Goal: Communication & Community: Answer question/provide support

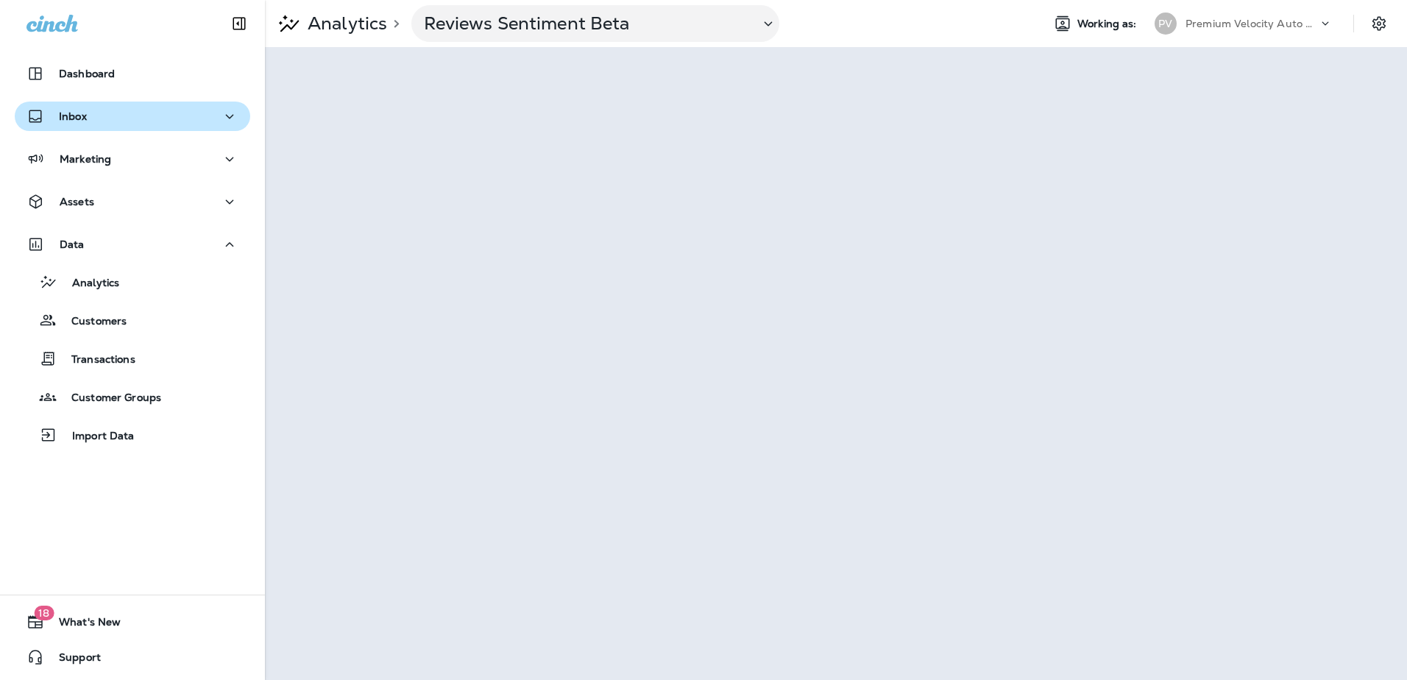
click at [221, 115] on icon "button" at bounding box center [230, 116] width 18 height 18
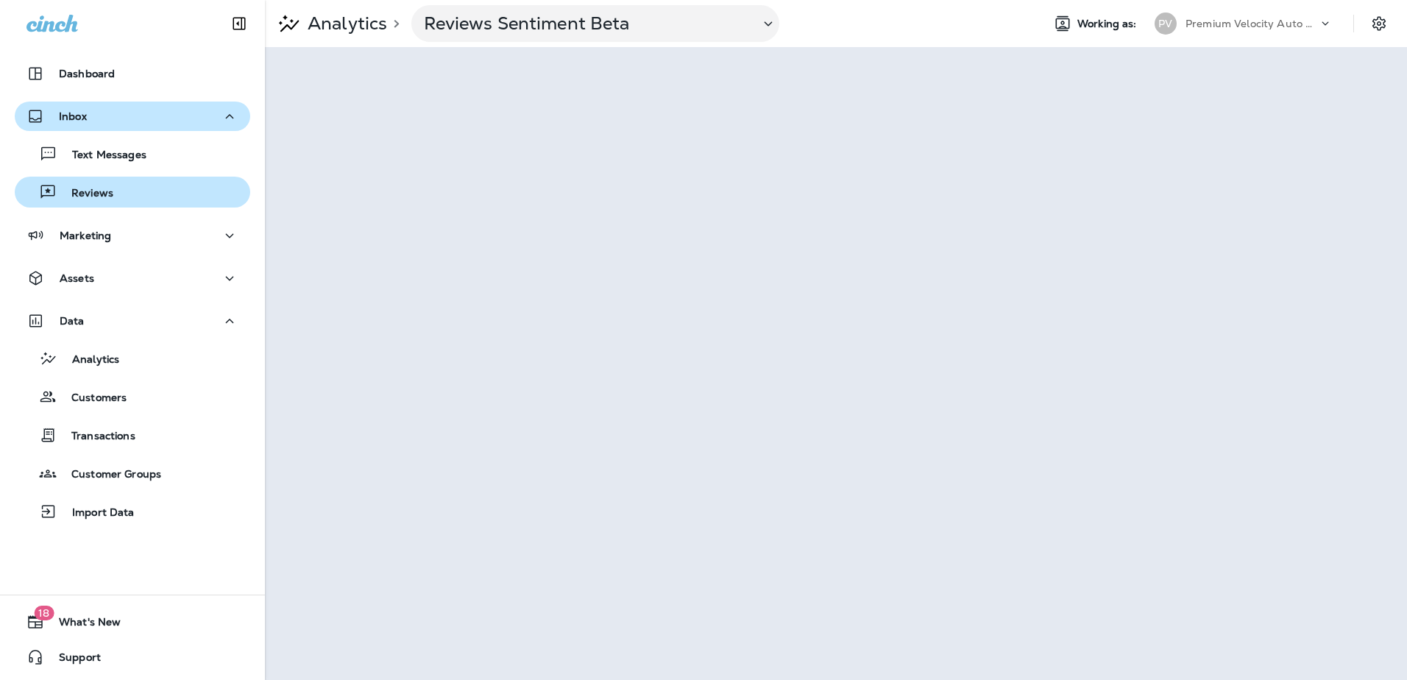
click at [112, 196] on div "Reviews" at bounding box center [133, 192] width 224 height 22
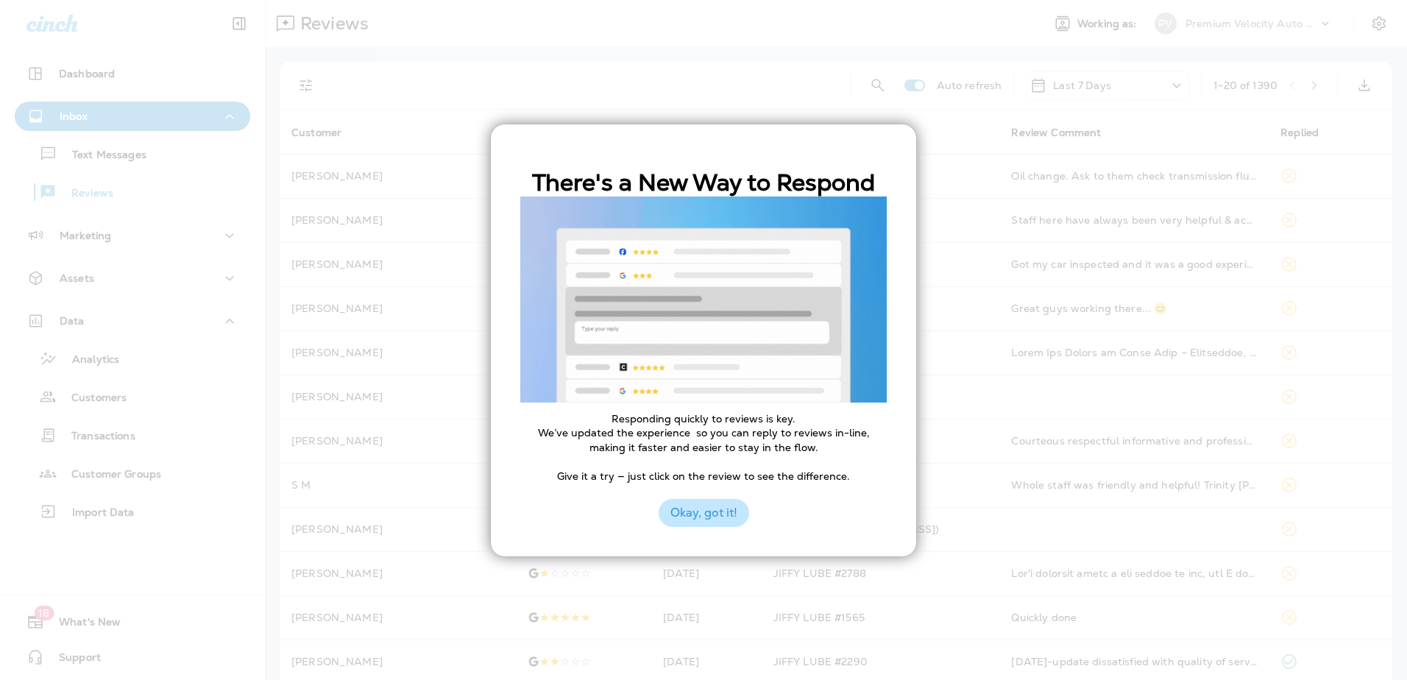
click at [706, 513] on button "Okay, got it!" at bounding box center [704, 513] width 91 height 28
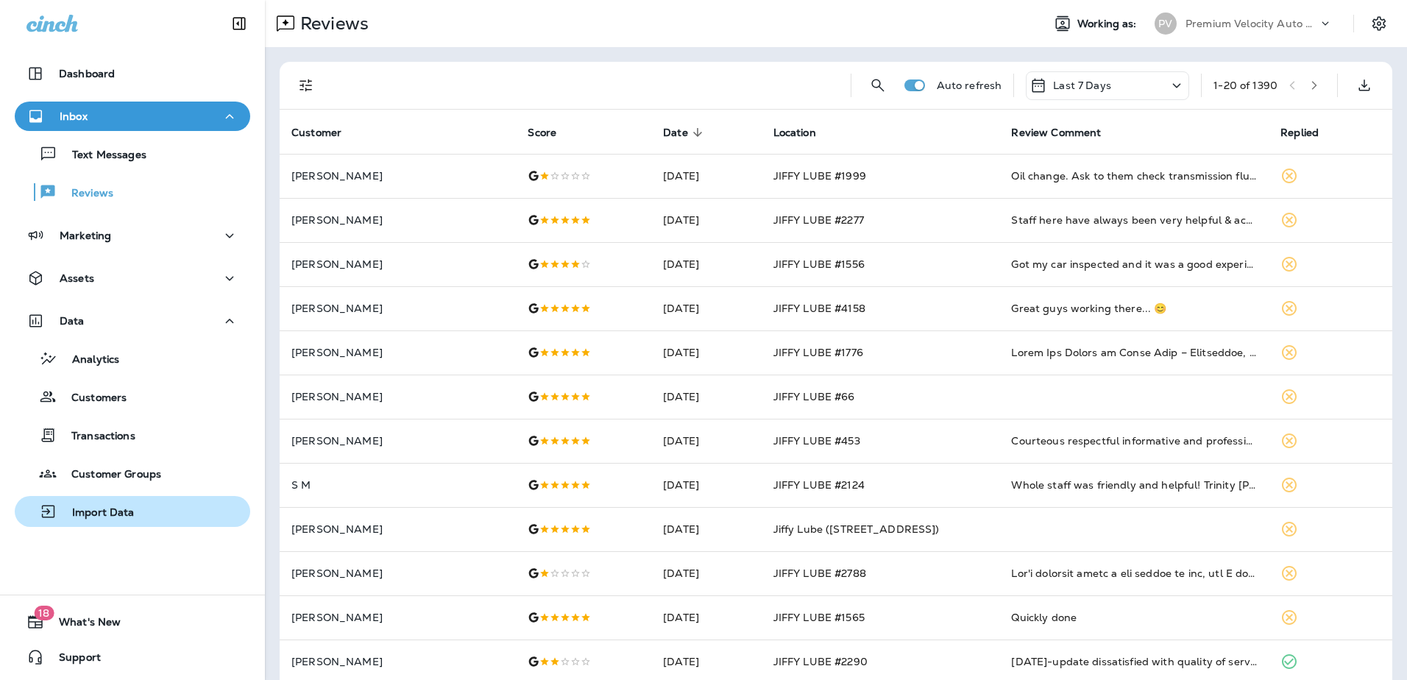
click at [91, 512] on p "Import Data" at bounding box center [95, 513] width 77 height 14
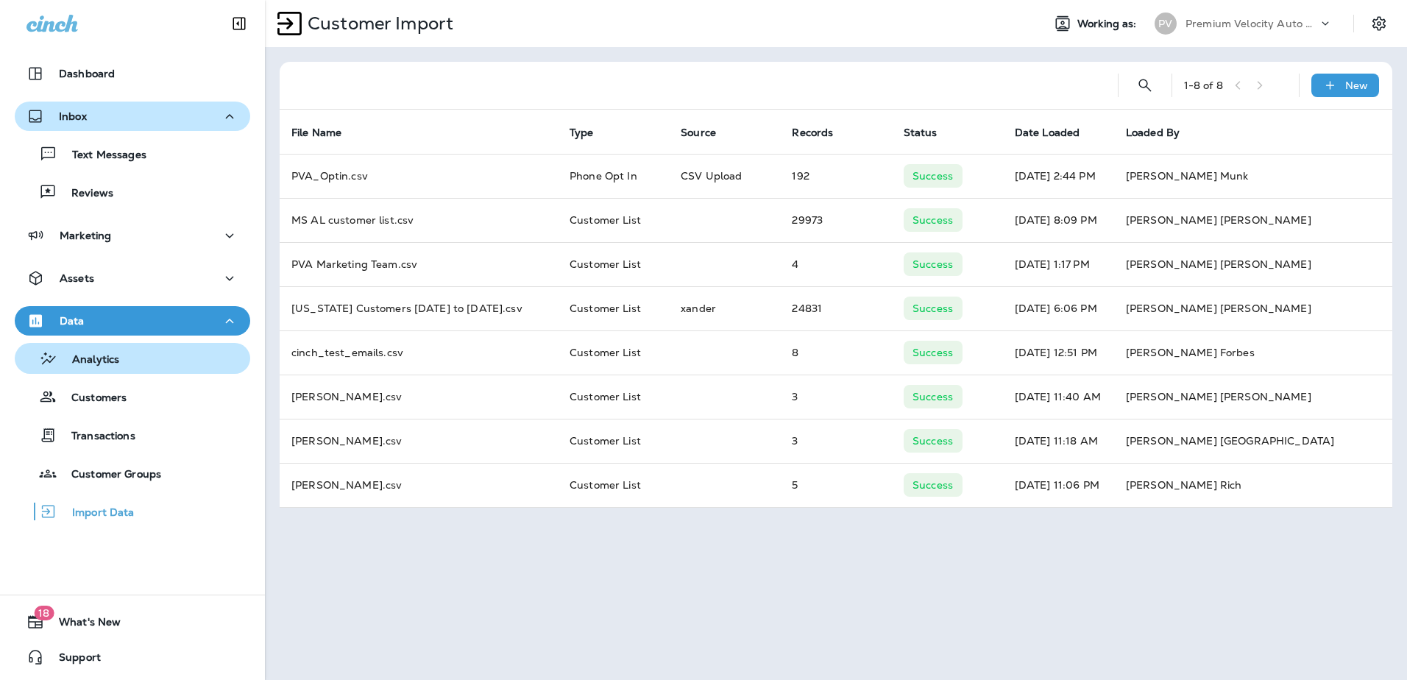
click at [110, 360] on p "Analytics" at bounding box center [88, 360] width 62 height 14
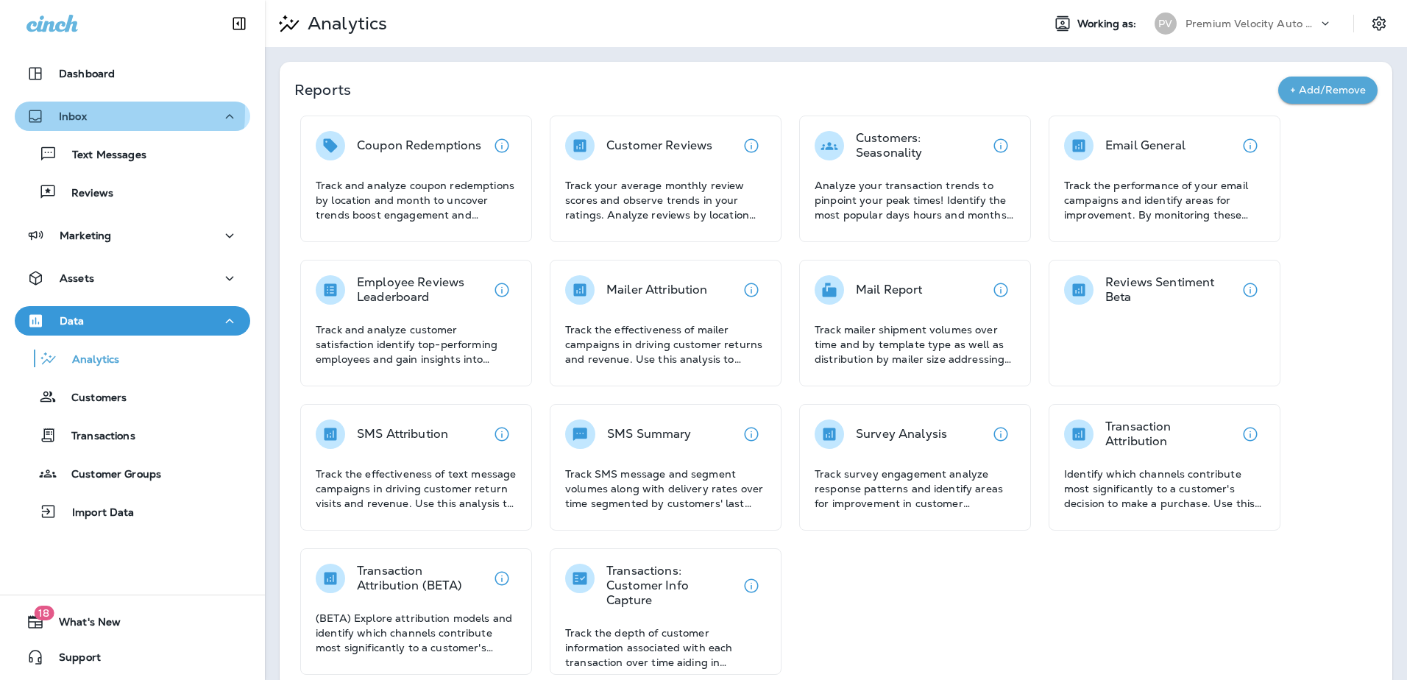
click at [57, 111] on div "Inbox" at bounding box center [56, 116] width 60 height 18
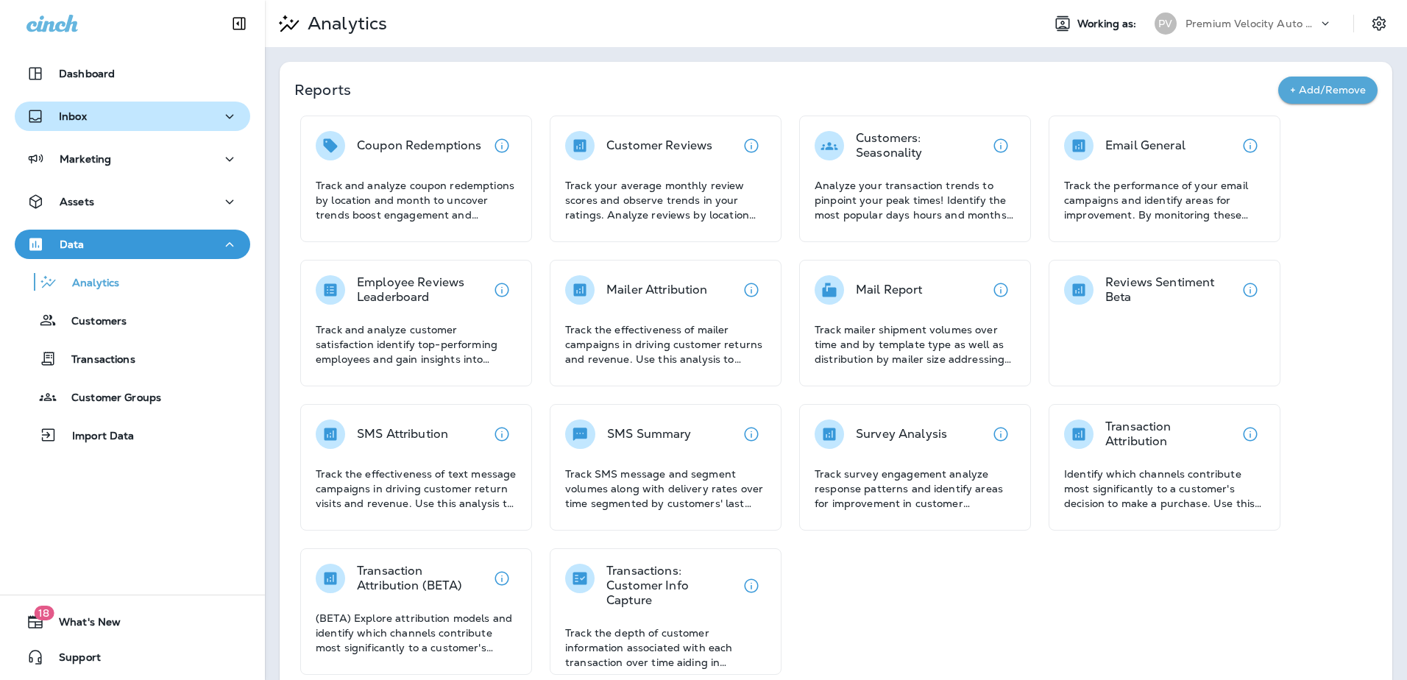
click at [221, 113] on icon "button" at bounding box center [230, 116] width 18 height 18
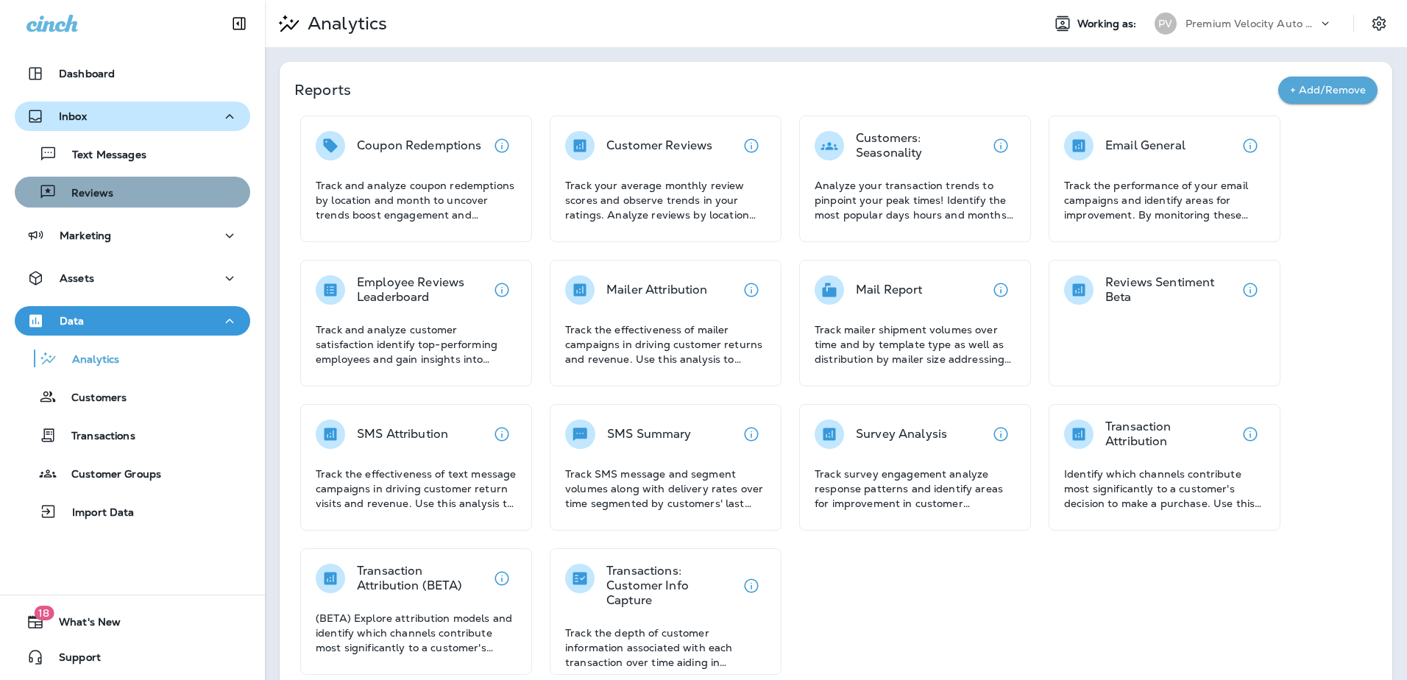
click at [182, 190] on div "Reviews" at bounding box center [133, 192] width 224 height 22
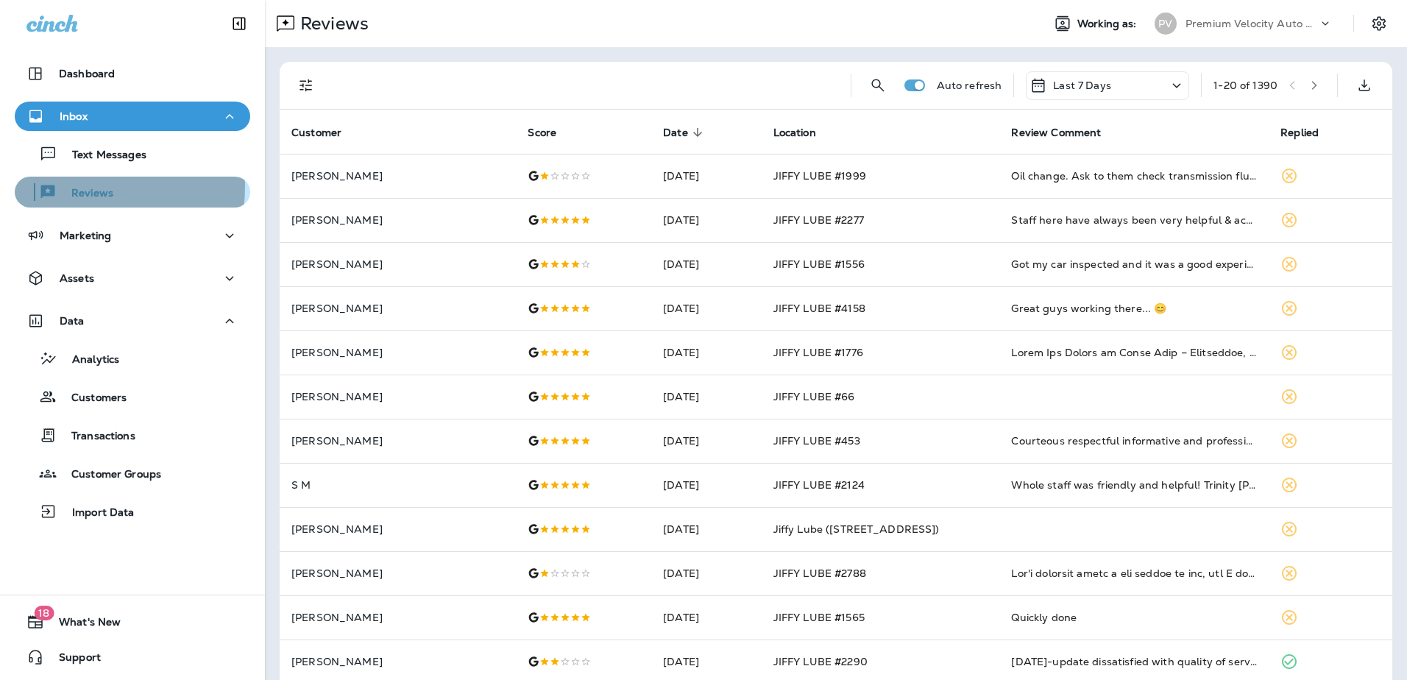
click at [80, 187] on p "Reviews" at bounding box center [85, 194] width 57 height 14
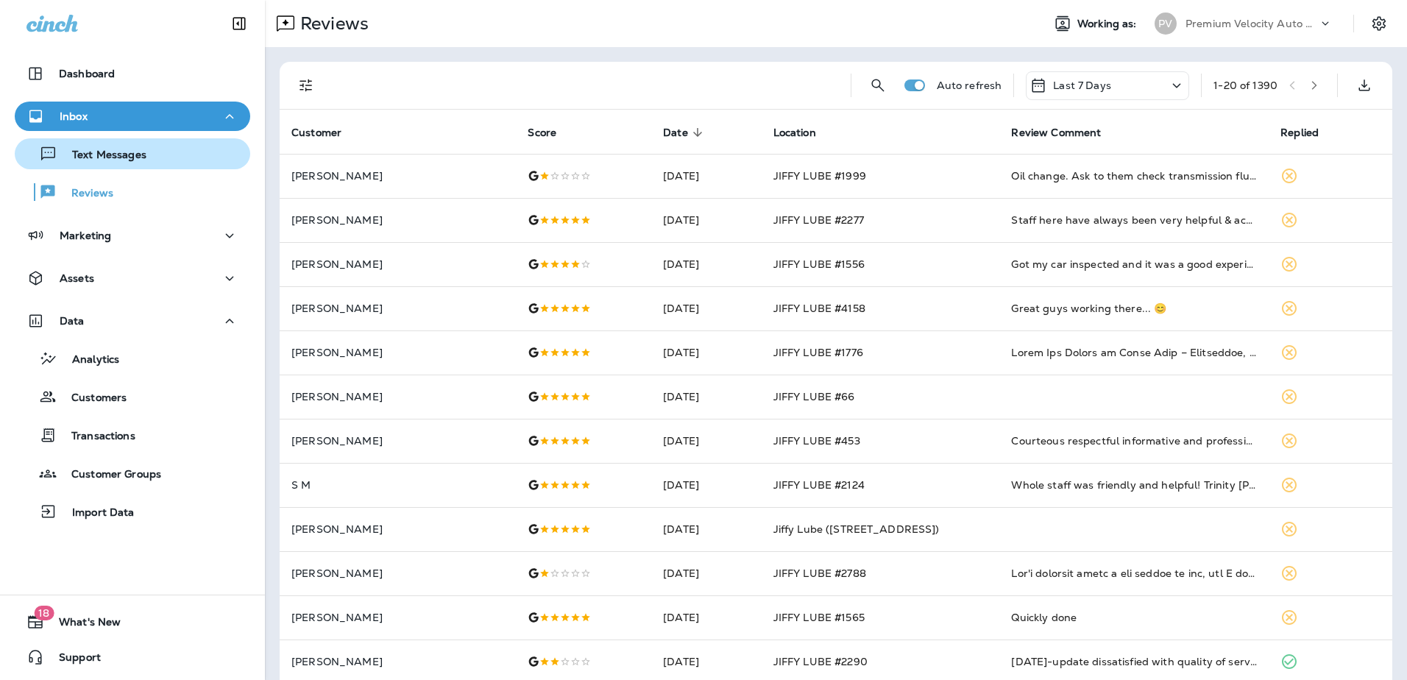
click at [87, 157] on p "Text Messages" at bounding box center [101, 156] width 89 height 14
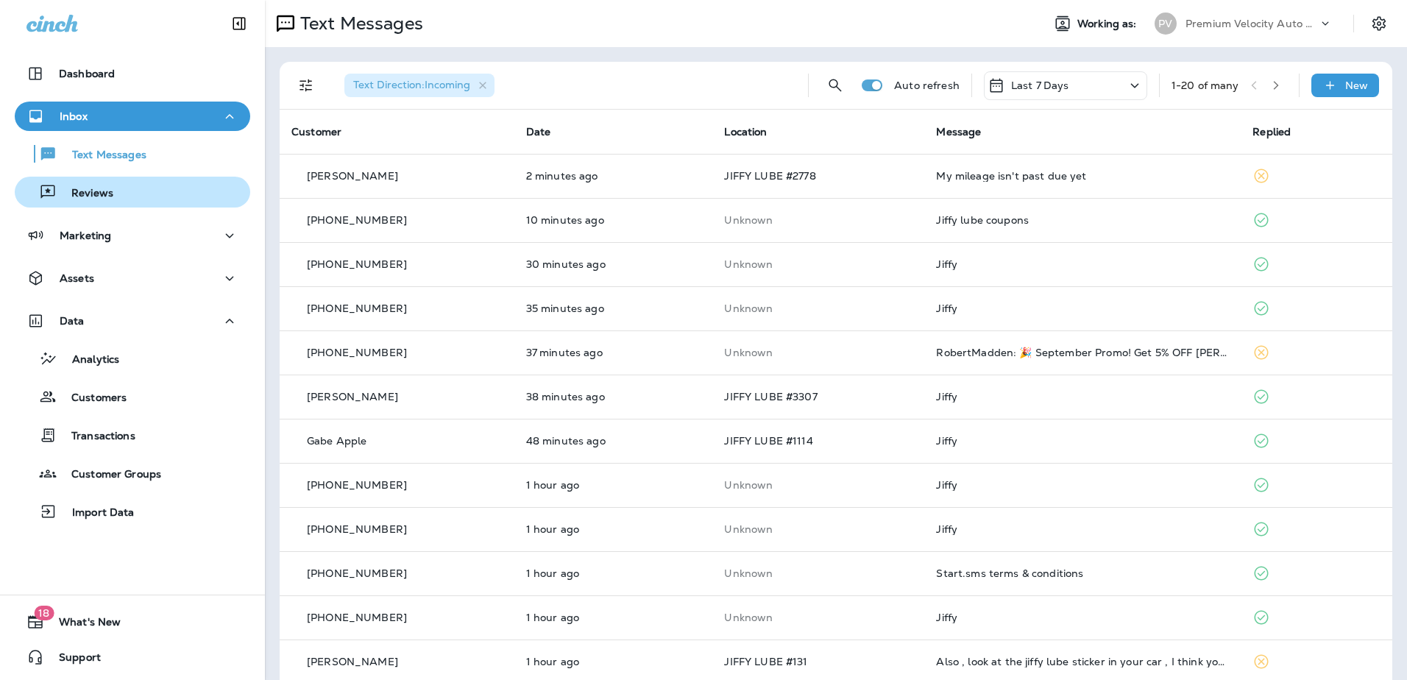
click at [93, 191] on p "Reviews" at bounding box center [85, 194] width 57 height 14
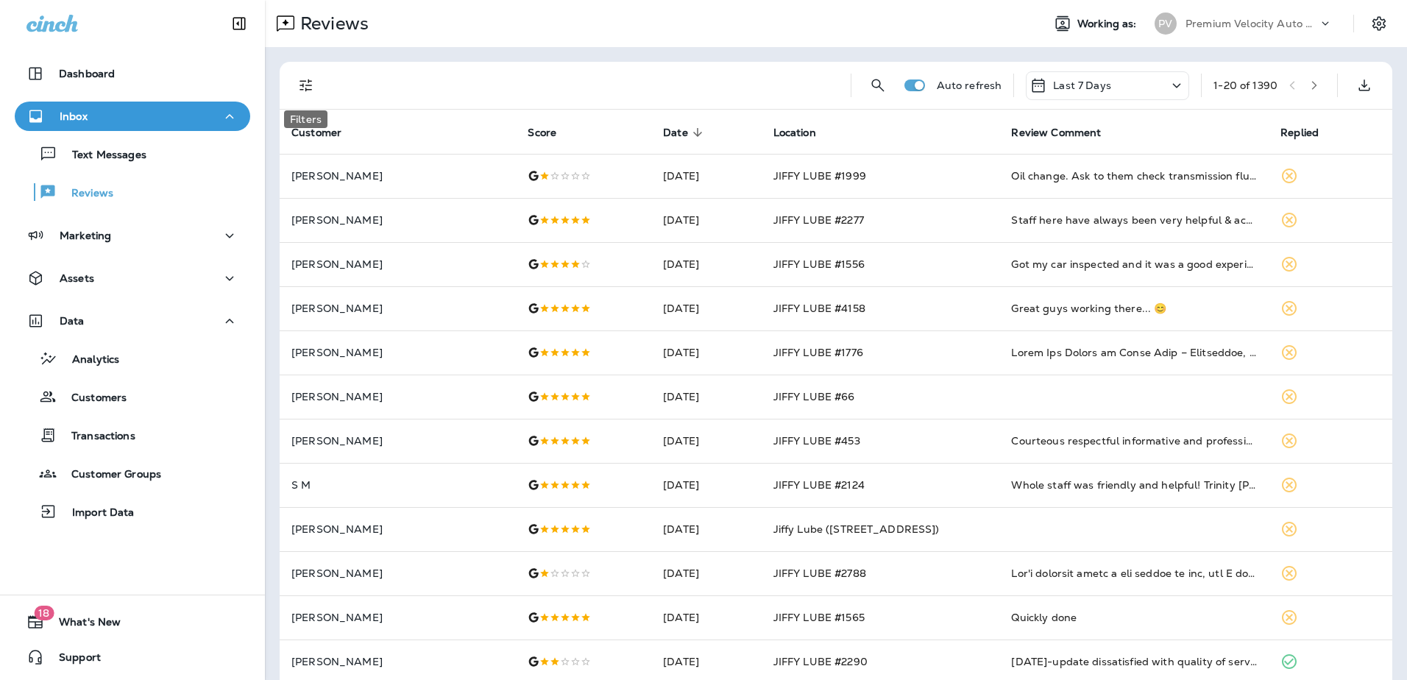
click at [308, 85] on icon "Filters" at bounding box center [306, 86] width 18 height 18
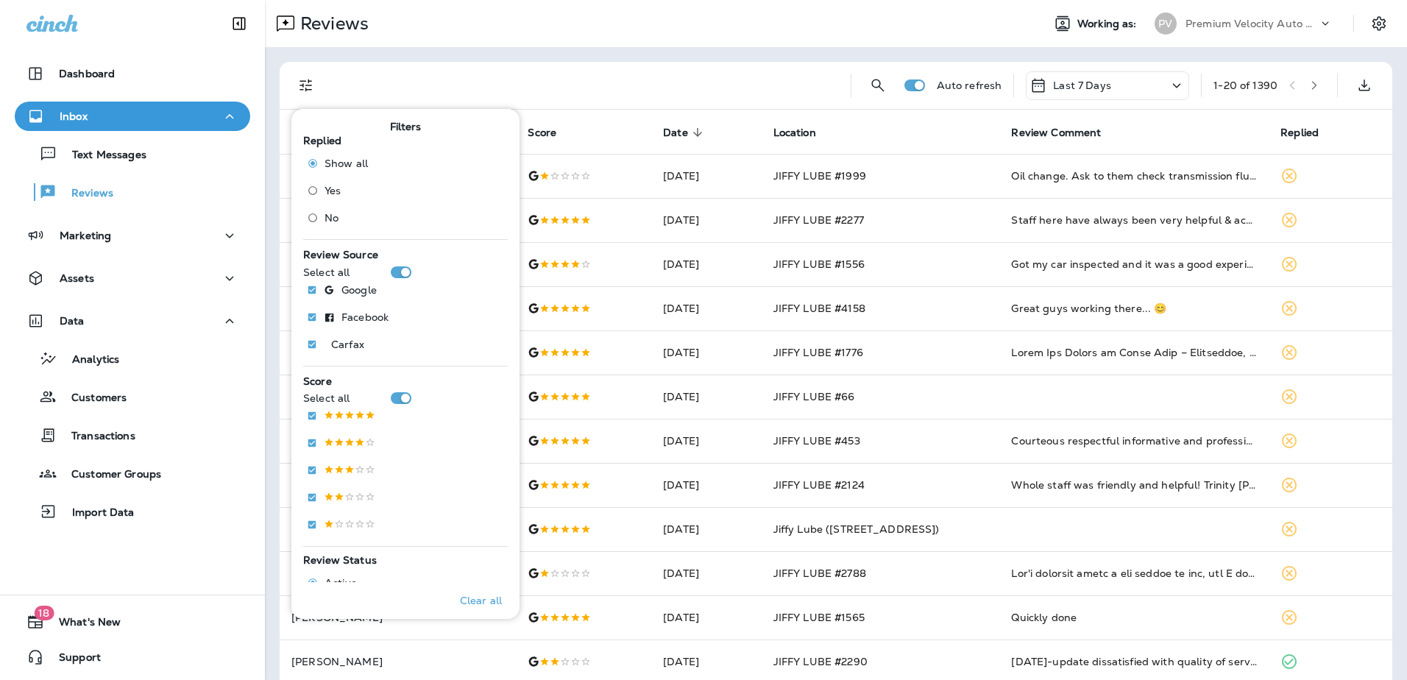
click at [211, 544] on div at bounding box center [132, 543] width 265 height 7
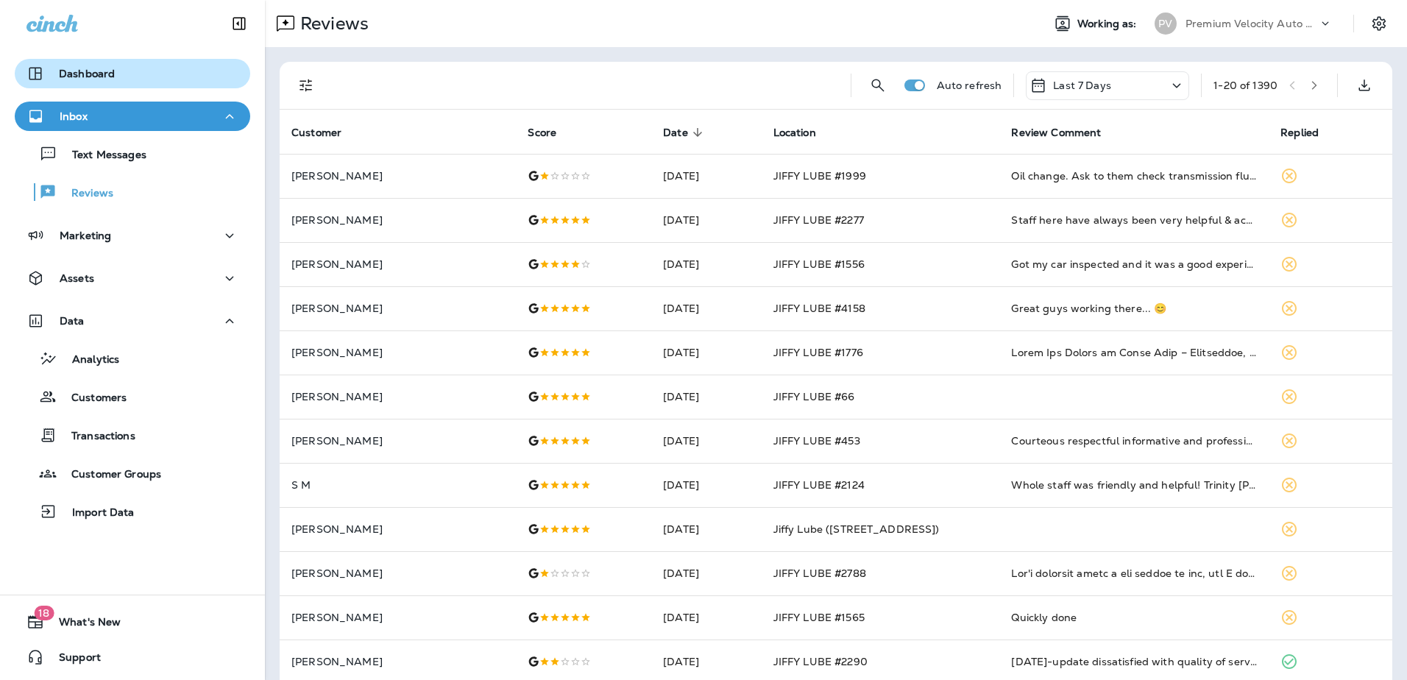
click at [121, 65] on div "Dashboard" at bounding box center [132, 74] width 212 height 18
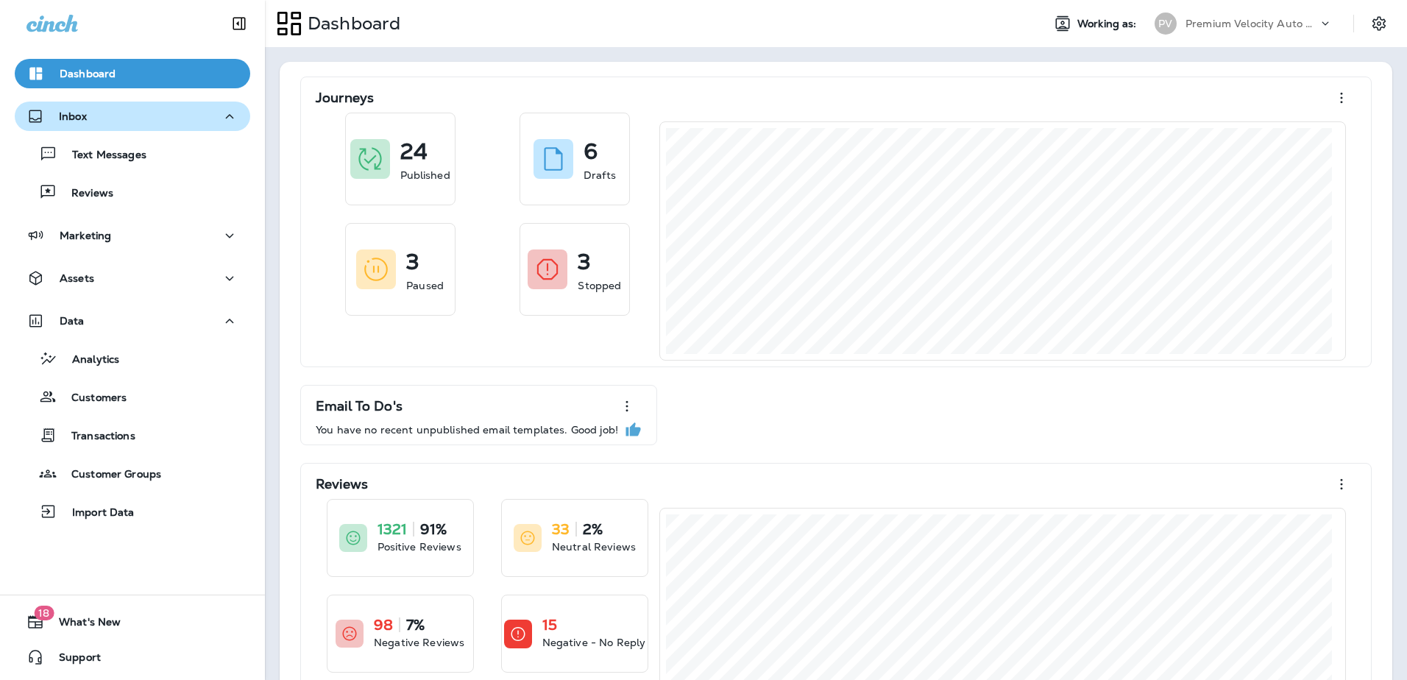
click at [79, 115] on p "Inbox" at bounding box center [73, 116] width 28 height 12
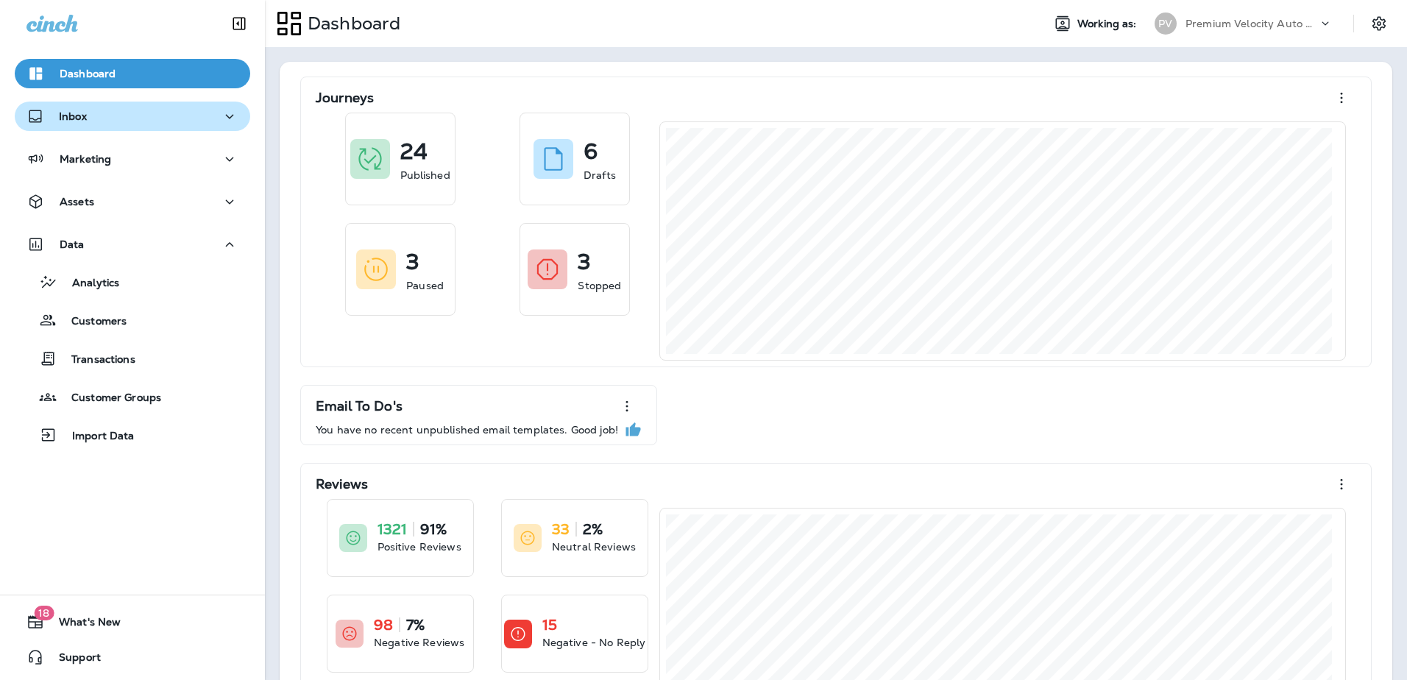
click at [221, 117] on icon "button" at bounding box center [230, 116] width 18 height 18
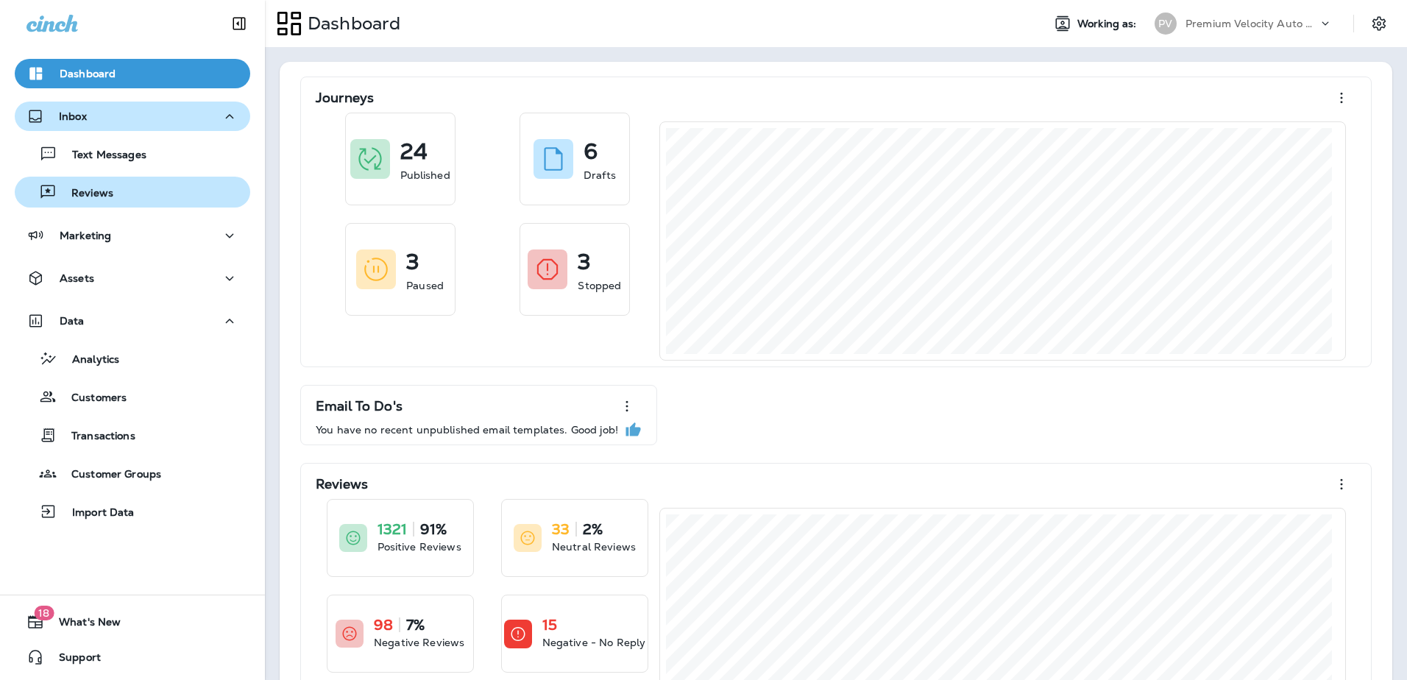
click at [74, 194] on p "Reviews" at bounding box center [85, 194] width 57 height 14
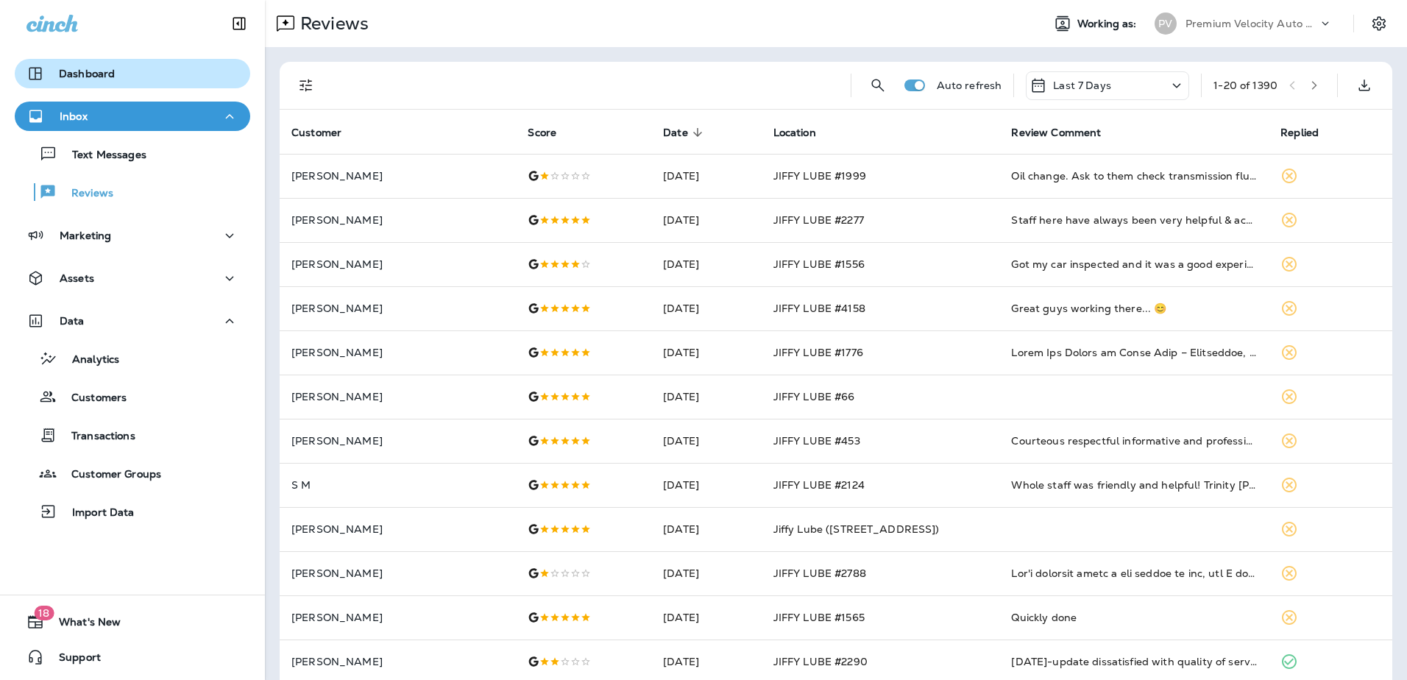
click at [186, 59] on button "Dashboard" at bounding box center [132, 73] width 235 height 29
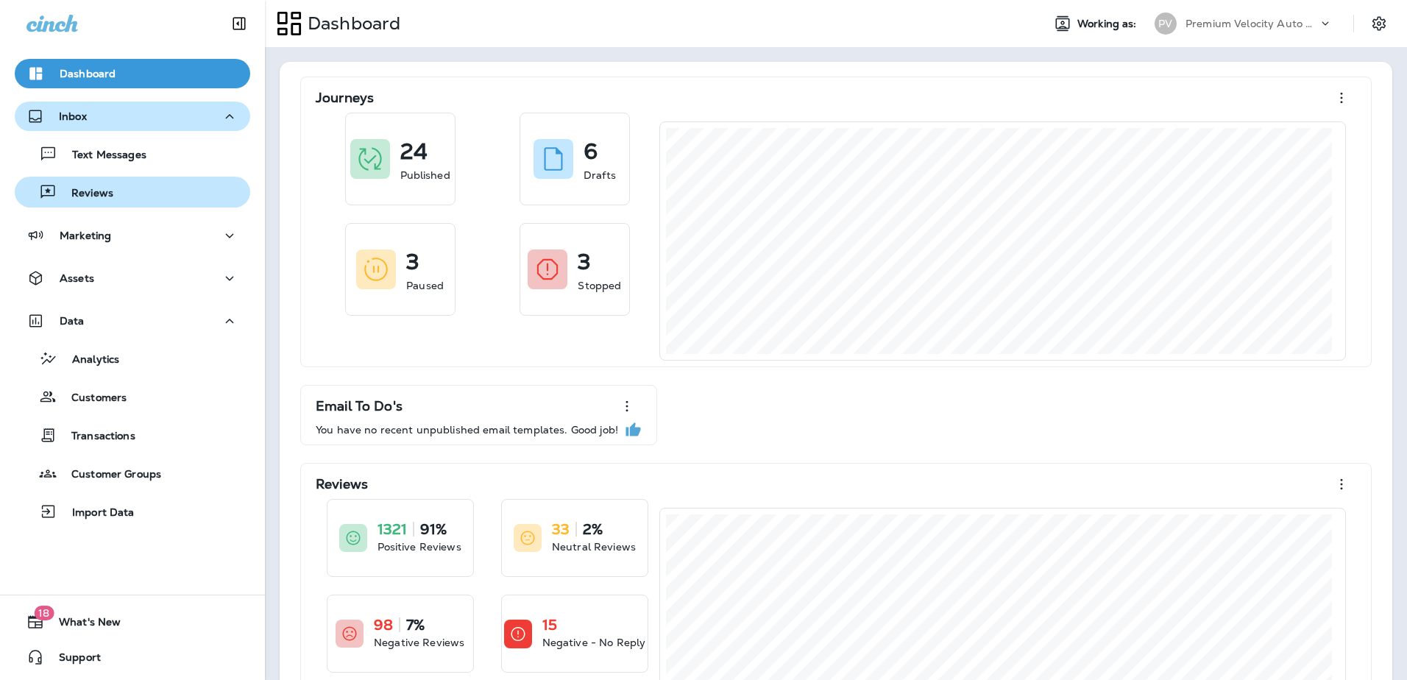
click at [110, 190] on p "Reviews" at bounding box center [85, 194] width 57 height 14
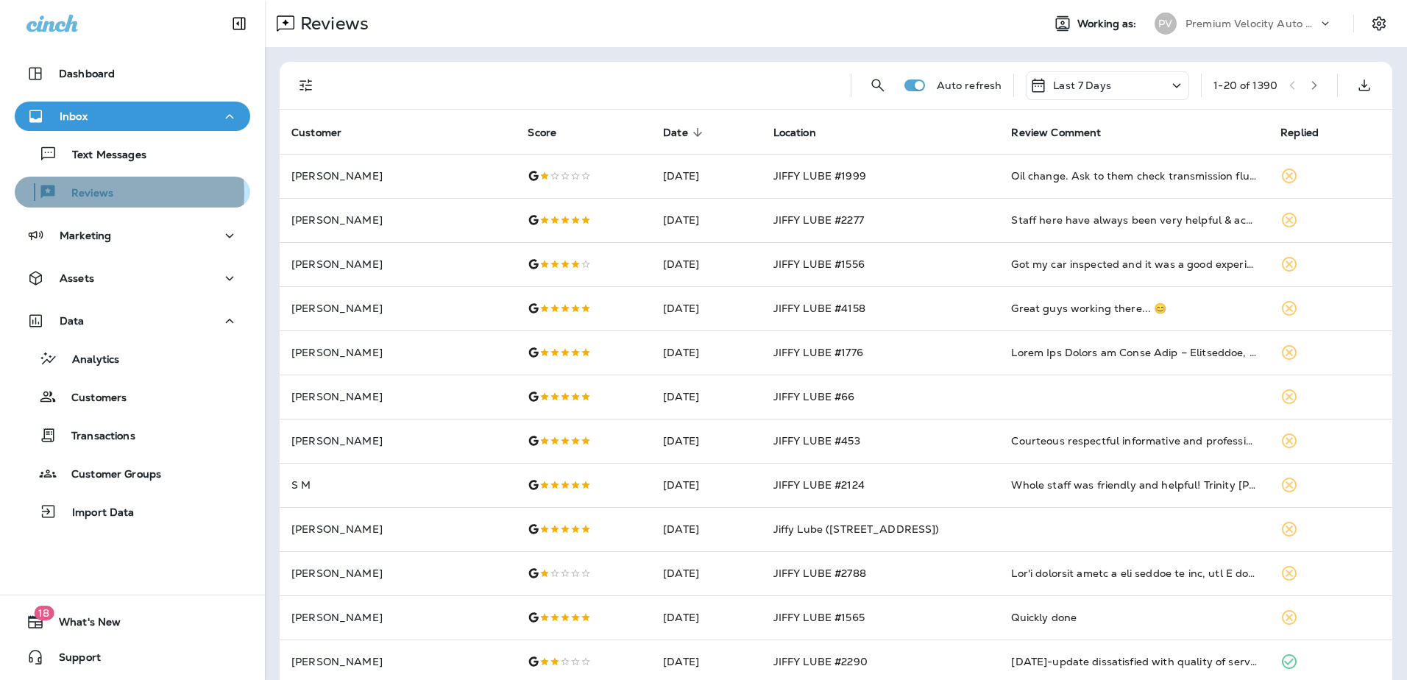
click at [110, 193] on p "Reviews" at bounding box center [85, 194] width 57 height 14
click at [1205, 21] on p "Premium Velocity Auto dba Jiffy Lube" at bounding box center [1251, 24] width 132 height 12
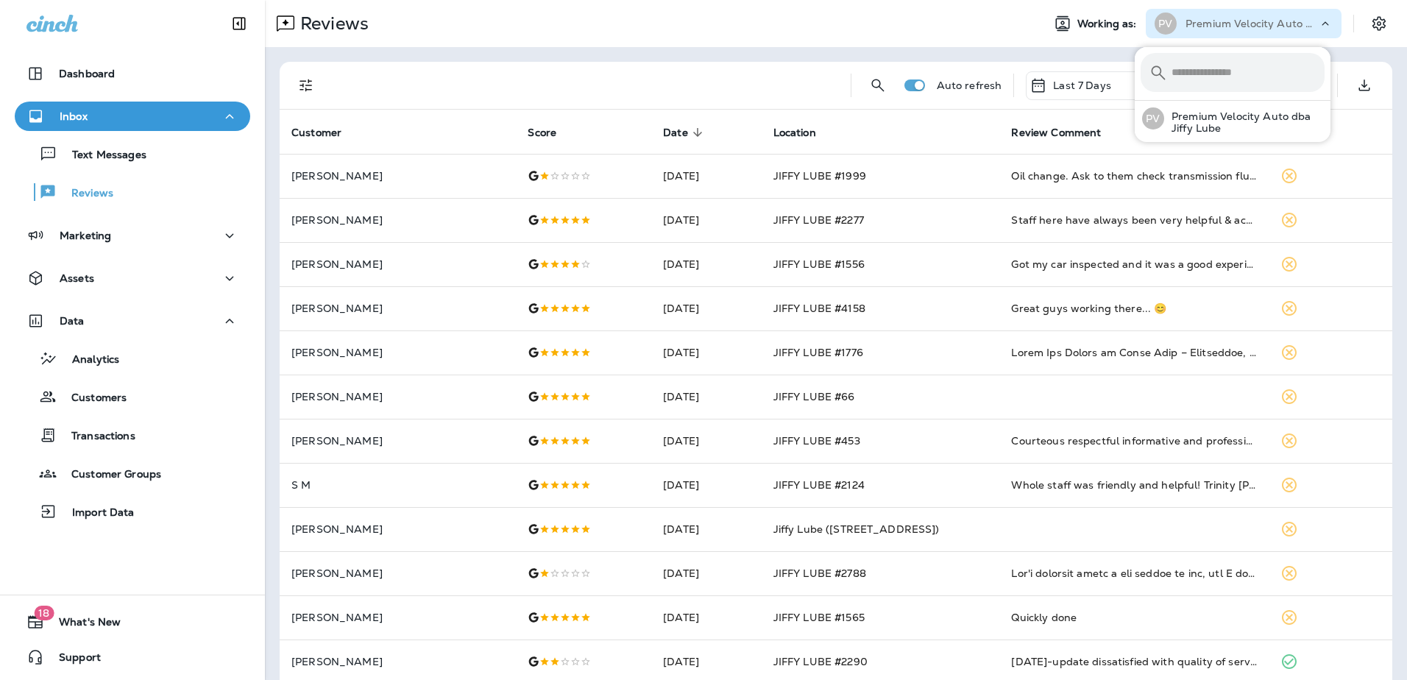
click at [1085, 25] on span "Working as:" at bounding box center [1108, 24] width 63 height 13
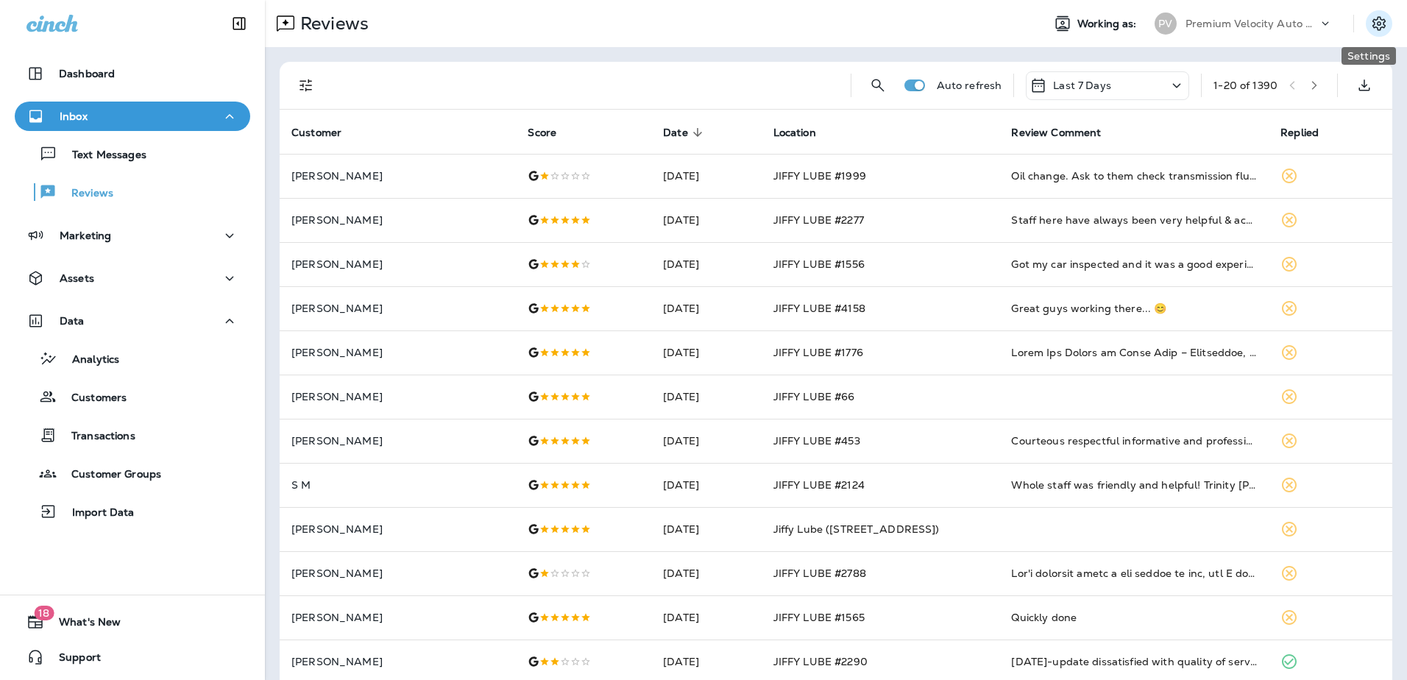
click at [1370, 26] on icon "Settings" at bounding box center [1379, 24] width 18 height 18
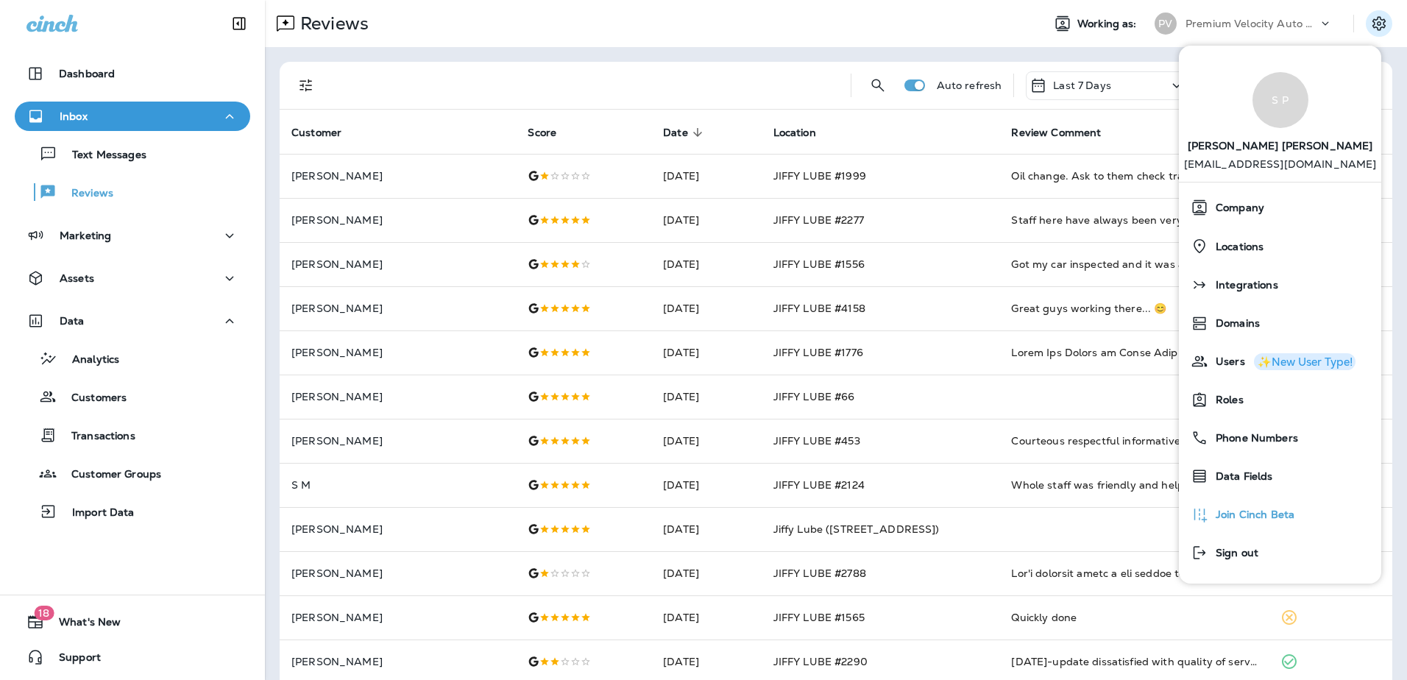
click at [1240, 515] on span "Join Cinch Beta" at bounding box center [1251, 514] width 86 height 13
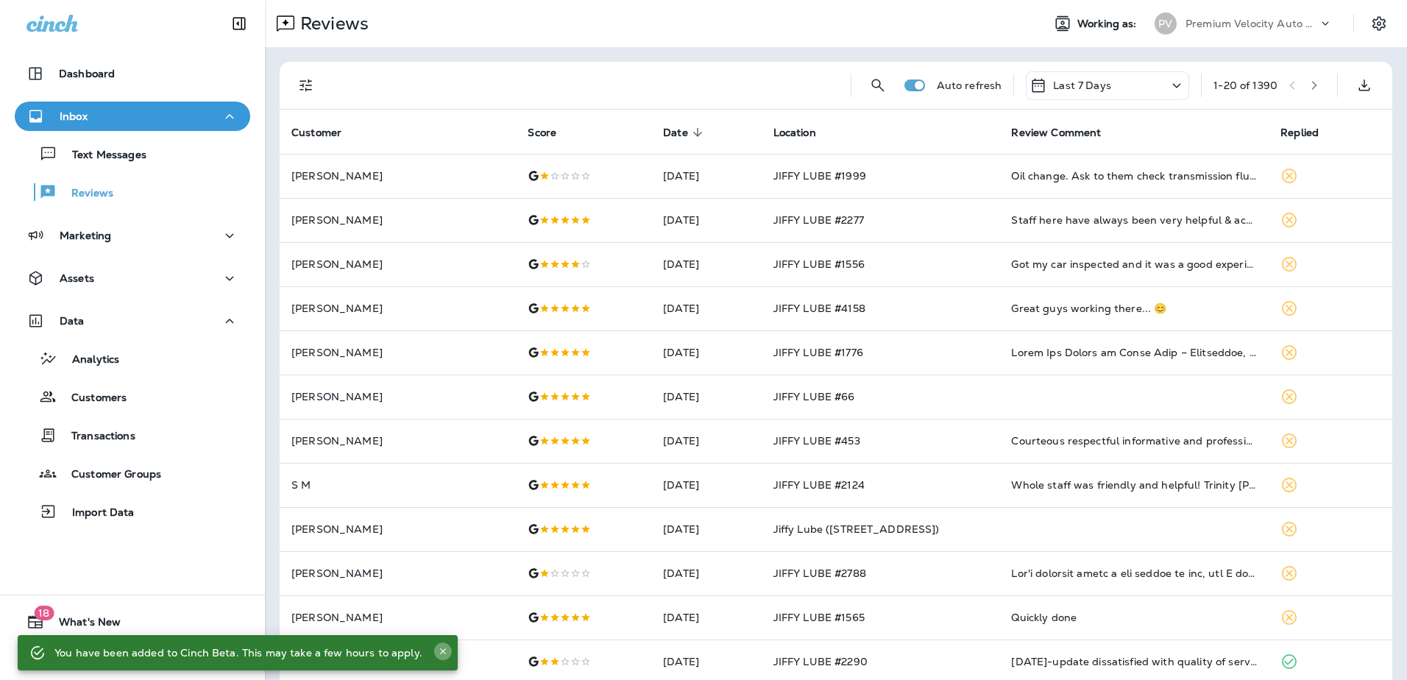
click at [438, 649] on icon "Close" at bounding box center [443, 651] width 10 height 10
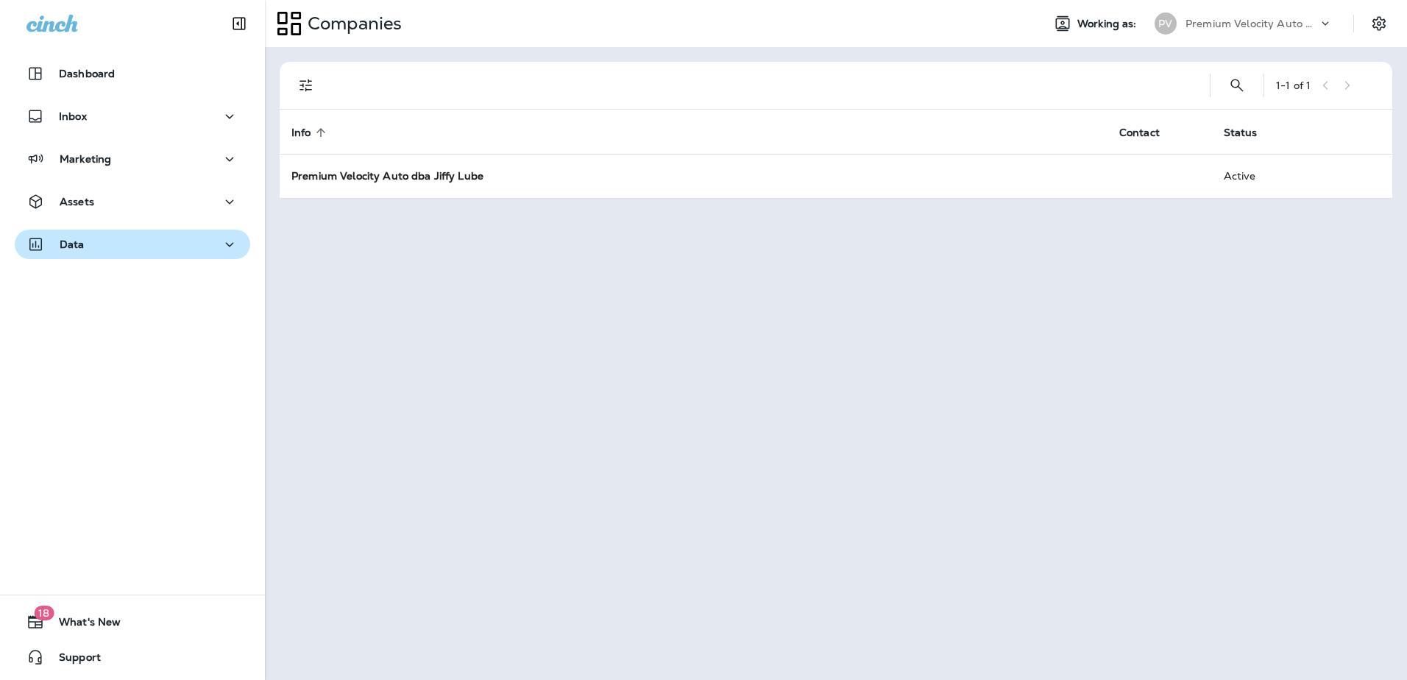
click at [221, 237] on icon "button" at bounding box center [230, 244] width 18 height 18
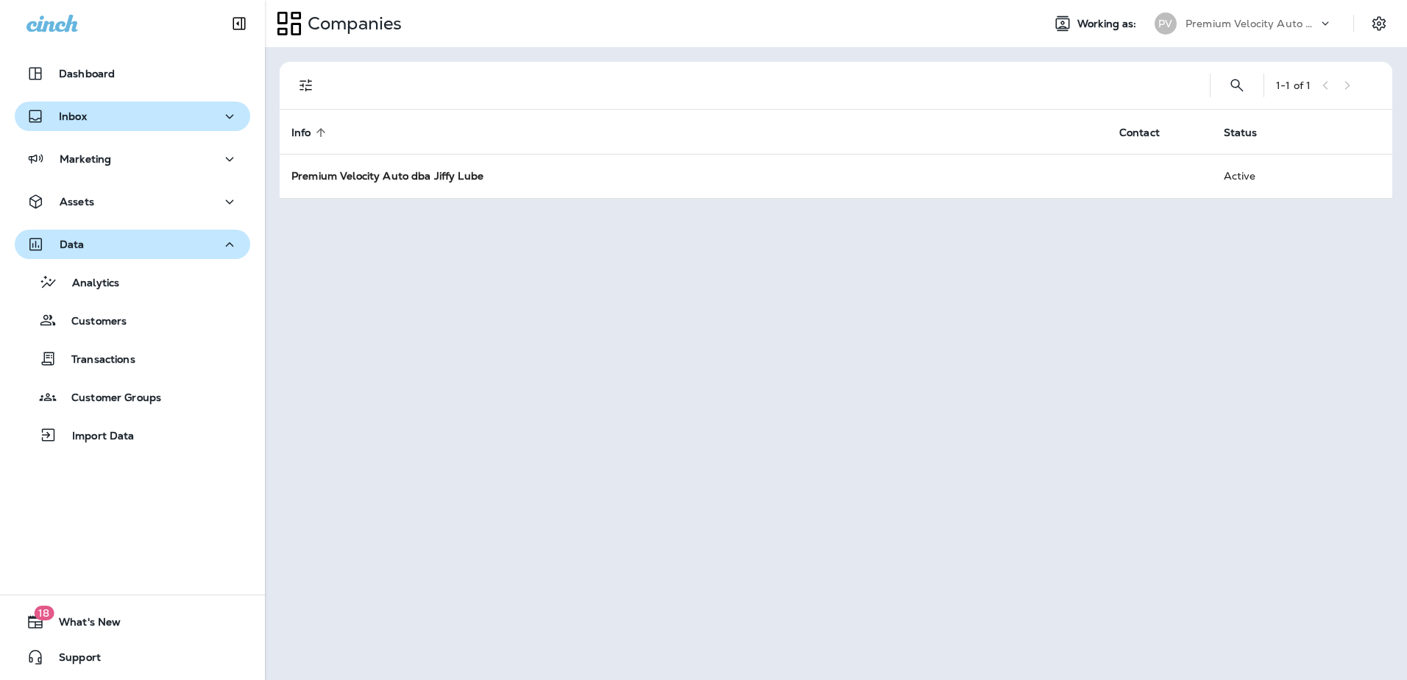
click at [226, 113] on icon "button" at bounding box center [230, 116] width 18 height 18
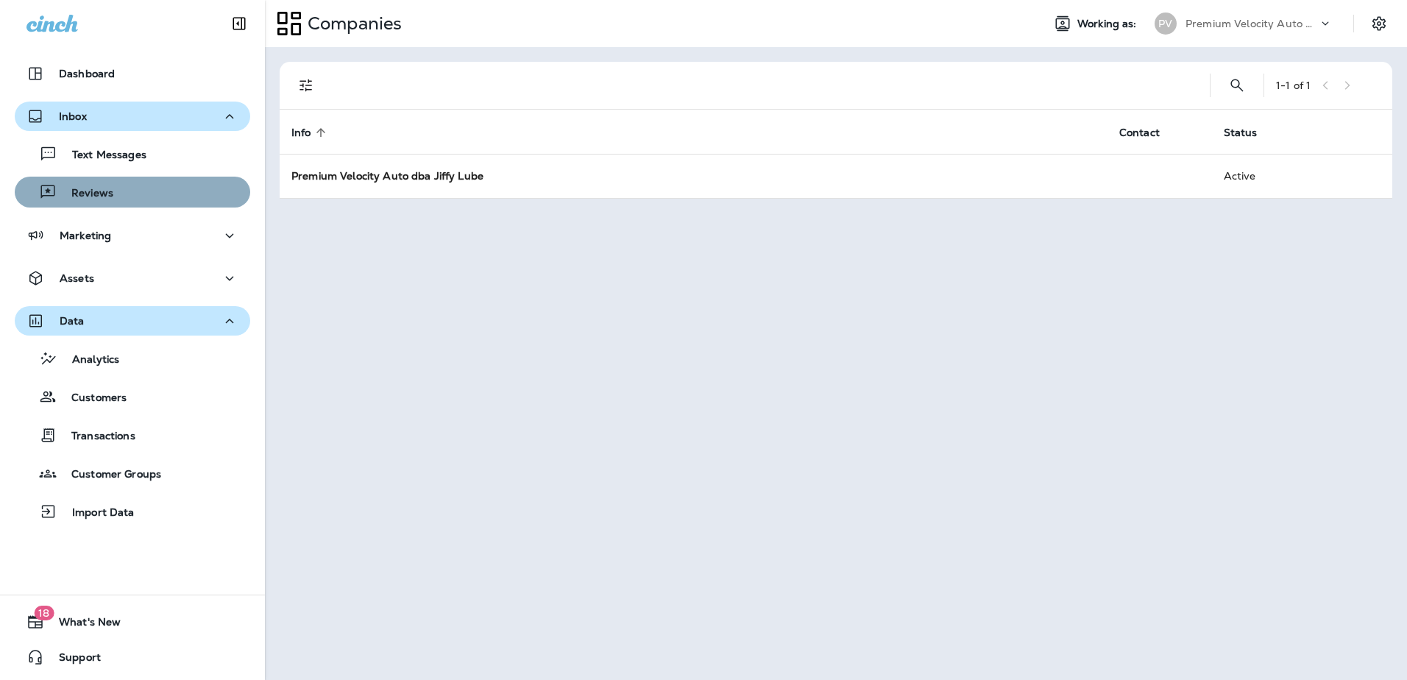
click at [132, 180] on button "Reviews" at bounding box center [132, 192] width 235 height 31
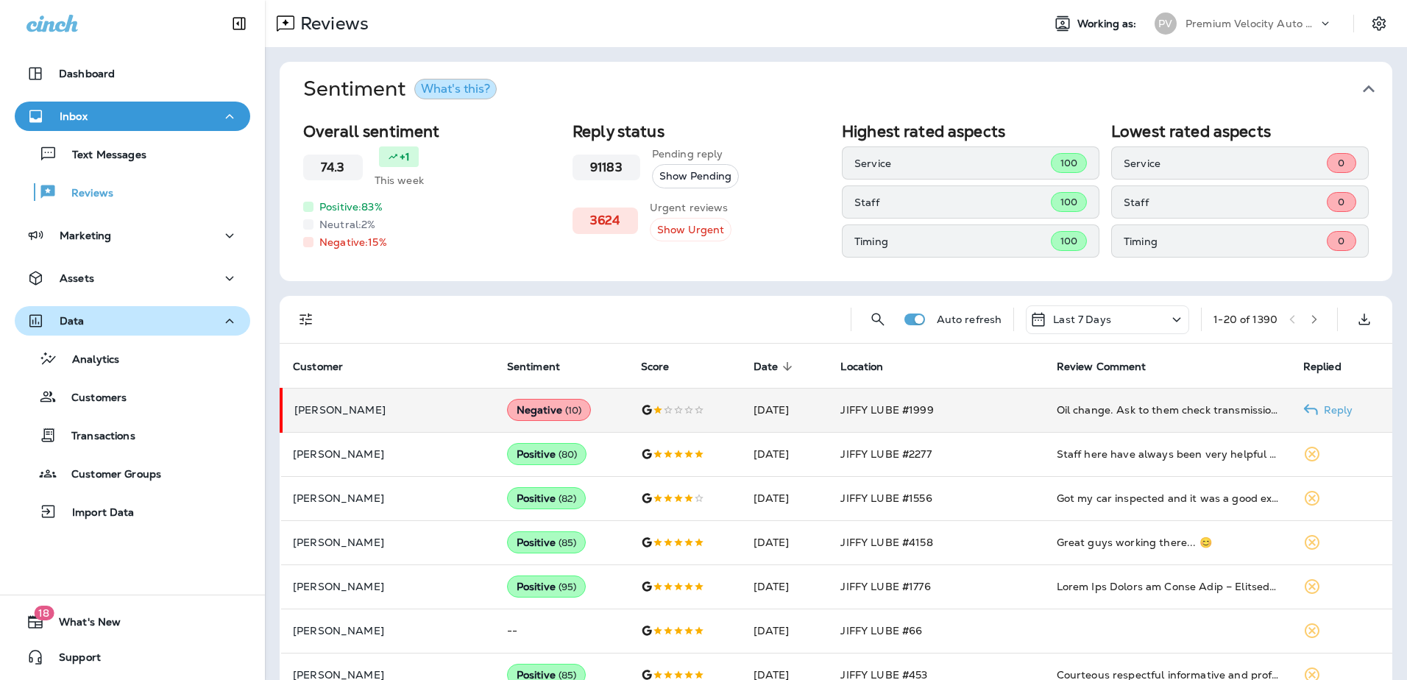
click at [507, 407] on div "Negative ( 10 )" at bounding box center [549, 410] width 85 height 22
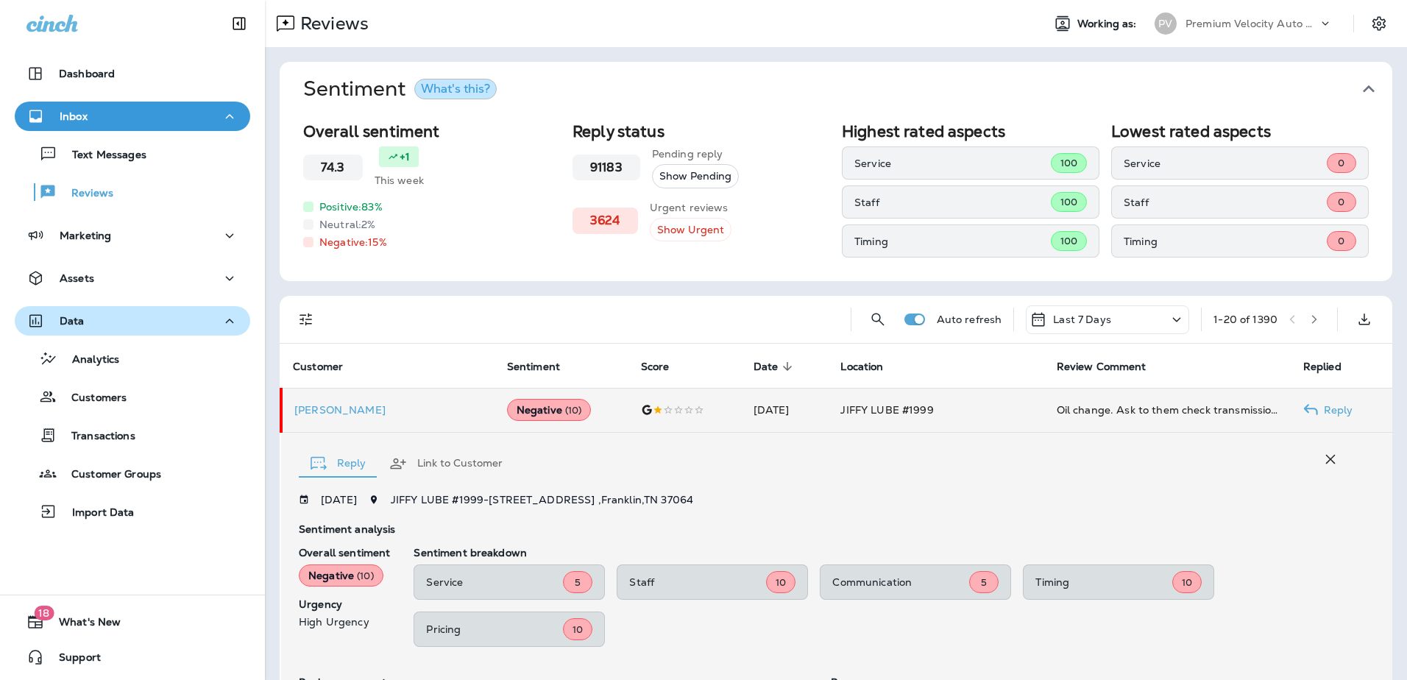
scroll to position [280, 0]
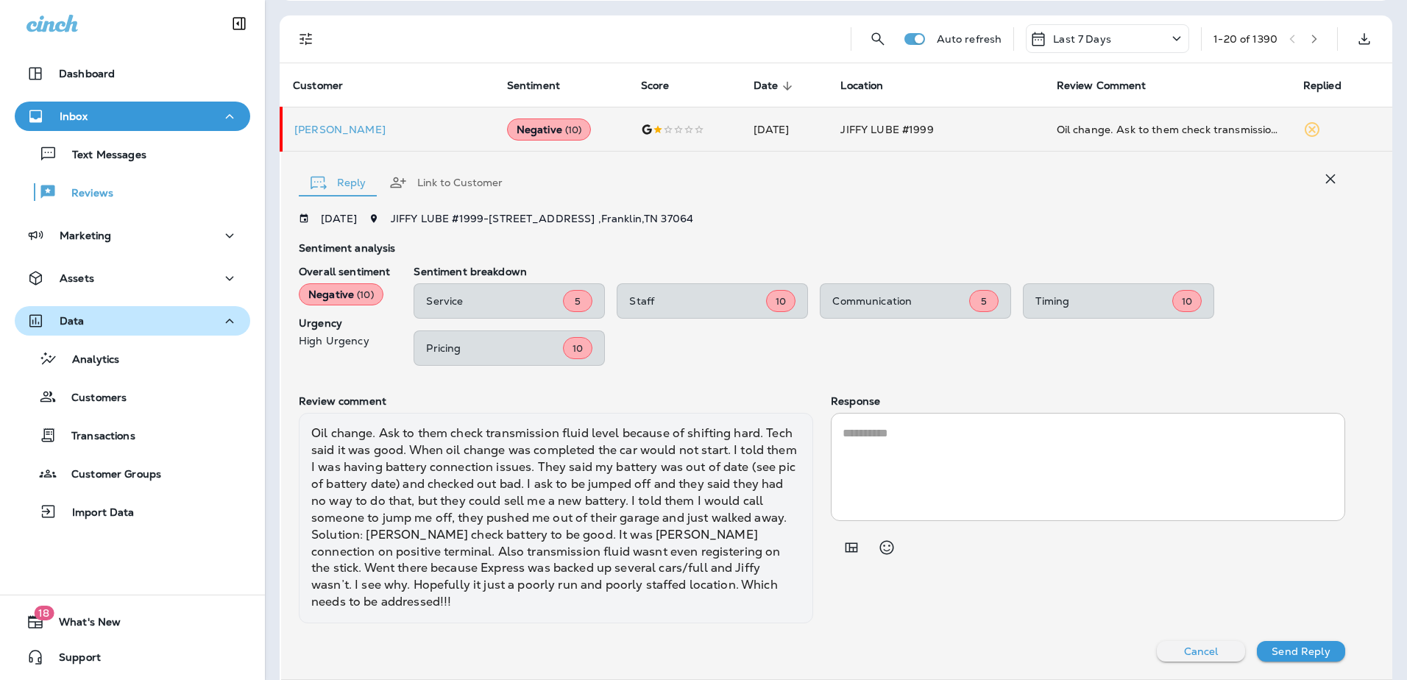
click at [444, 182] on button "Link to Customer" at bounding box center [445, 182] width 137 height 53
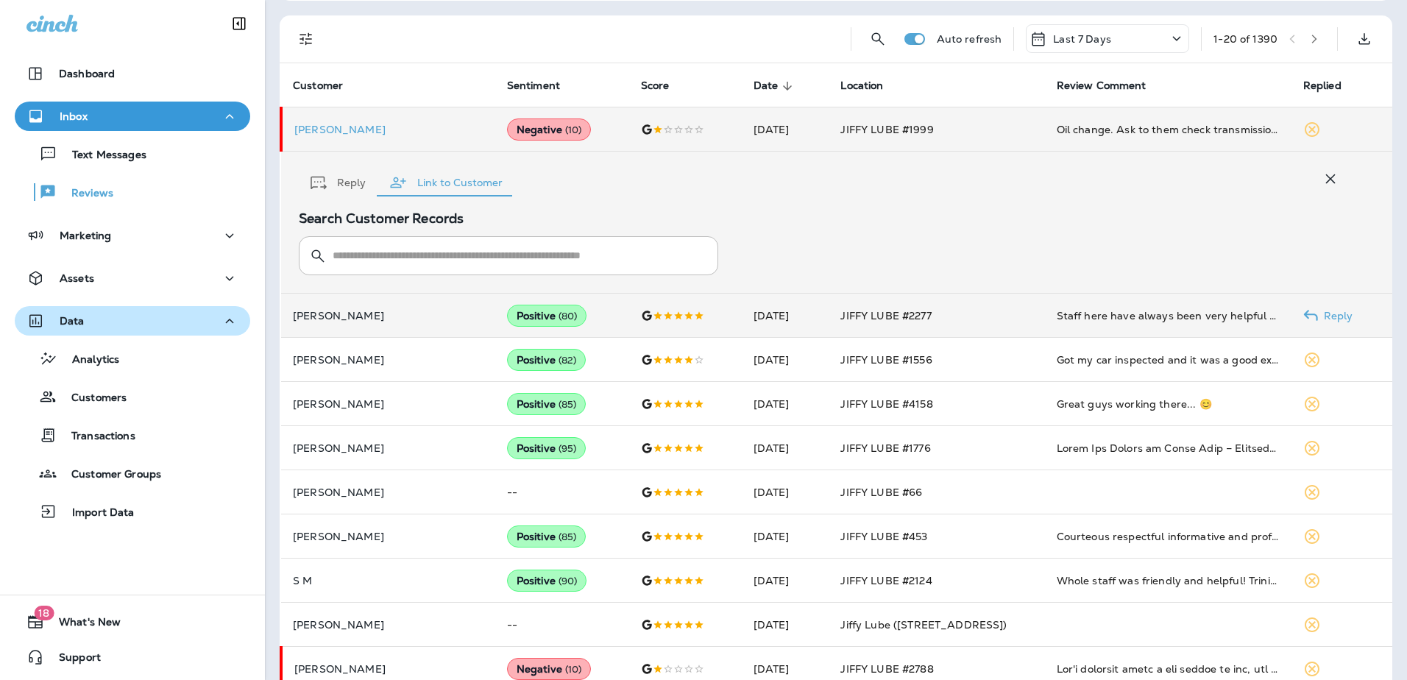
click at [336, 308] on td "[PERSON_NAME]" at bounding box center [388, 316] width 214 height 44
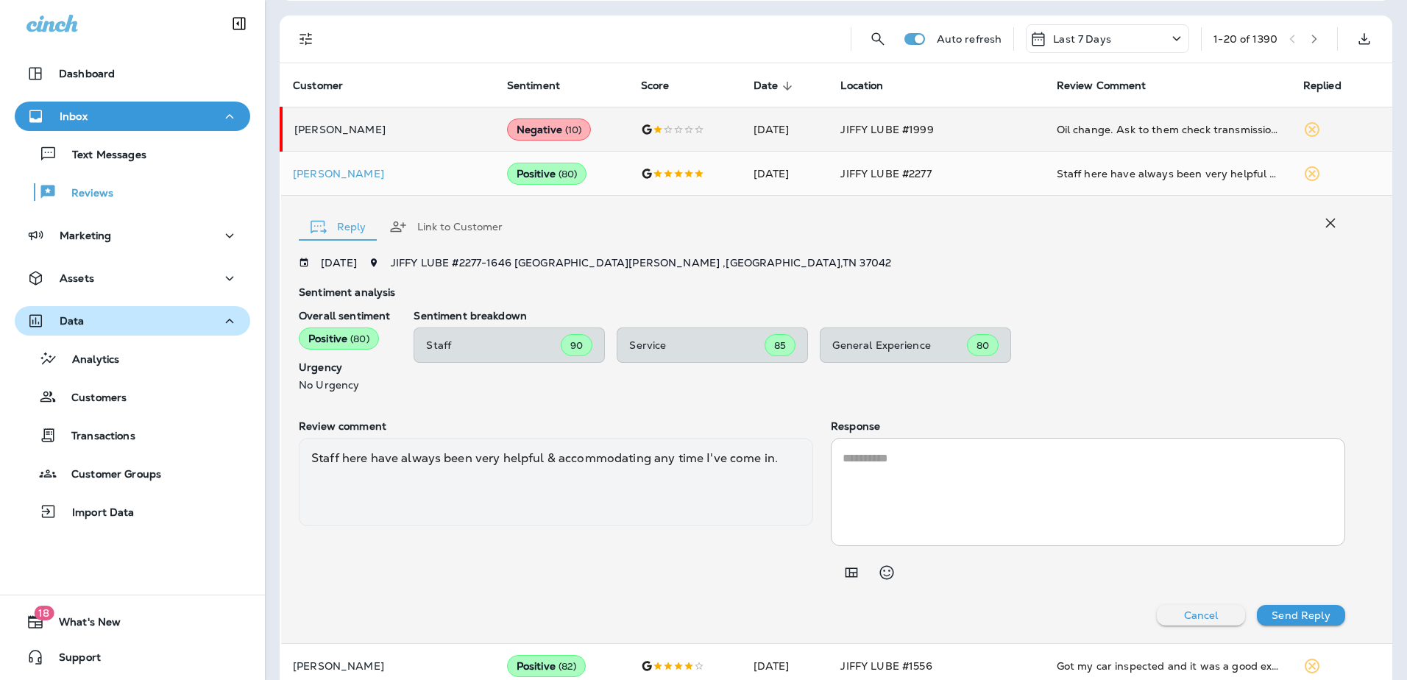
click at [351, 228] on button "Reply" at bounding box center [338, 226] width 79 height 53
click at [845, 480] on textarea at bounding box center [1087, 492] width 491 height 85
click at [764, 505] on div "Staff here have always been very helpful & accommodating any time I've come in." at bounding box center [556, 482] width 514 height 88
click at [507, 125] on div "Negative ( 10 )" at bounding box center [549, 129] width 85 height 22
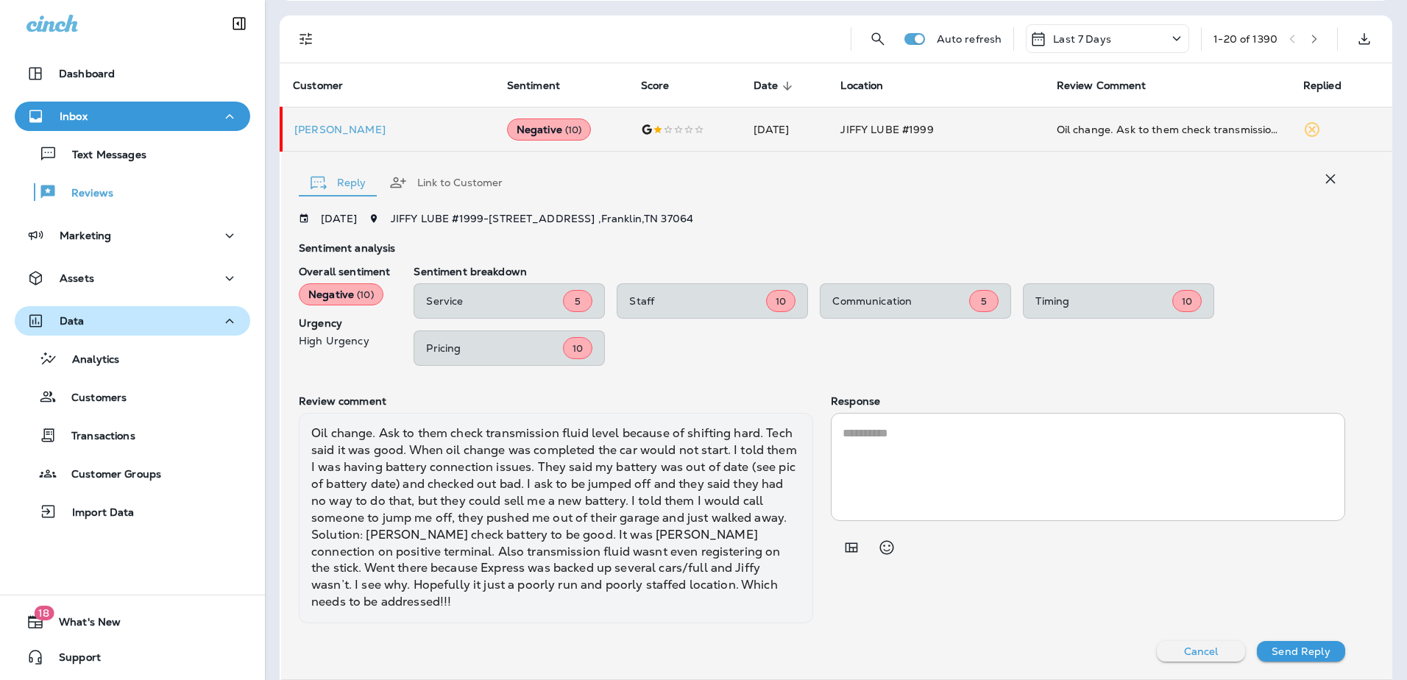
click at [881, 466] on textarea at bounding box center [1087, 467] width 491 height 85
drag, startPoint x: 868, startPoint y: 465, endPoint x: 902, endPoint y: 443, distance: 40.4
click at [871, 463] on textarea at bounding box center [1087, 467] width 491 height 85
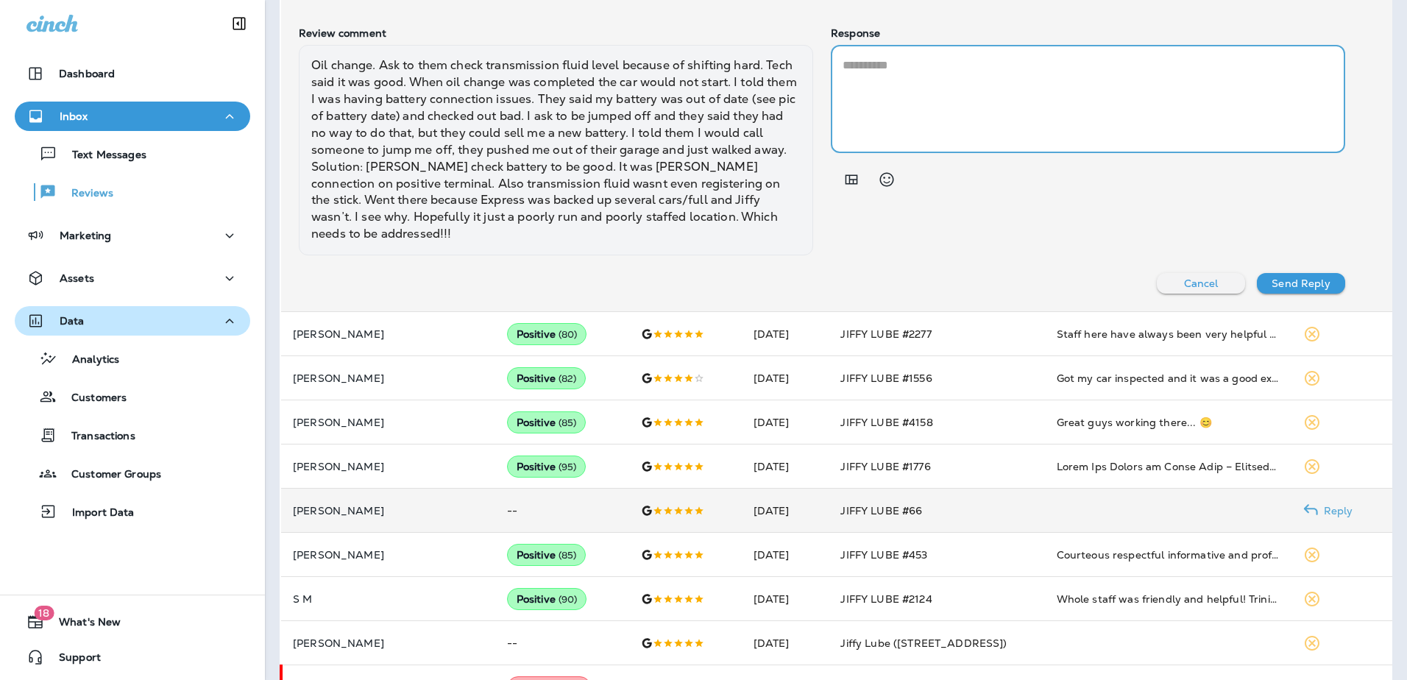
scroll to position [721, 0]
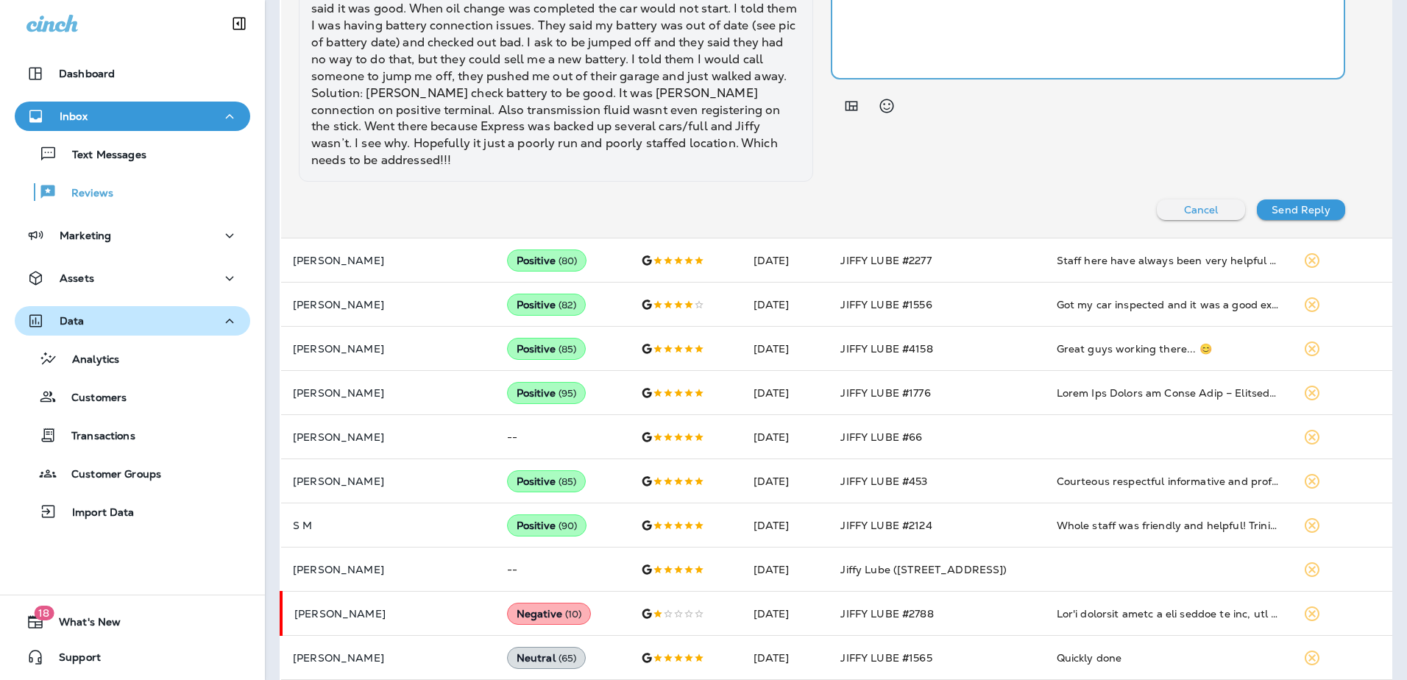
drag, startPoint x: 898, startPoint y: 40, endPoint x: 907, endPoint y: 40, distance: 8.8
click at [899, 40] on textarea at bounding box center [1087, 25] width 491 height 85
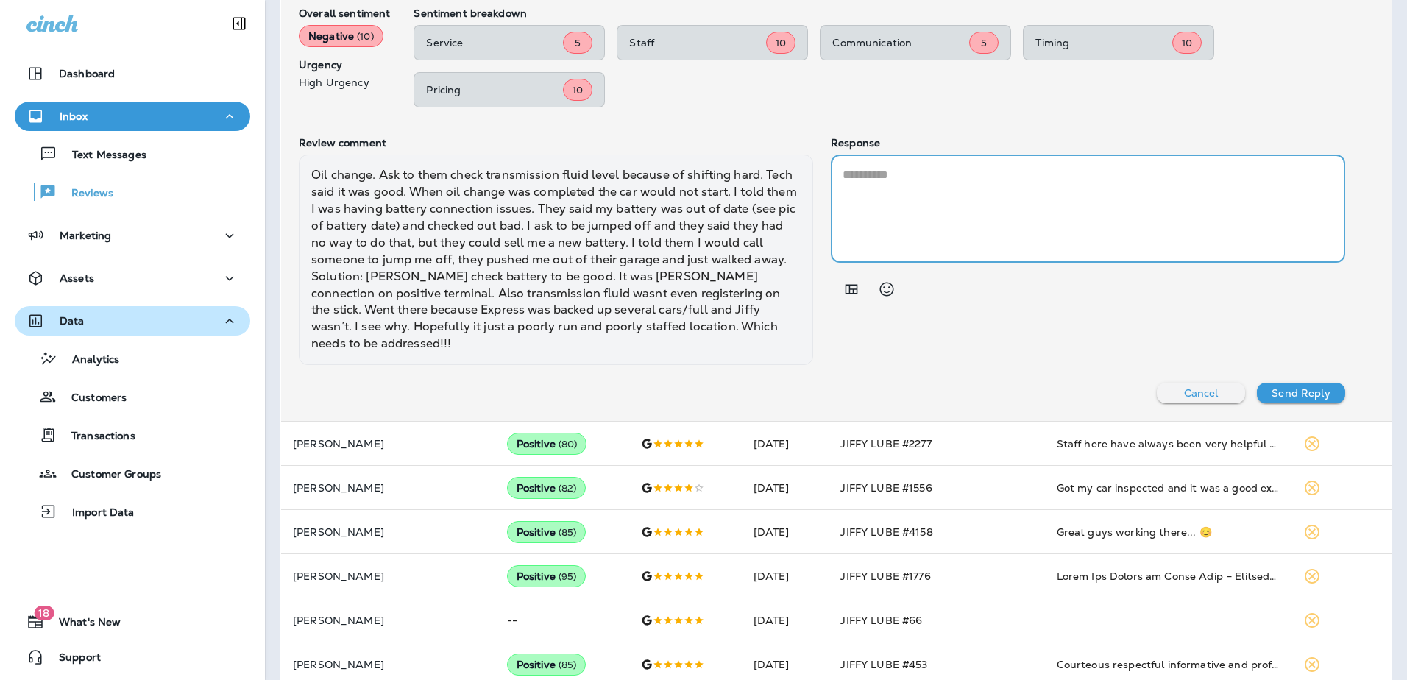
scroll to position [500, 0]
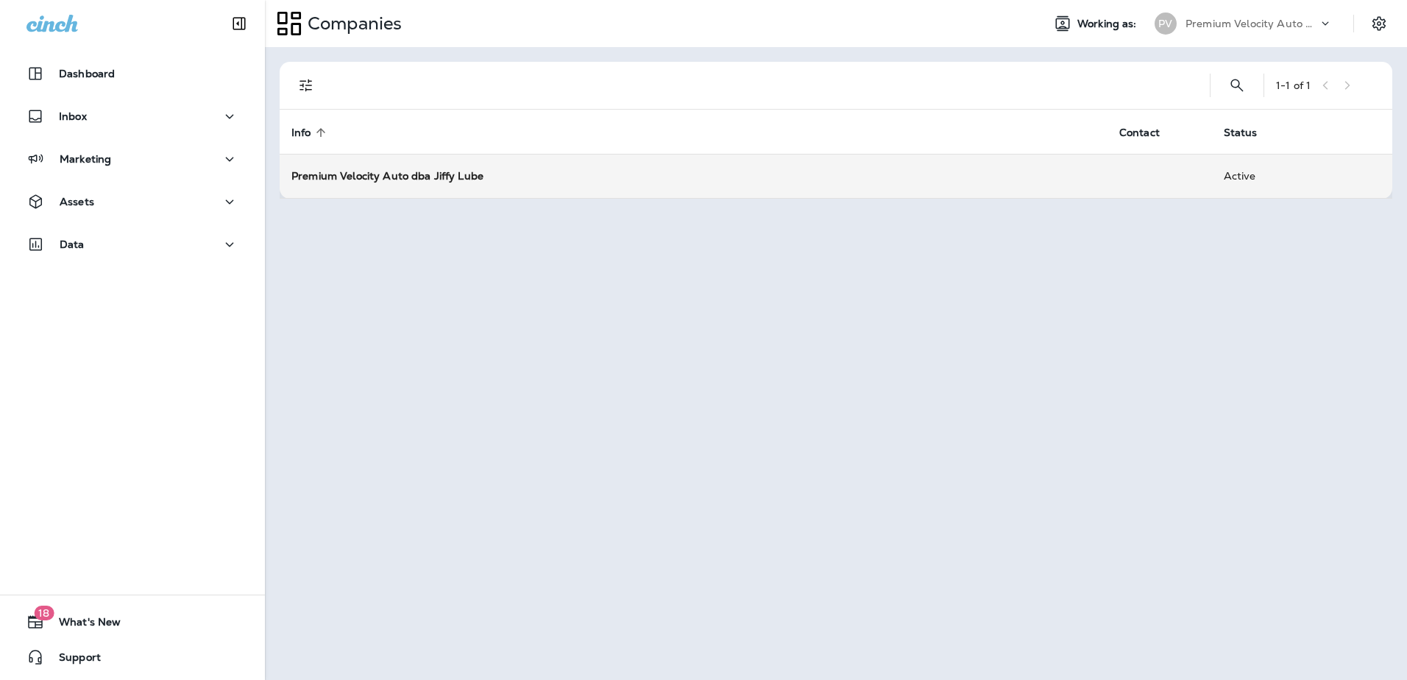
click at [410, 168] on div "Premium Velocity Auto dba Jiffy Lube" at bounding box center [693, 175] width 804 height 15
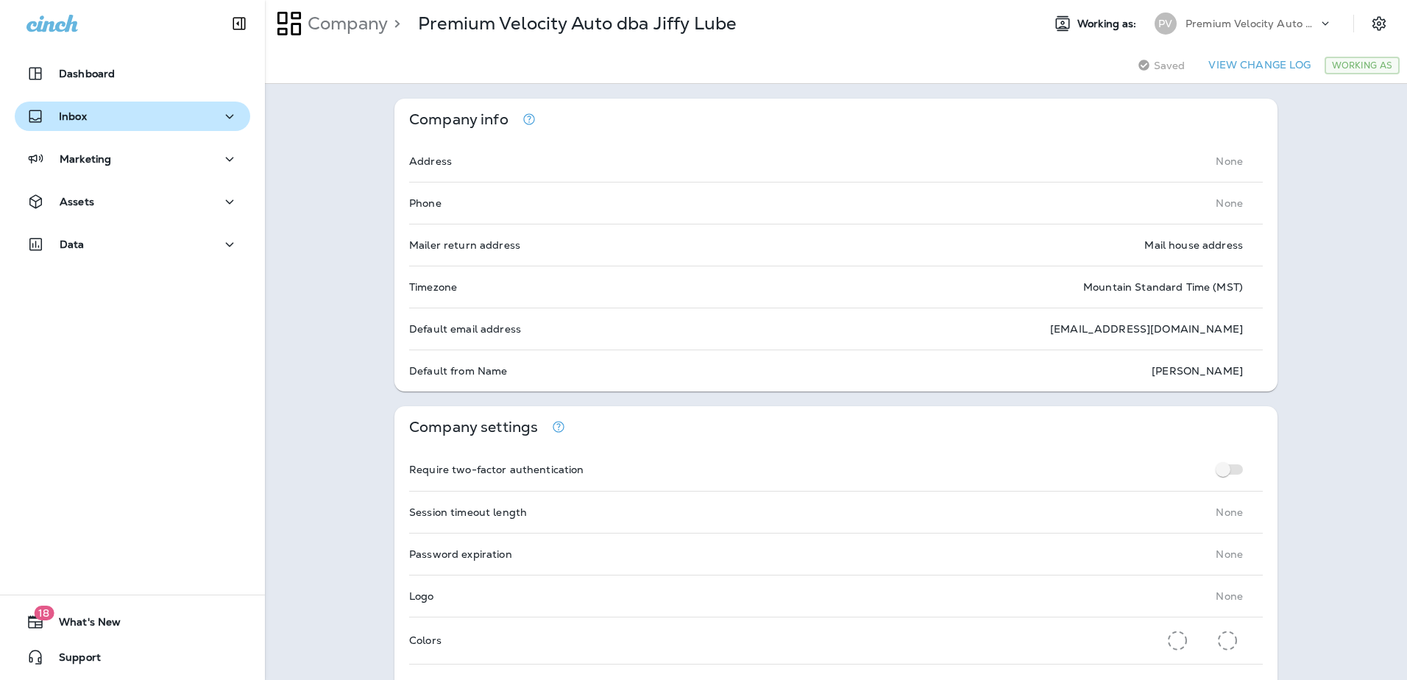
click at [221, 119] on icon "button" at bounding box center [230, 116] width 18 height 18
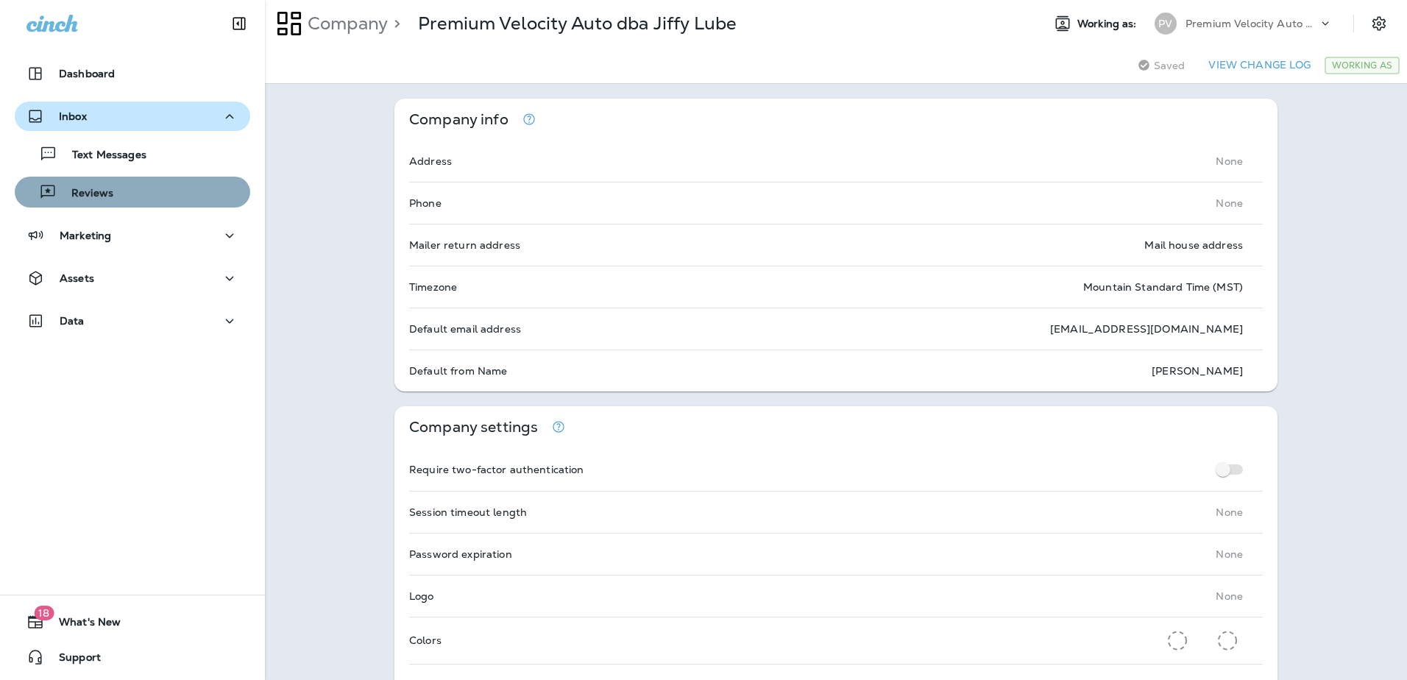
click at [135, 188] on div "Reviews" at bounding box center [133, 192] width 224 height 22
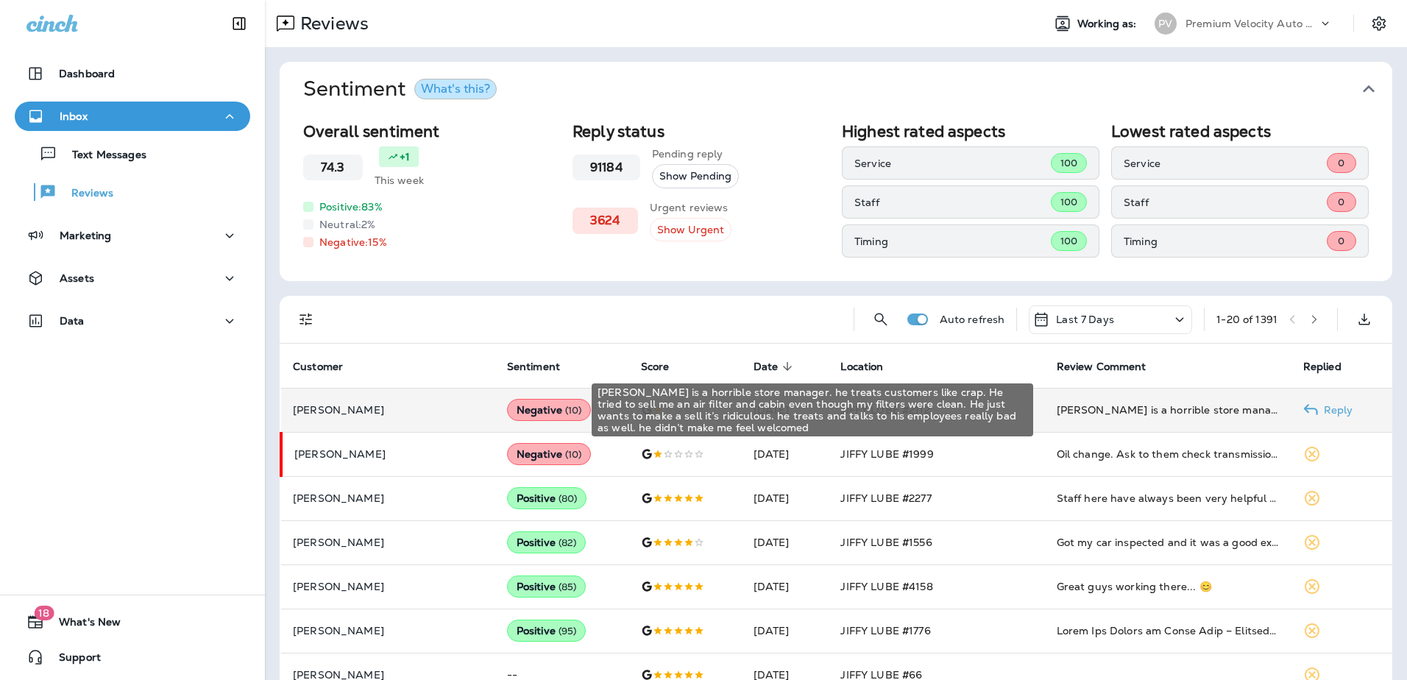
click at [1068, 406] on div "[PERSON_NAME] is a horrible store manager. he treats customers like crap. He tr…" at bounding box center [1168, 409] width 223 height 15
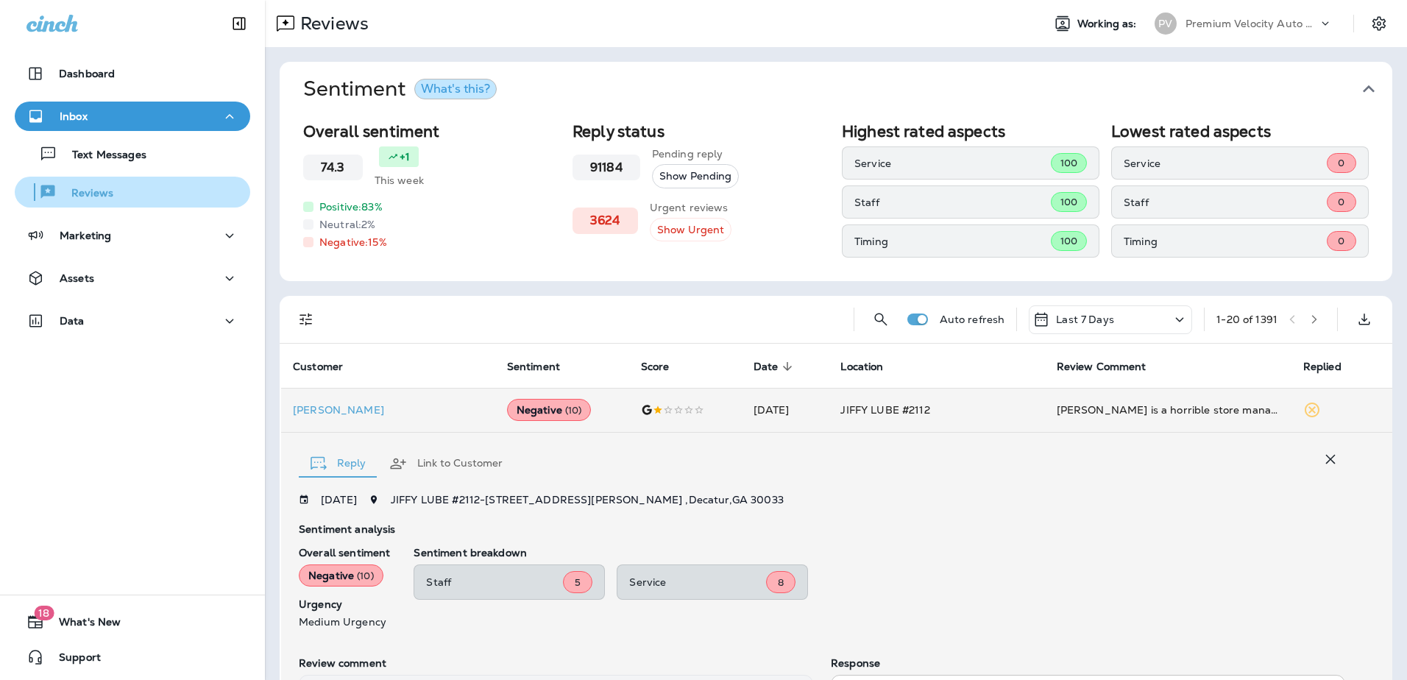
click at [96, 194] on p "Reviews" at bounding box center [85, 194] width 57 height 14
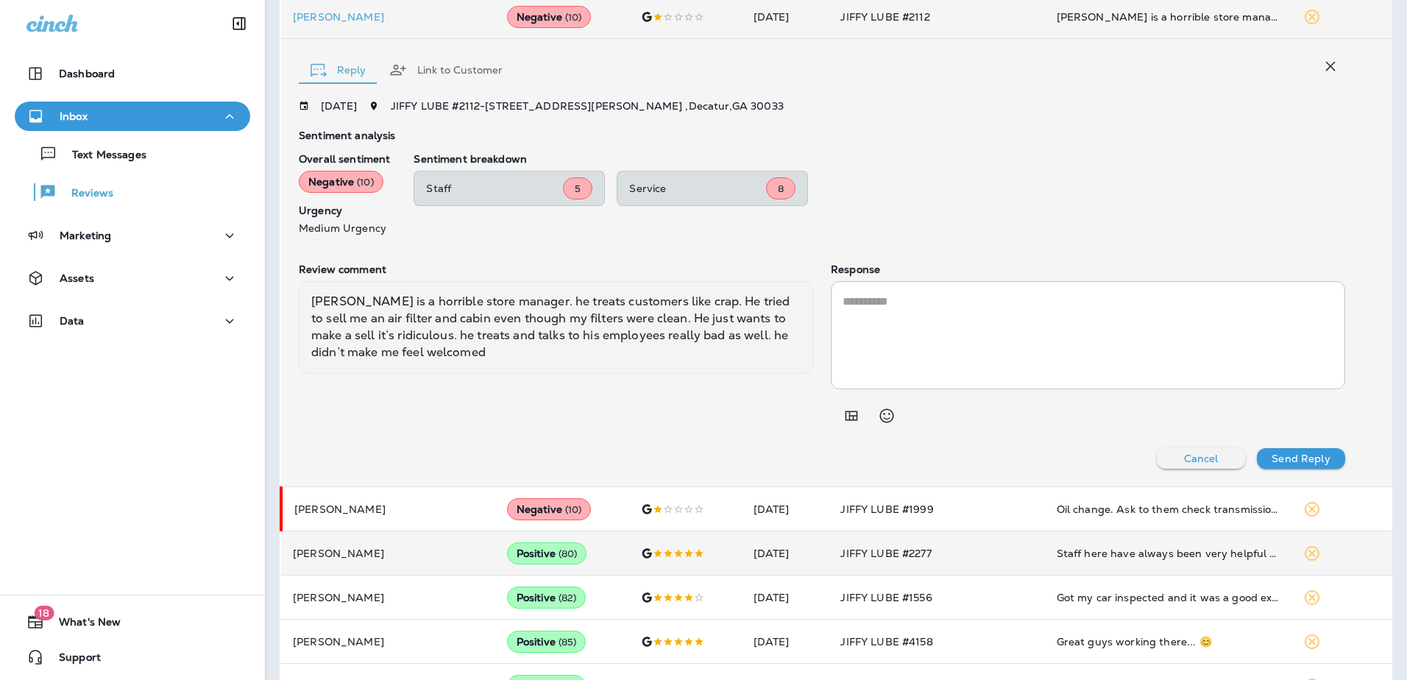
scroll to position [441, 0]
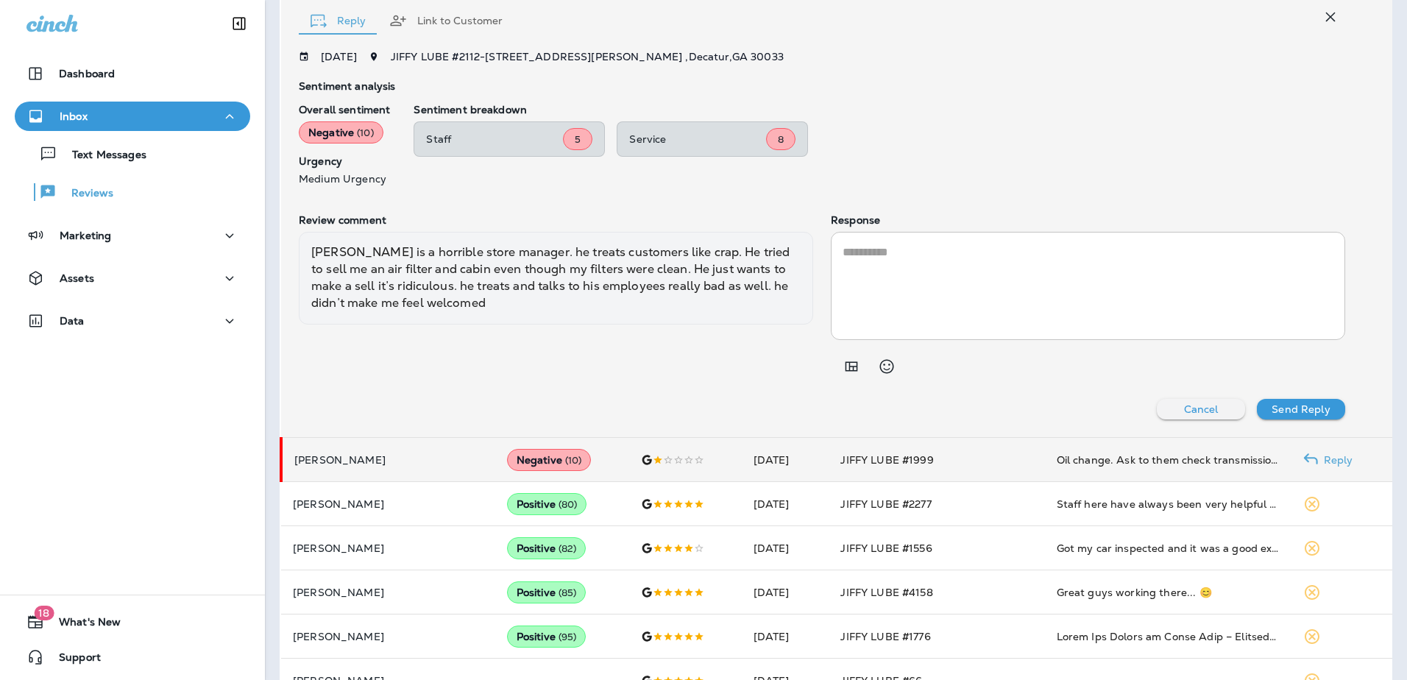
click at [507, 459] on div "Negative ( 10 )" at bounding box center [549, 460] width 85 height 22
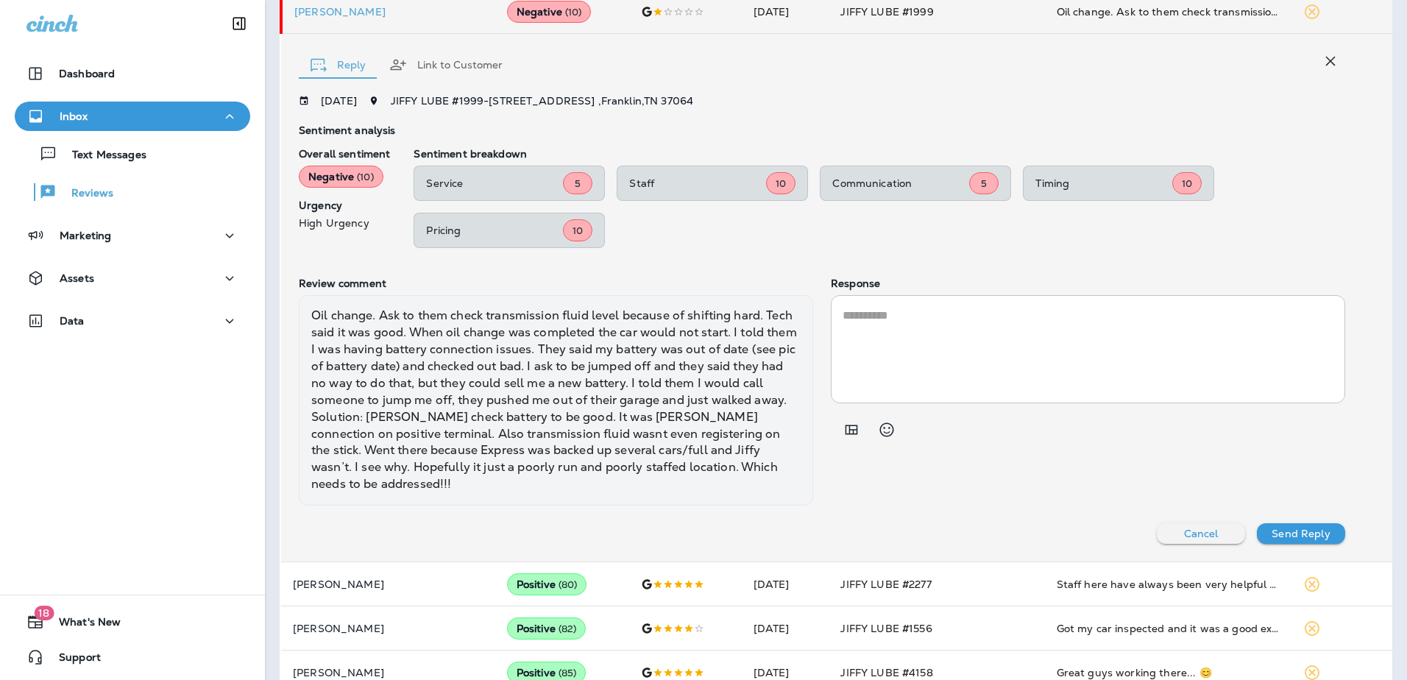
click at [846, 318] on textarea at bounding box center [1087, 349] width 491 height 85
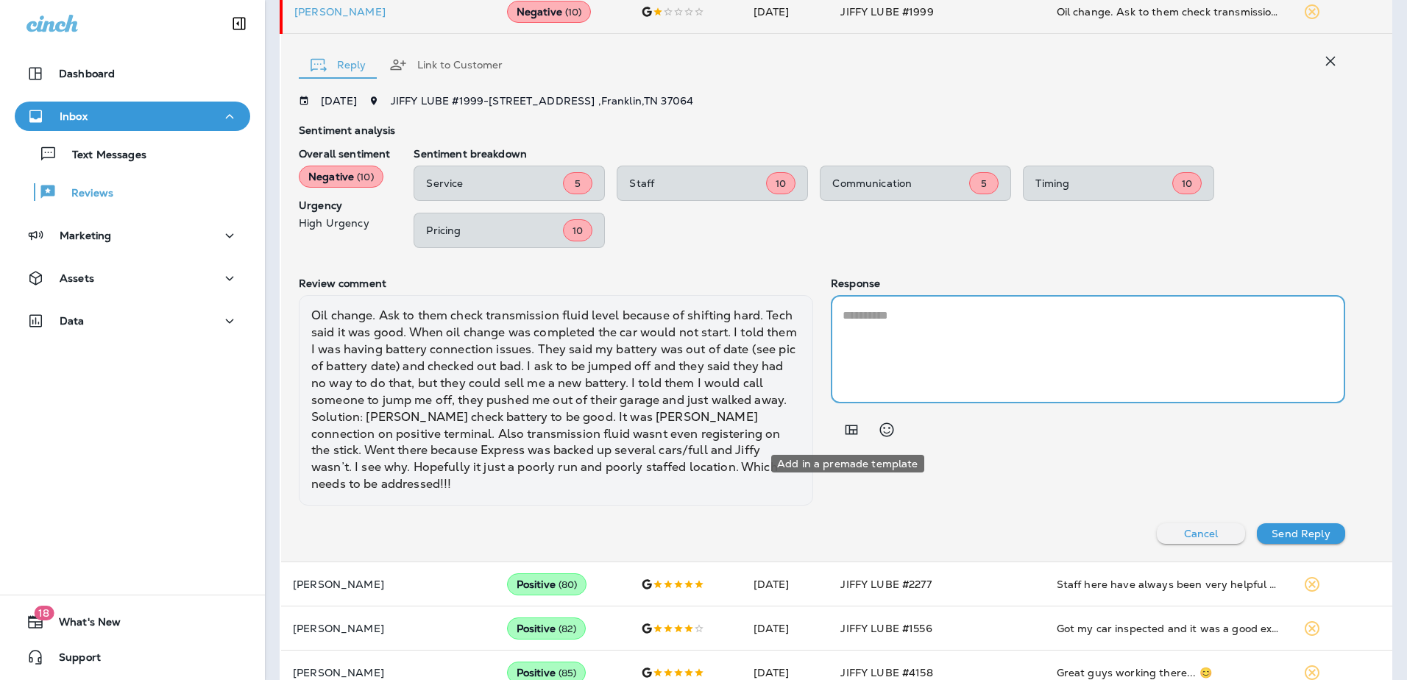
click at [846, 430] on icon "Add in a premade template" at bounding box center [851, 430] width 13 height 10
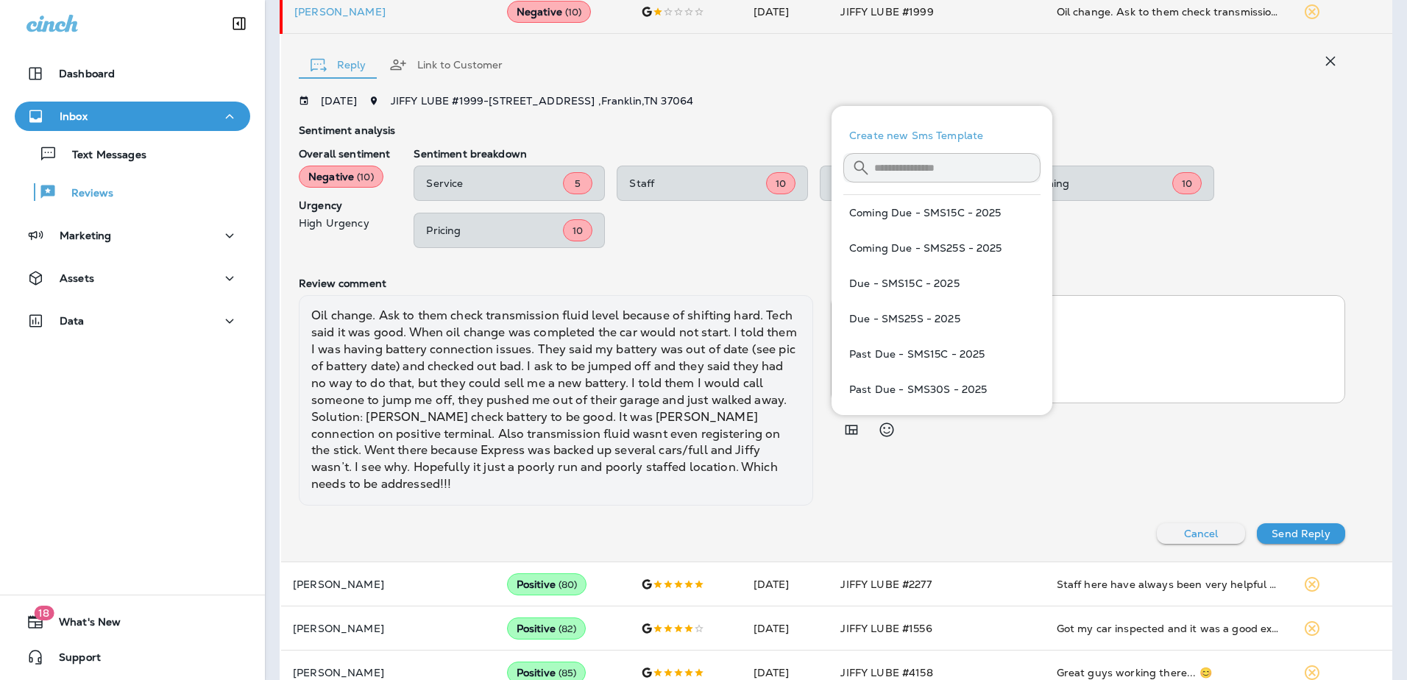
click at [934, 502] on div "Response * ​" at bounding box center [1088, 391] width 514 height 228
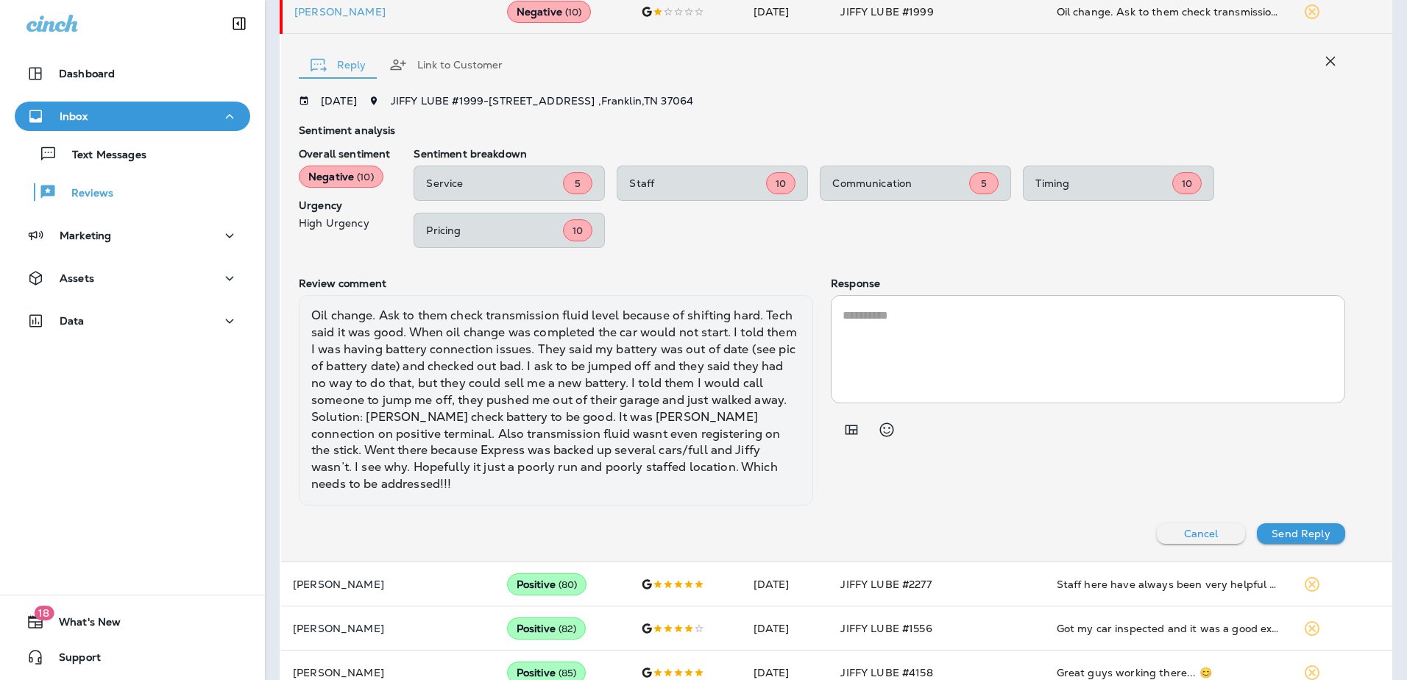
click at [853, 319] on textarea at bounding box center [1087, 349] width 491 height 85
click at [455, 62] on button "Link to Customer" at bounding box center [445, 64] width 137 height 53
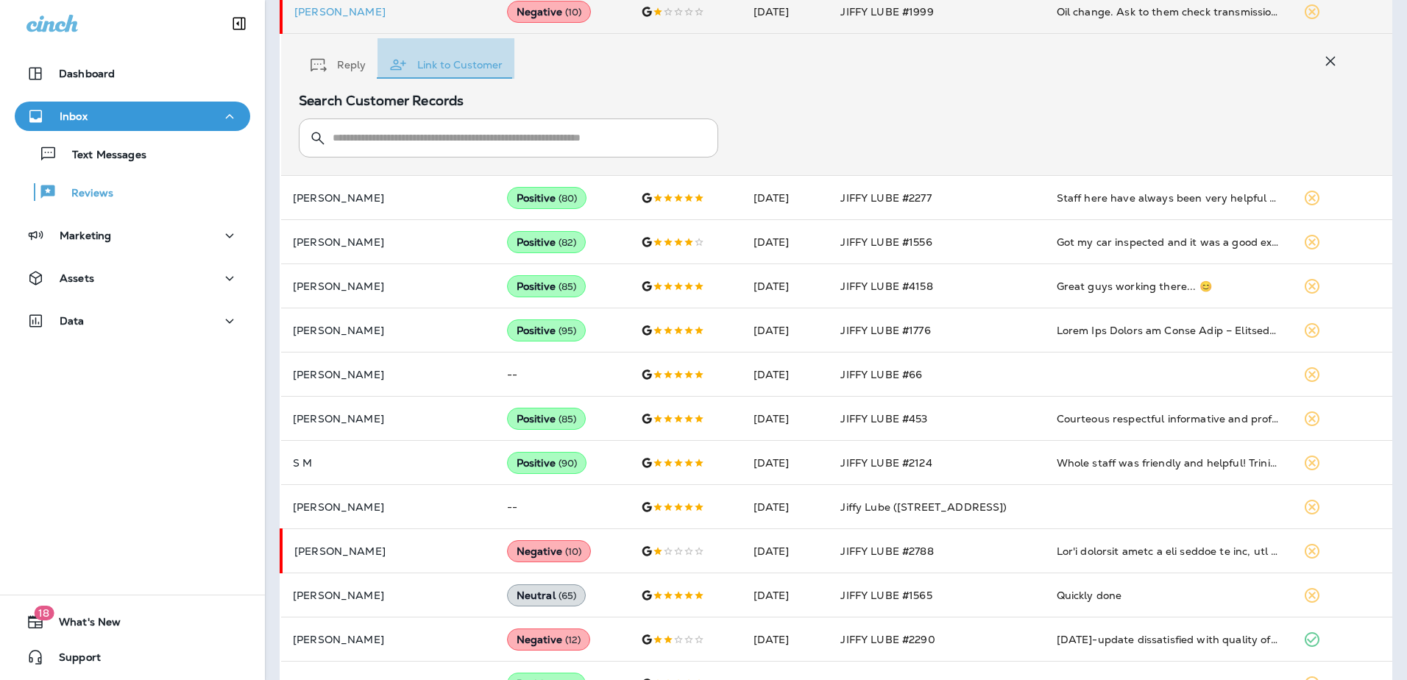
click at [455, 62] on button "Link to Customer" at bounding box center [445, 64] width 137 height 53
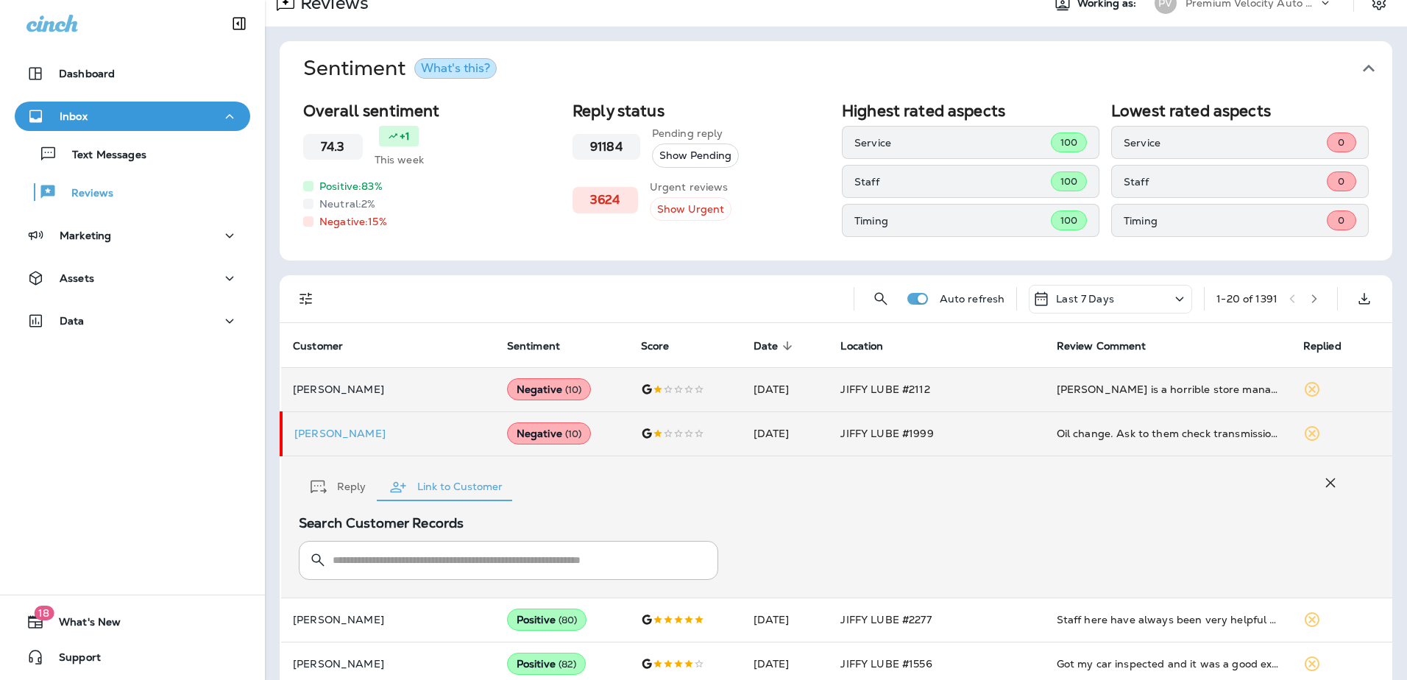
scroll to position [0, 0]
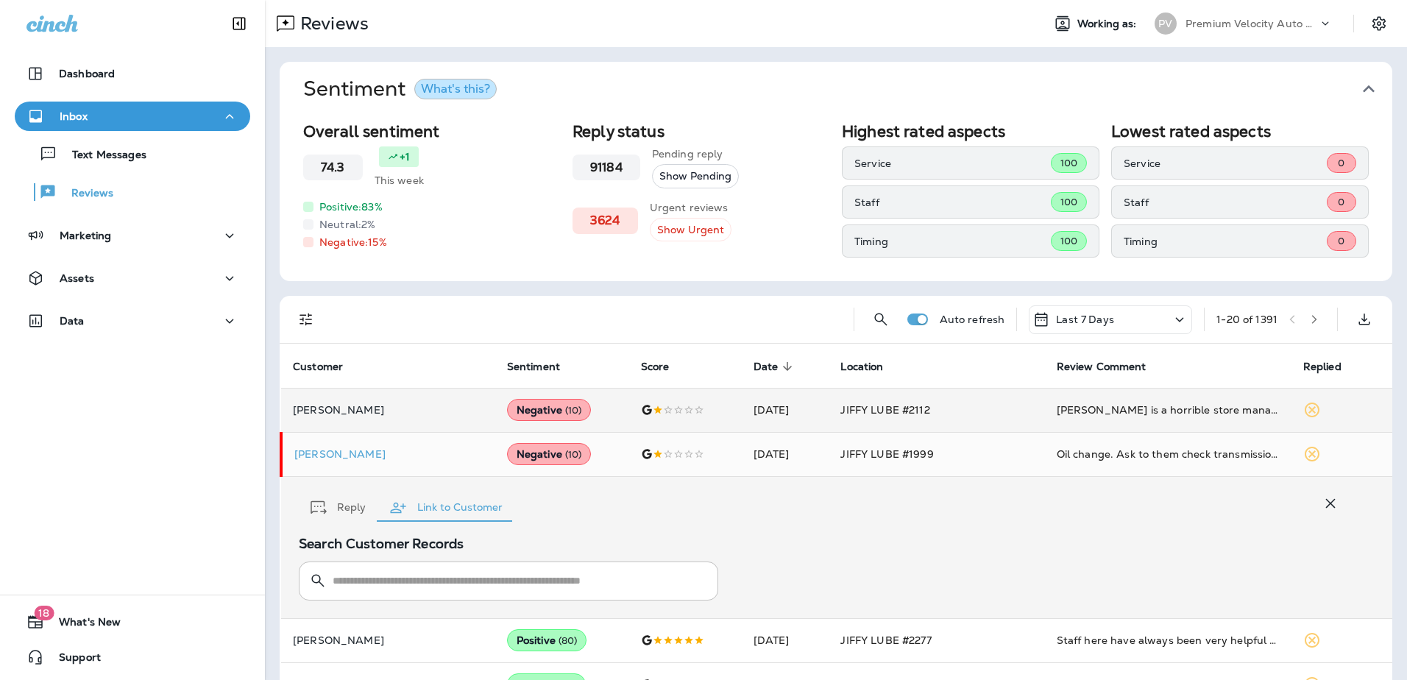
click at [563, 575] on input "text" at bounding box center [517, 580] width 369 height 39
click at [1138, 508] on div "Reply Link to Customer" at bounding box center [822, 503] width 1046 height 45
click at [565, 453] on span "( 10 )" at bounding box center [573, 454] width 17 height 13
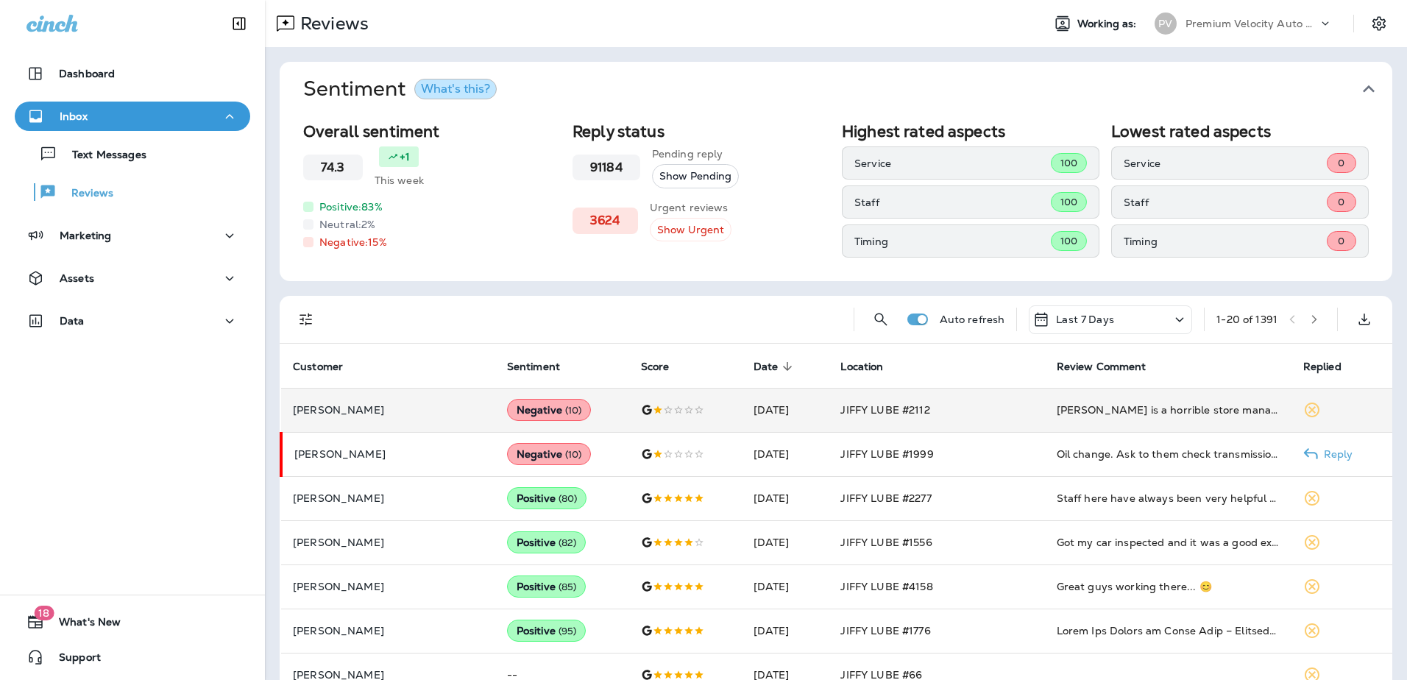
click at [507, 453] on div "Negative ( 10 )" at bounding box center [549, 454] width 85 height 22
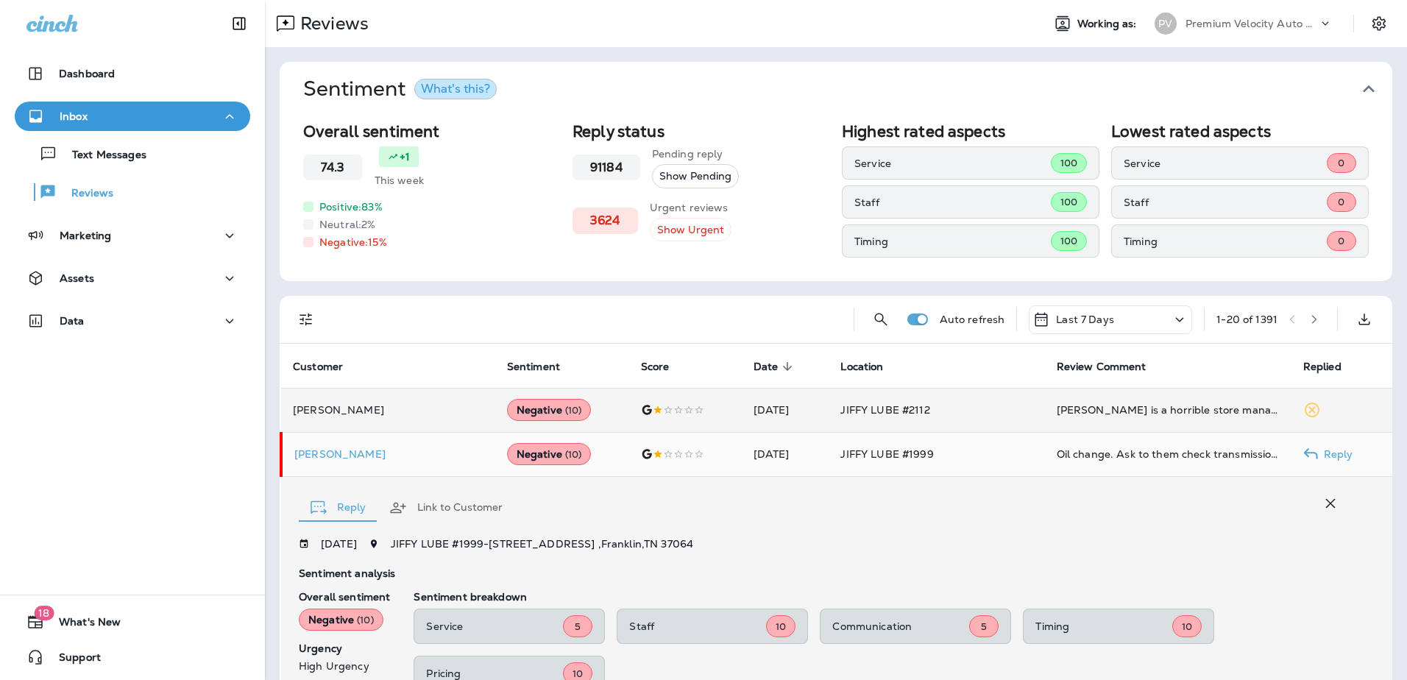
scroll to position [323, 0]
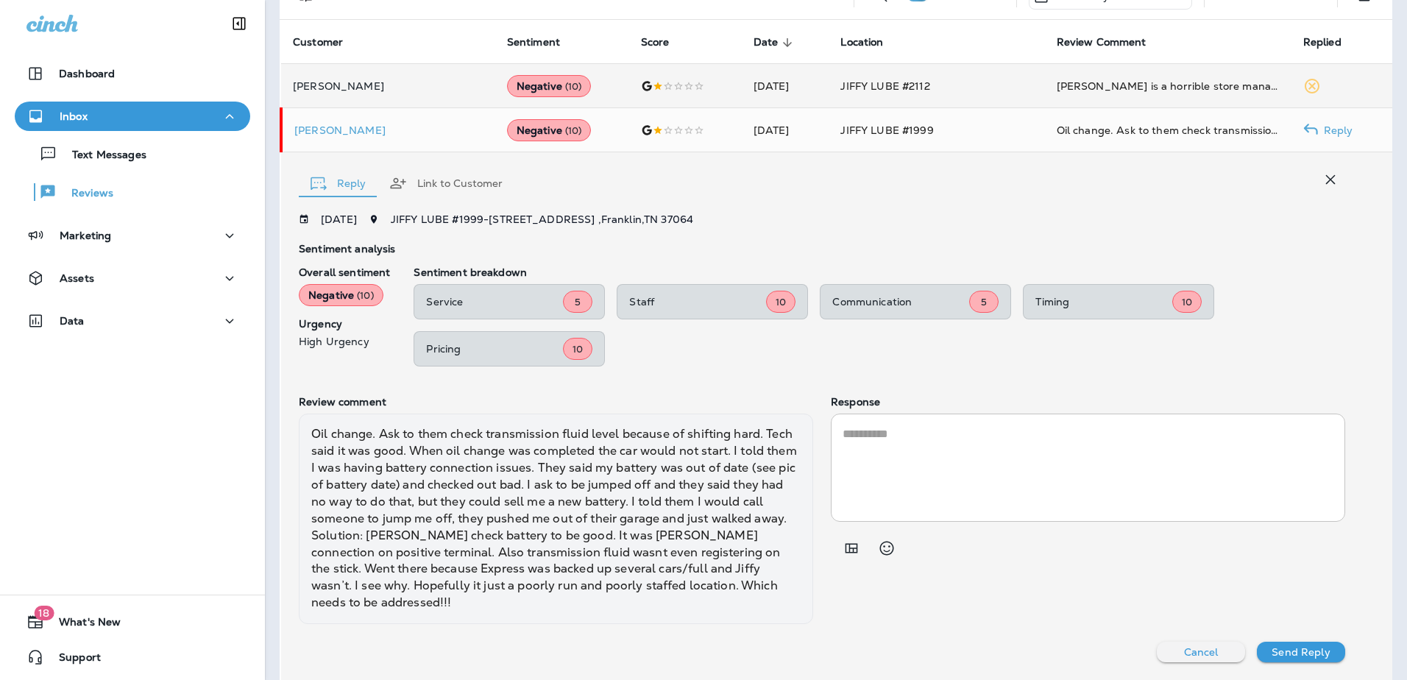
click at [971, 460] on textarea at bounding box center [1087, 467] width 491 height 85
paste textarea "**********"
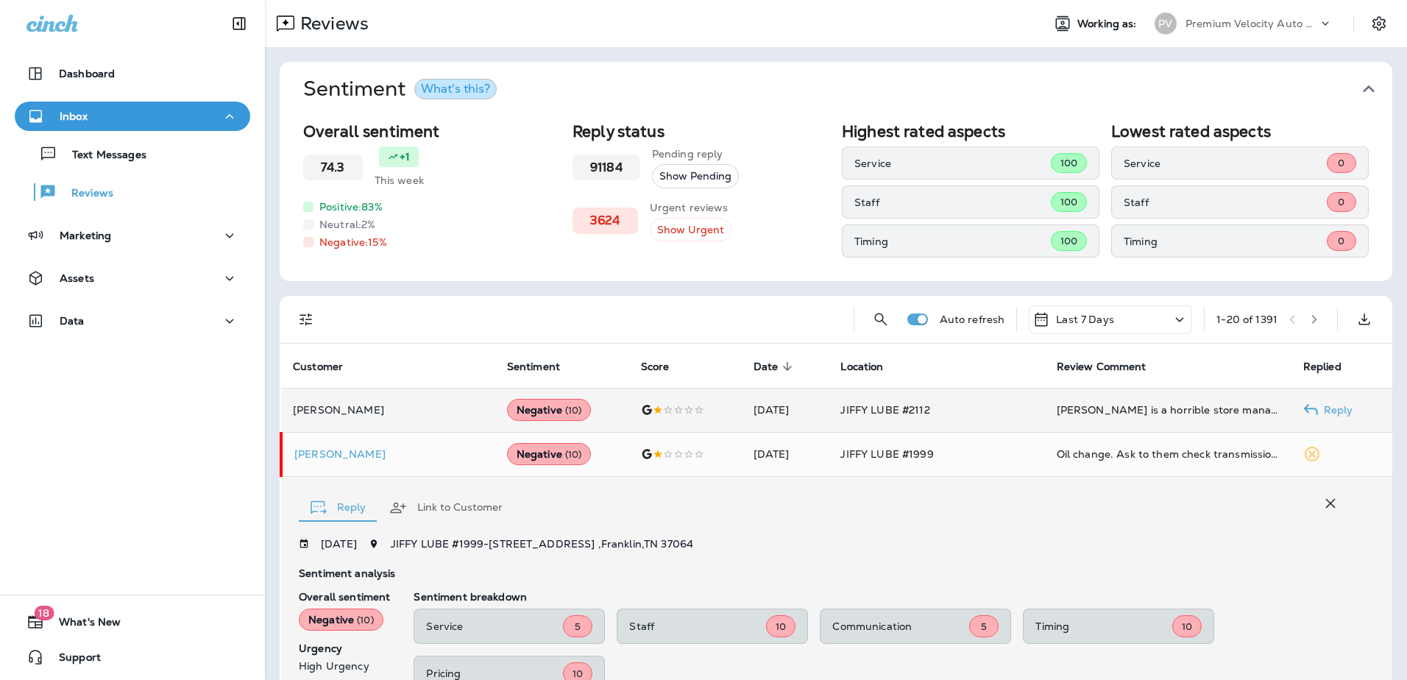
scroll to position [221, 0]
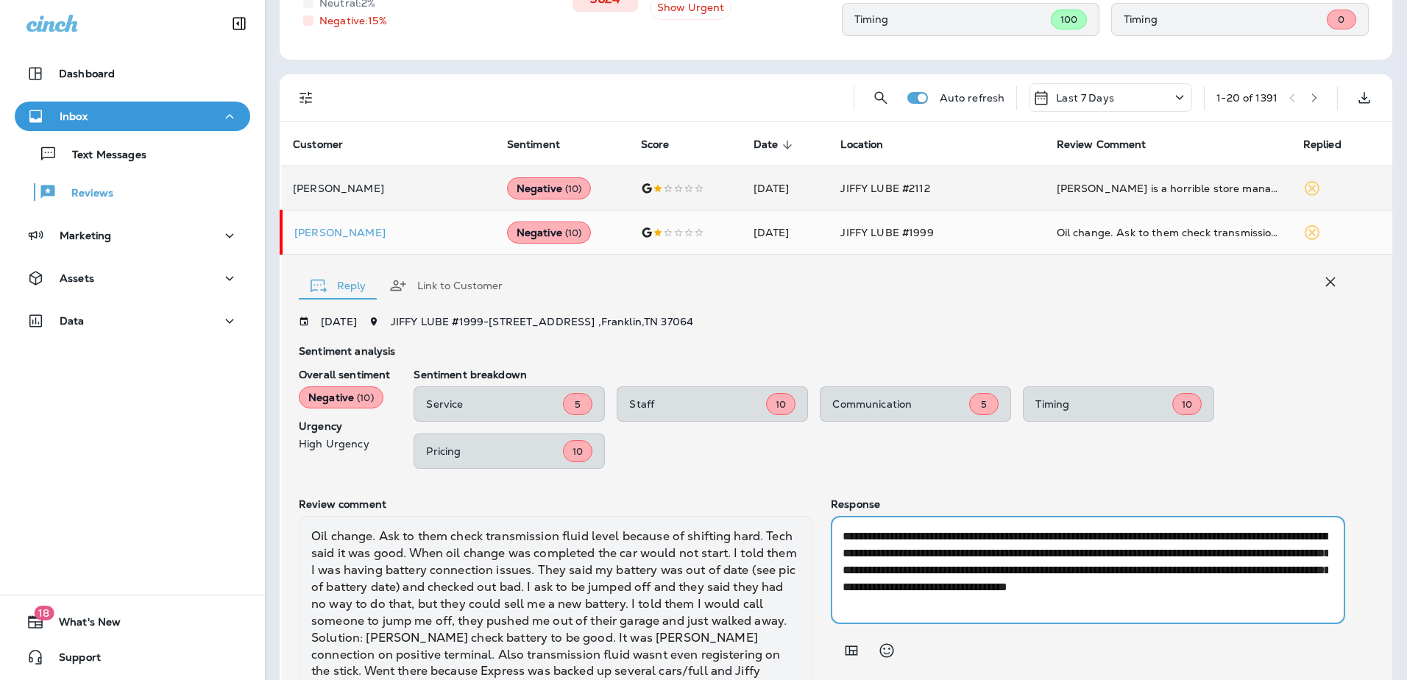
click at [1113, 537] on textarea "**********" at bounding box center [1085, 570] width 486 height 85
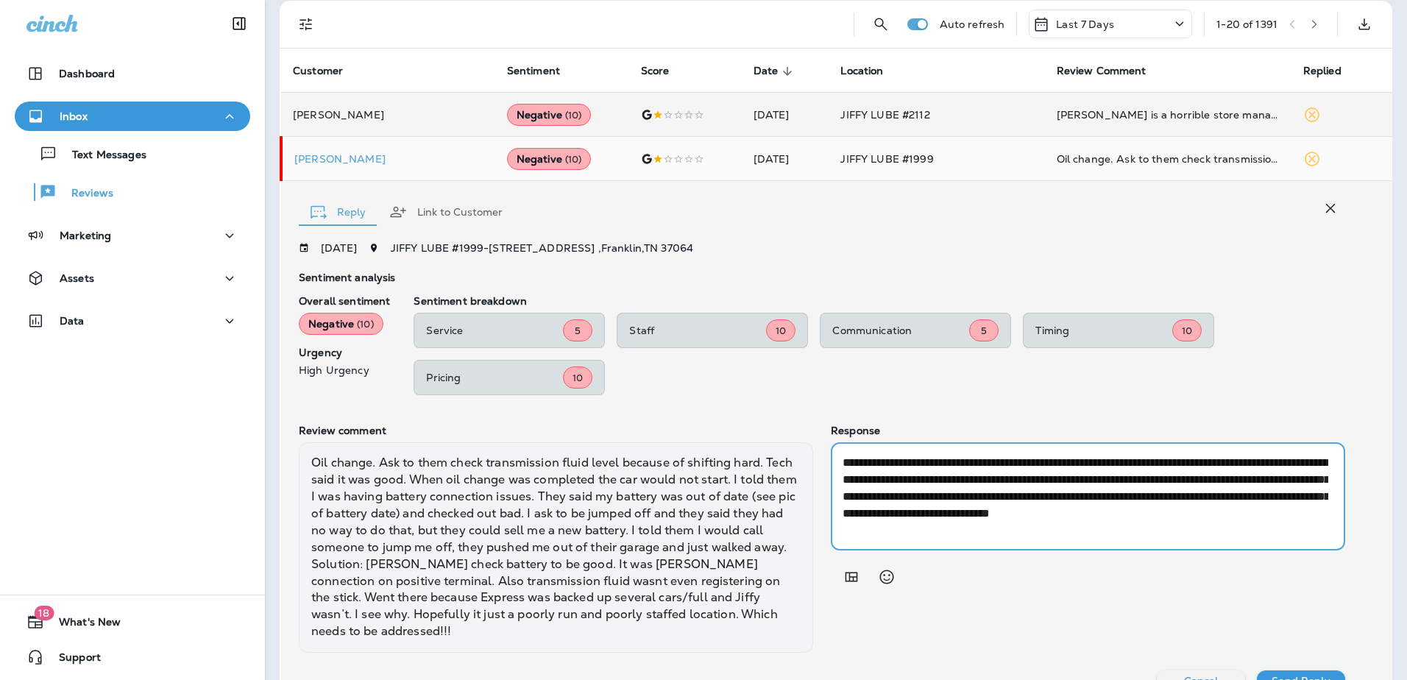
drag, startPoint x: 1060, startPoint y: 497, endPoint x: 840, endPoint y: 496, distance: 220.7
click at [842, 496] on textarea "**********" at bounding box center [1085, 496] width 486 height 85
drag, startPoint x: 910, startPoint y: 514, endPoint x: 838, endPoint y: 522, distance: 72.6
click at [842, 522] on textarea "**********" at bounding box center [1085, 496] width 486 height 85
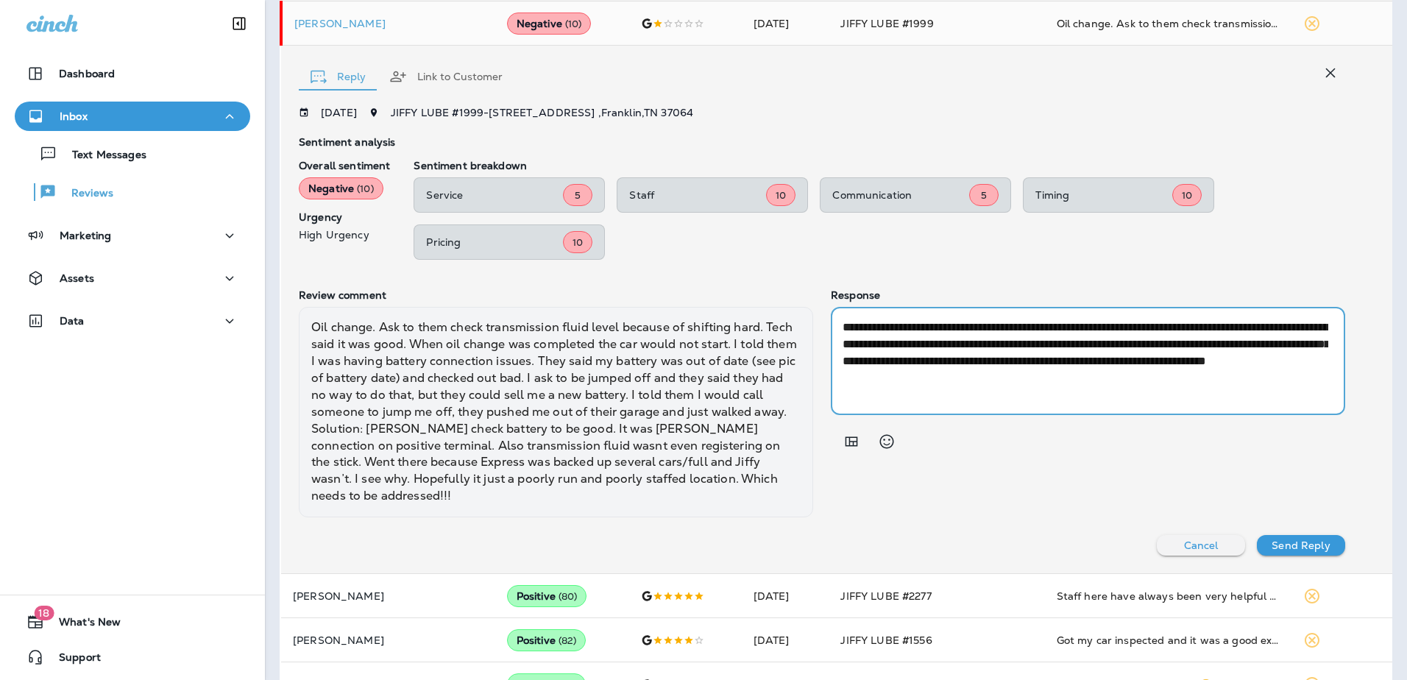
scroll to position [441, 0]
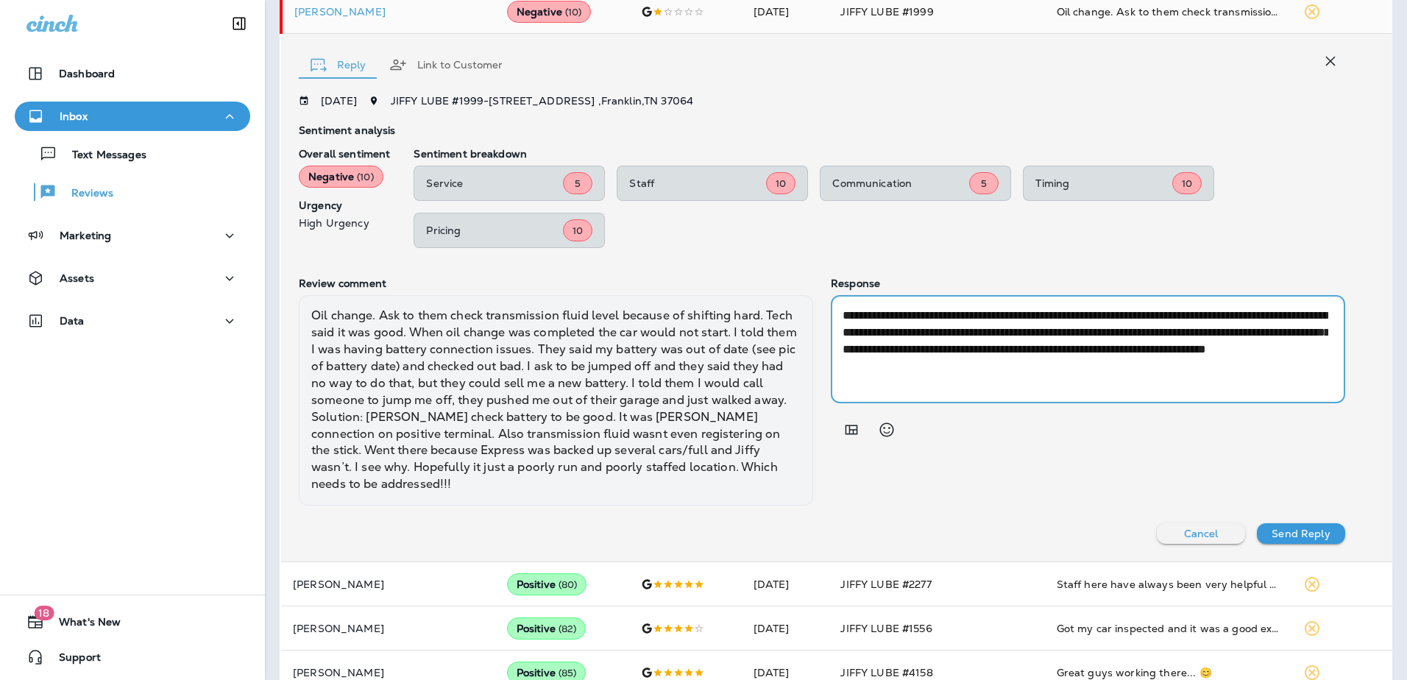
type textarea "**********"
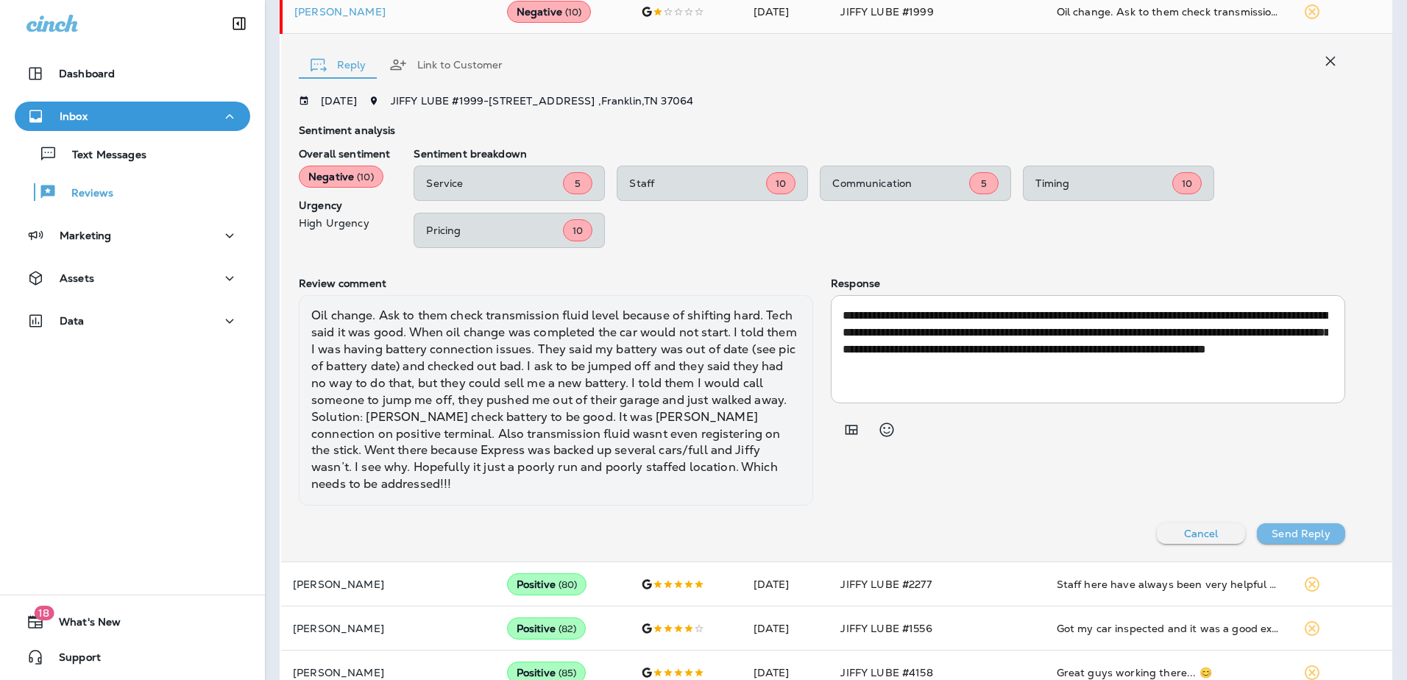
click at [1290, 528] on p "Send Reply" at bounding box center [1300, 534] width 58 height 12
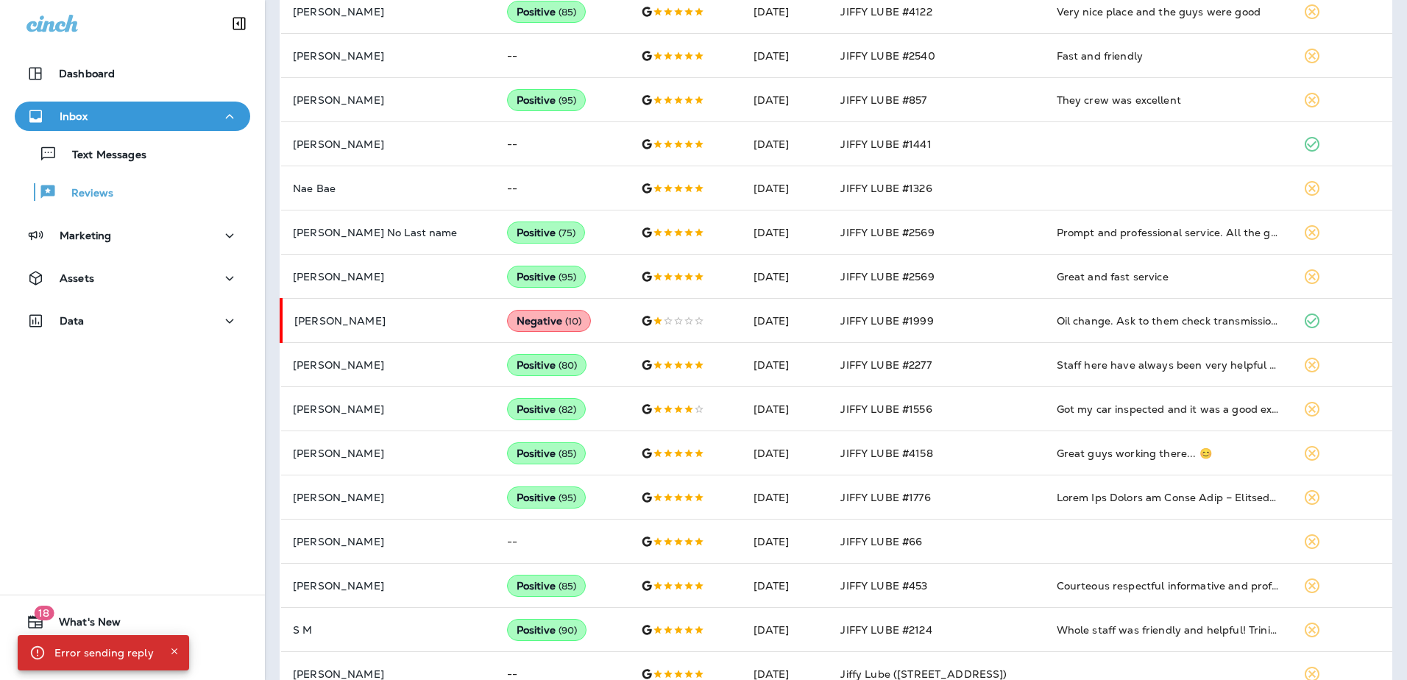
click at [127, 659] on div "Error sending reply" at bounding box center [103, 652] width 99 height 26
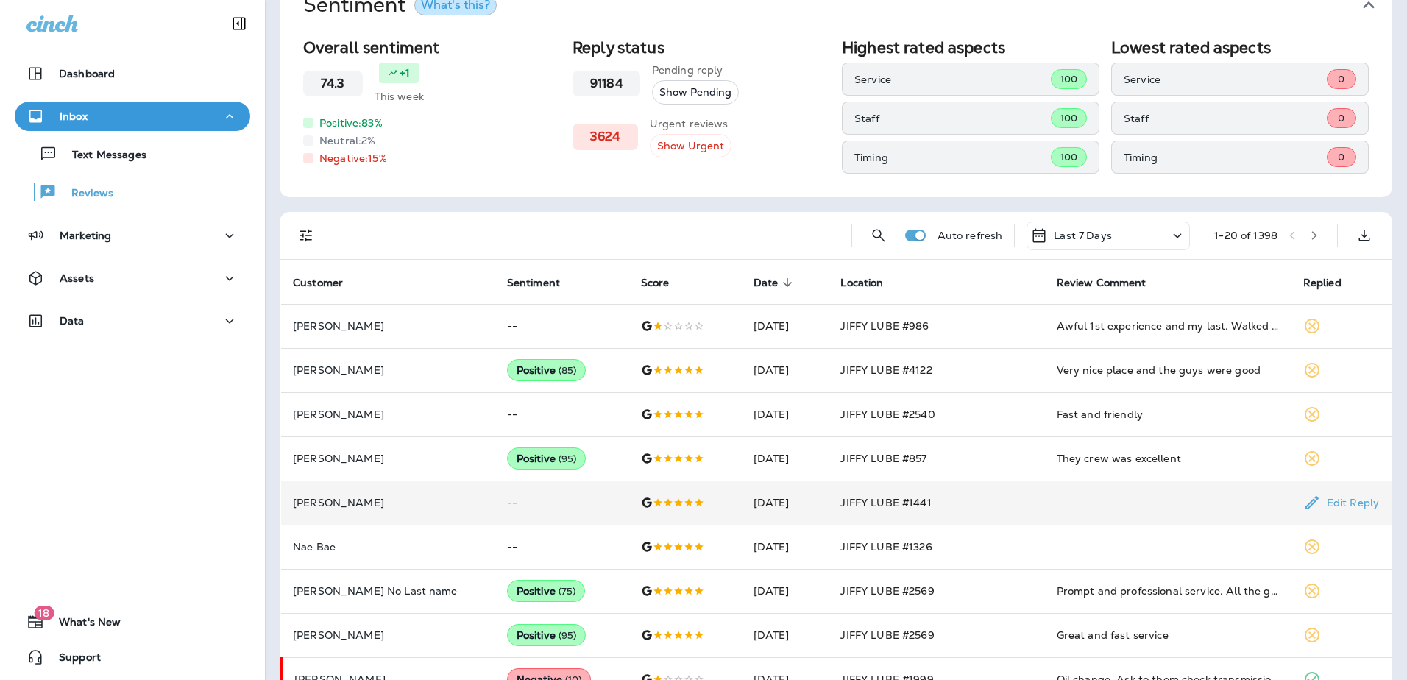
scroll to position [221, 0]
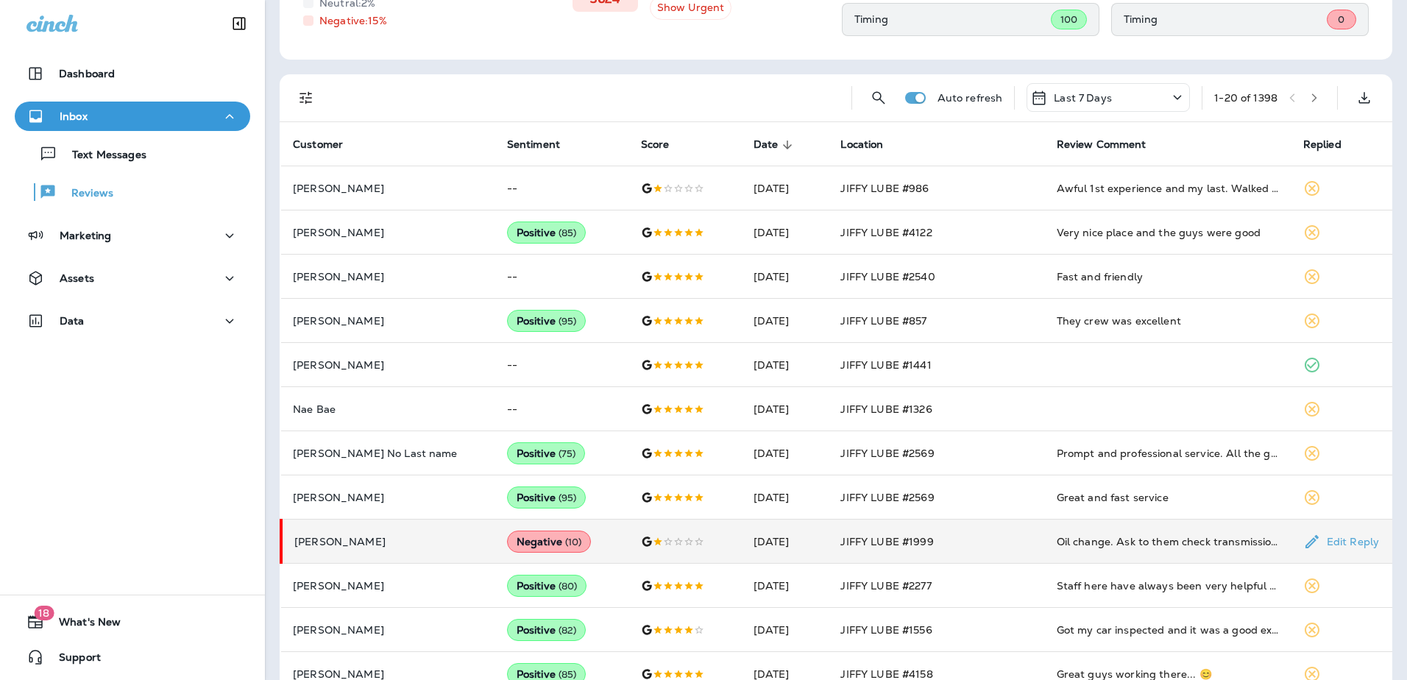
click at [507, 540] on div "Negative ( 10 )" at bounding box center [549, 542] width 85 height 22
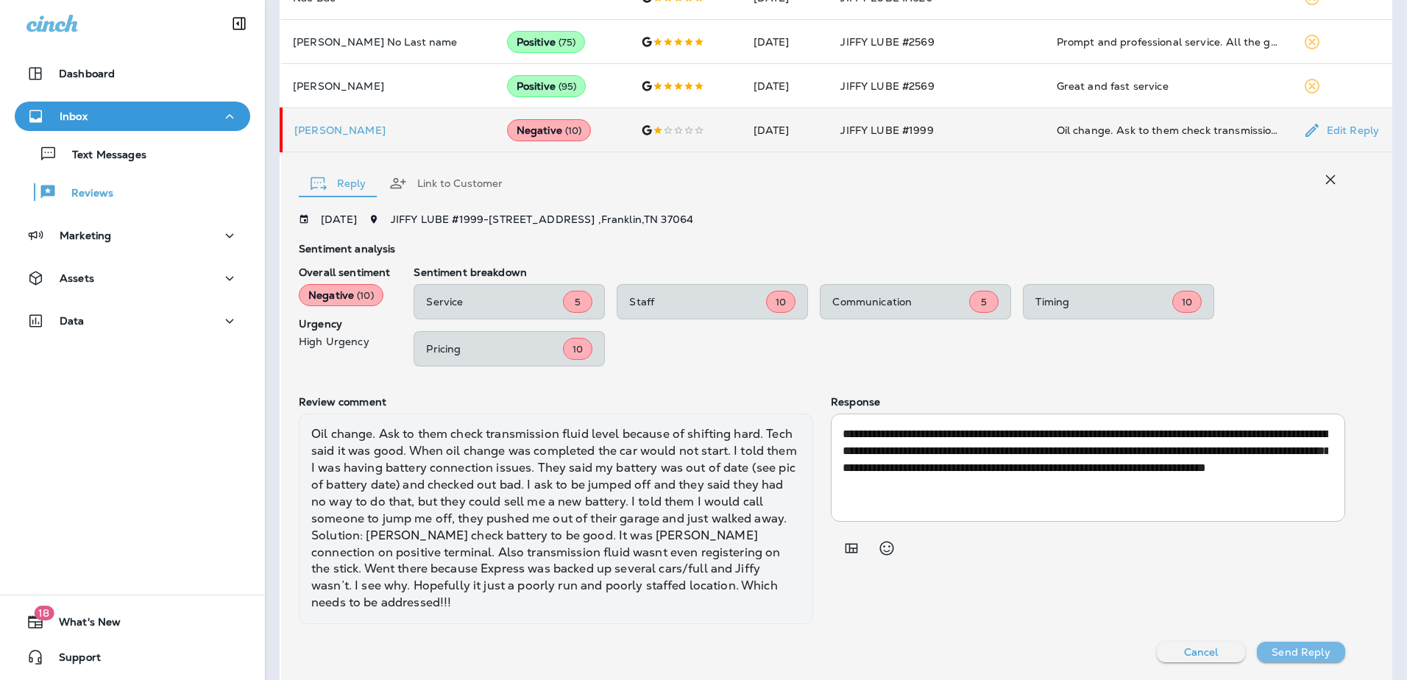
click at [1277, 649] on p "Send Reply" at bounding box center [1300, 652] width 58 height 12
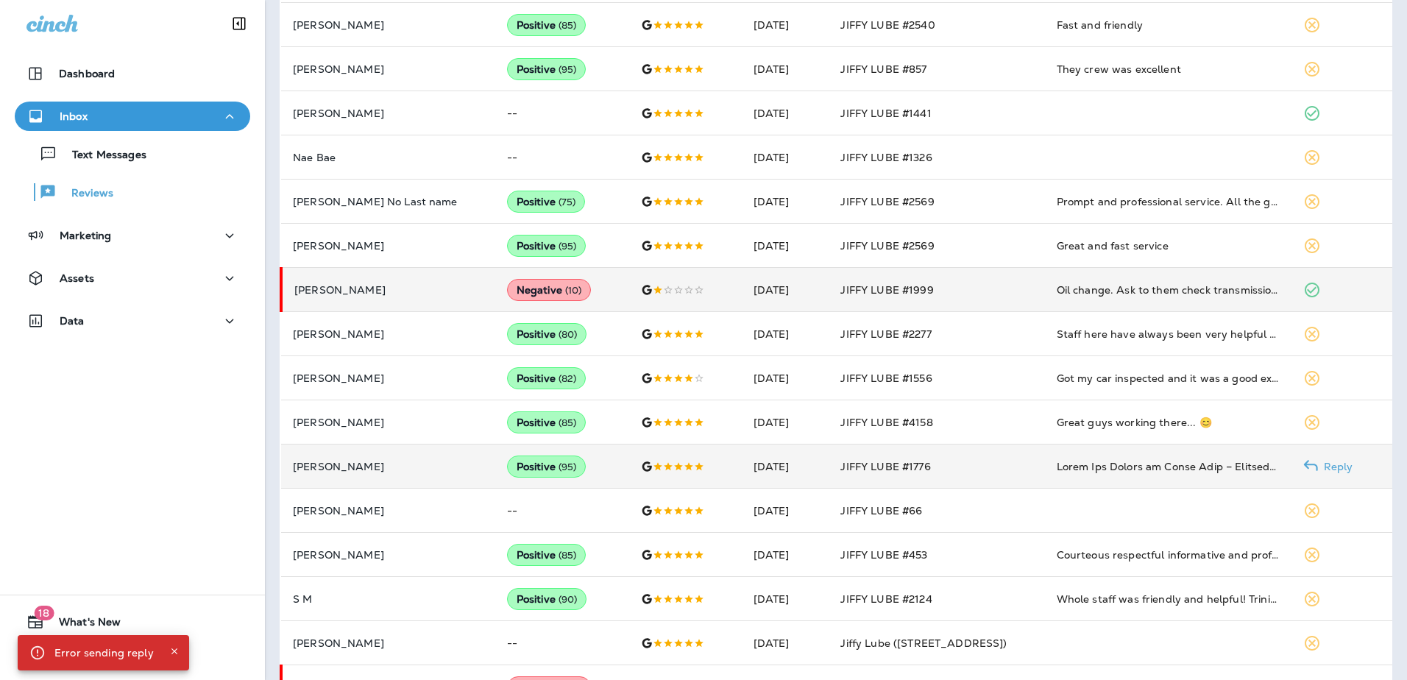
scroll to position [458, 0]
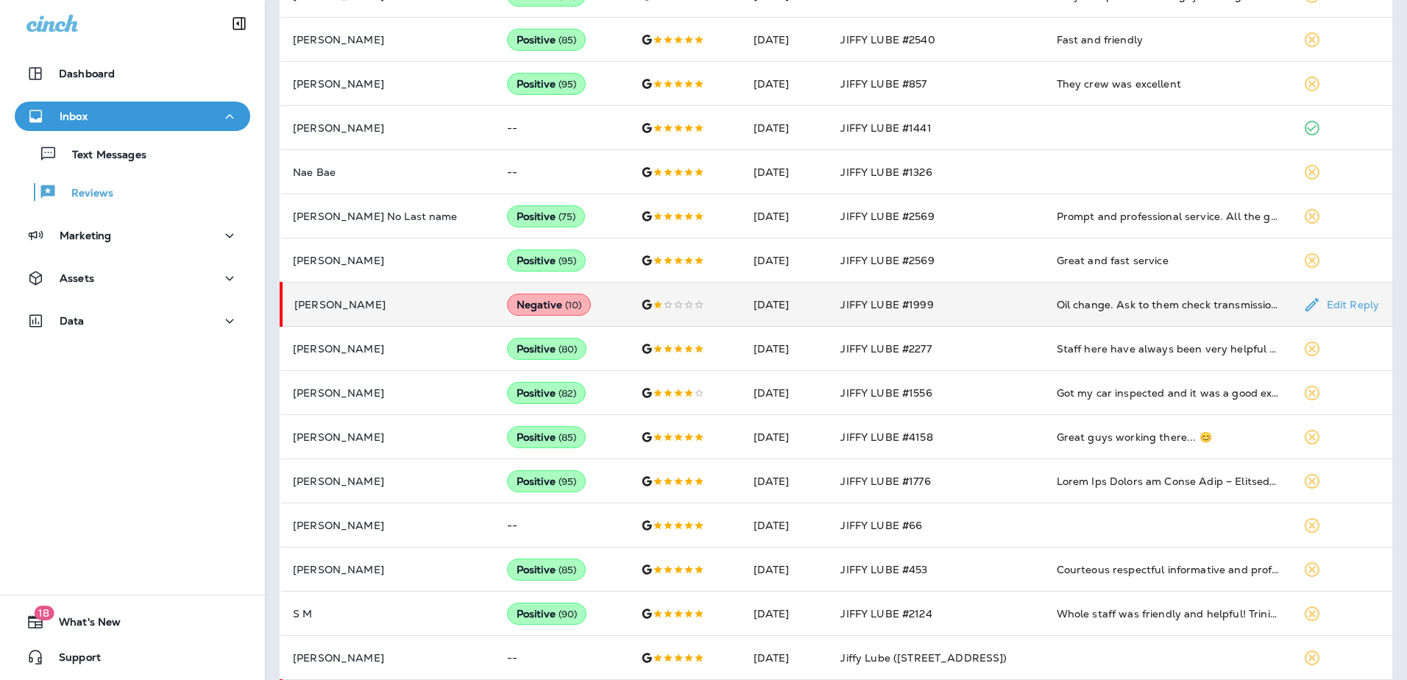
click at [1354, 305] on p "Edit Reply" at bounding box center [1350, 305] width 58 height 12
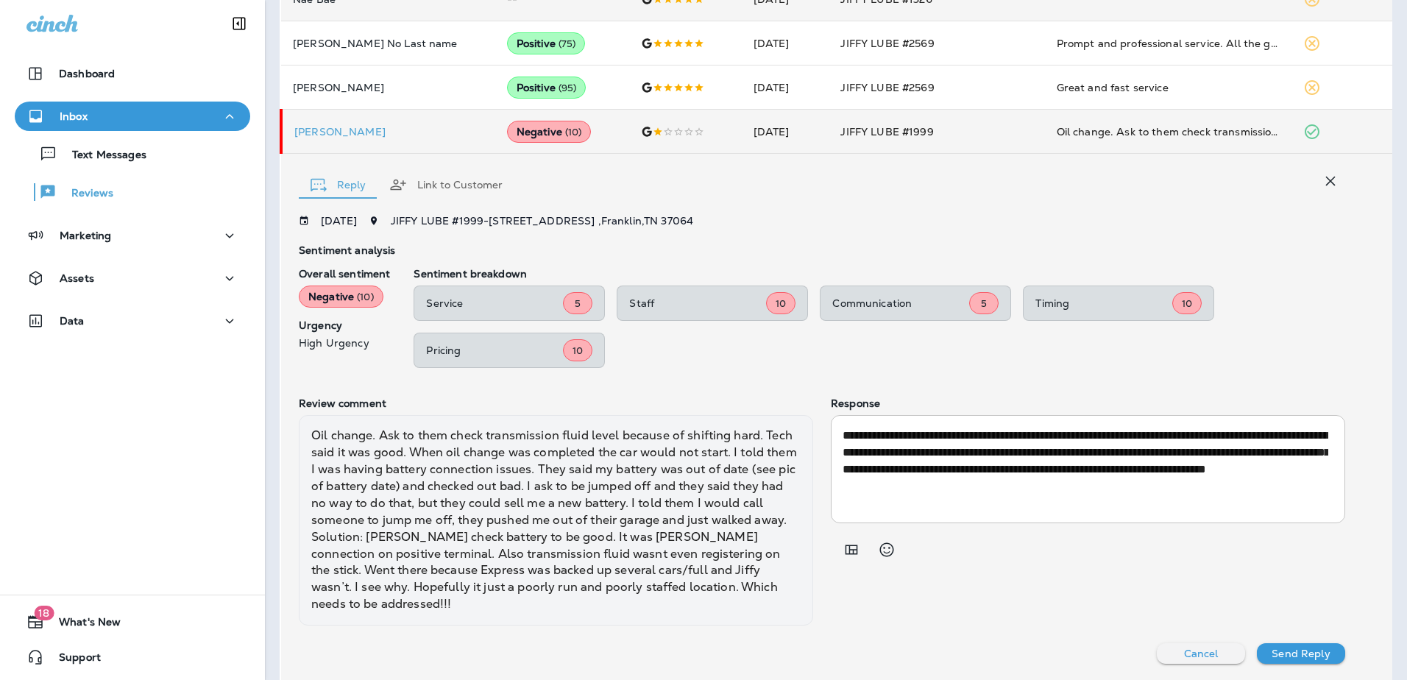
scroll to position [632, 0]
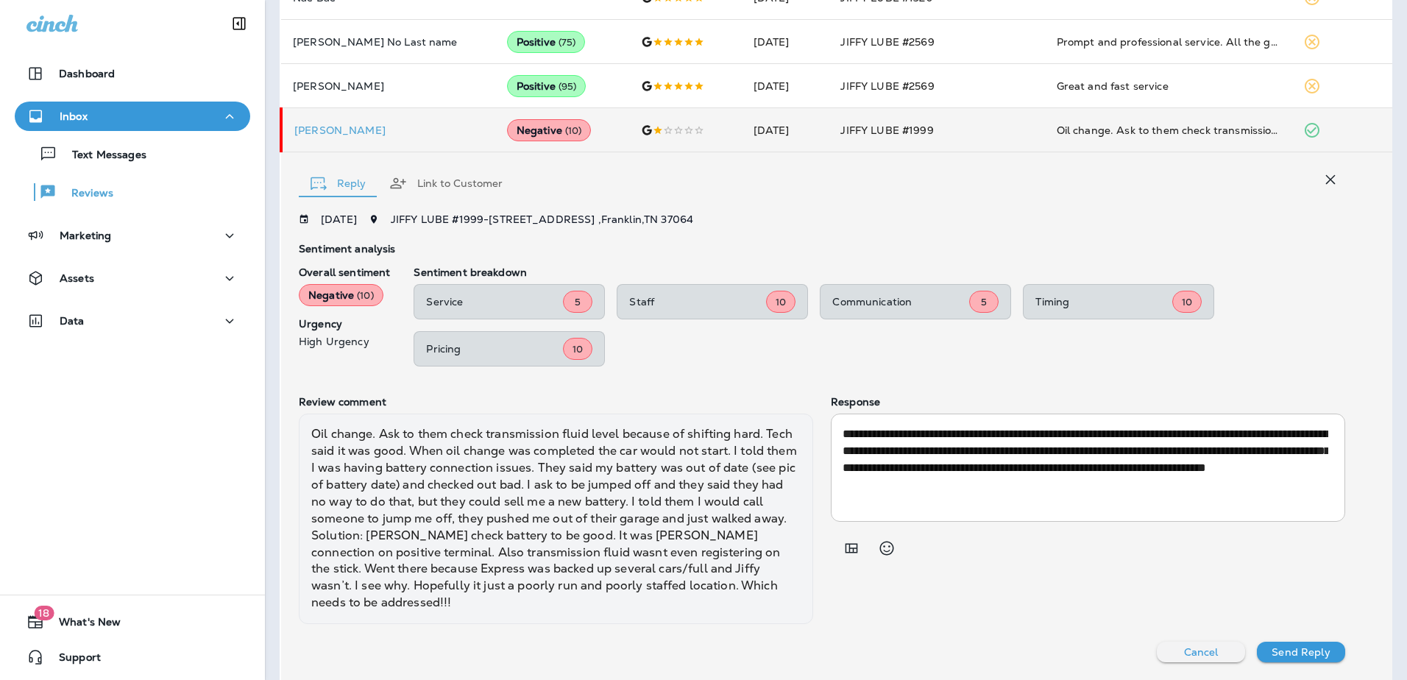
click at [1307, 645] on button "Send Reply" at bounding box center [1301, 652] width 88 height 21
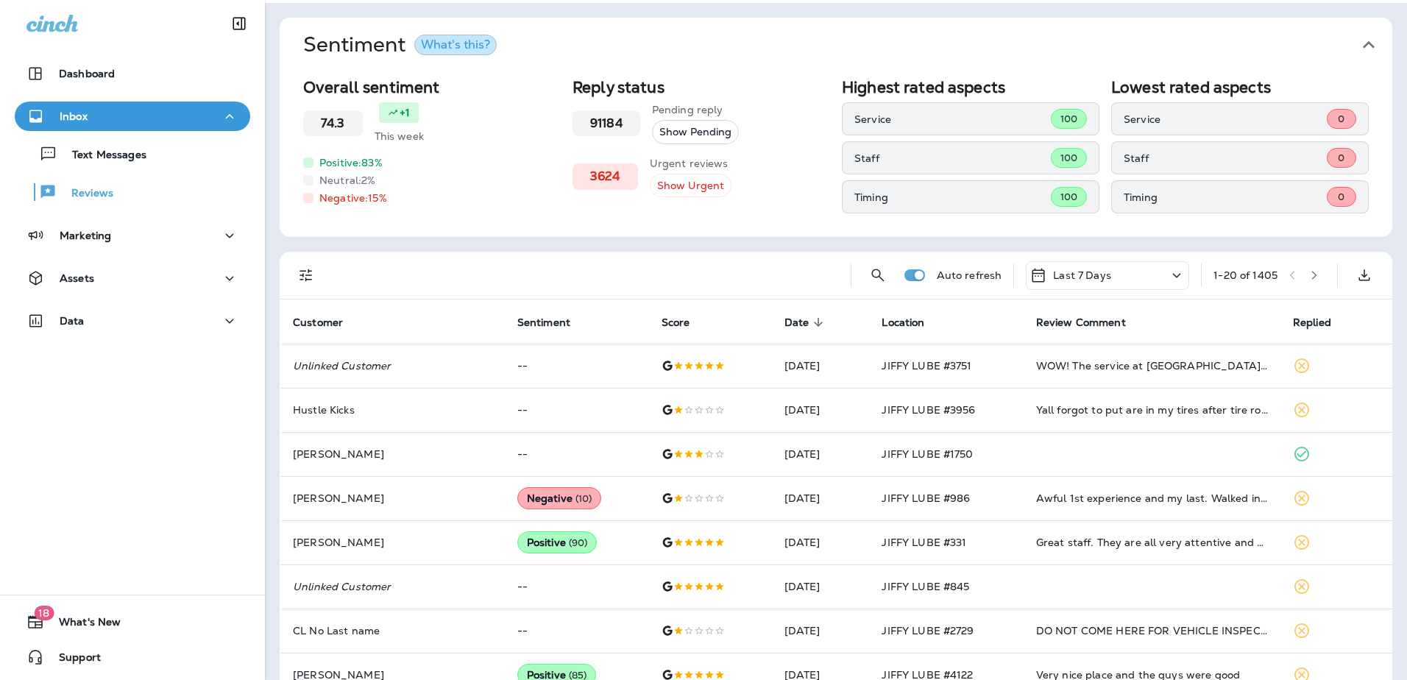
scroll to position [0, 0]
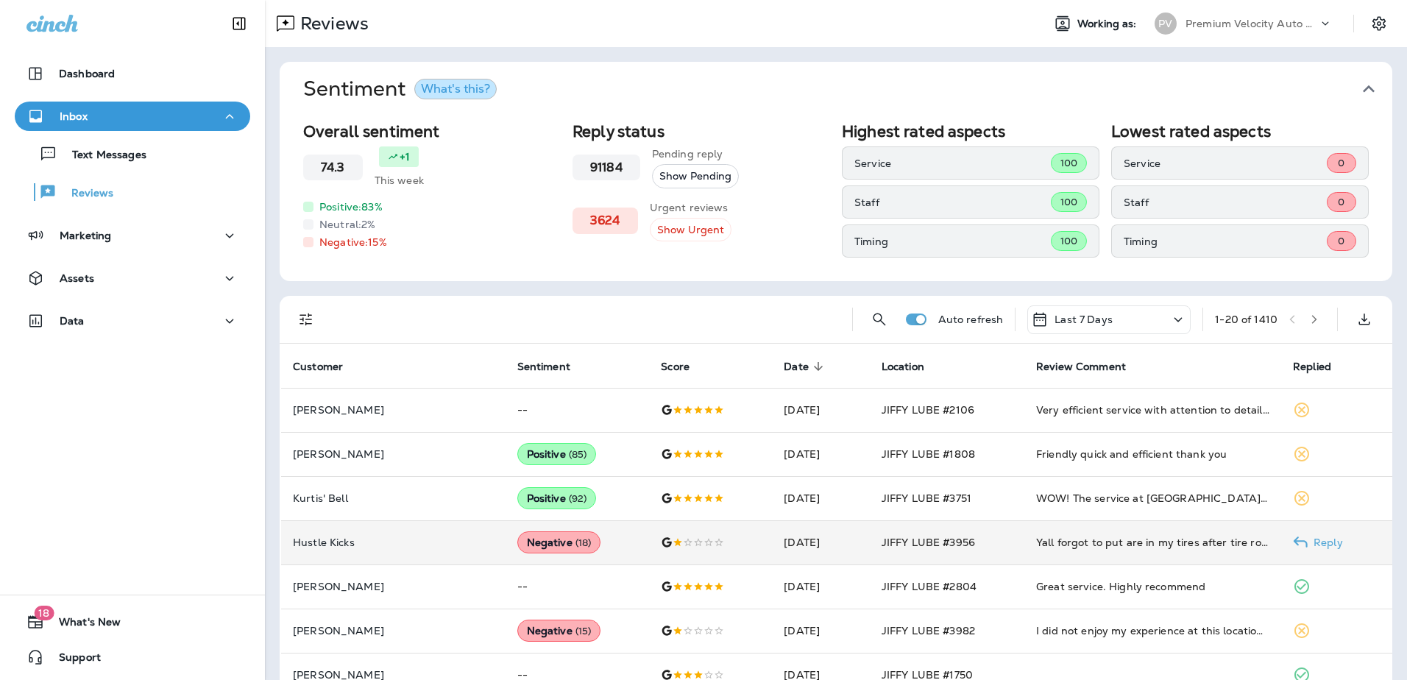
click at [517, 540] on div "Negative ( 18 )" at bounding box center [559, 542] width 84 height 22
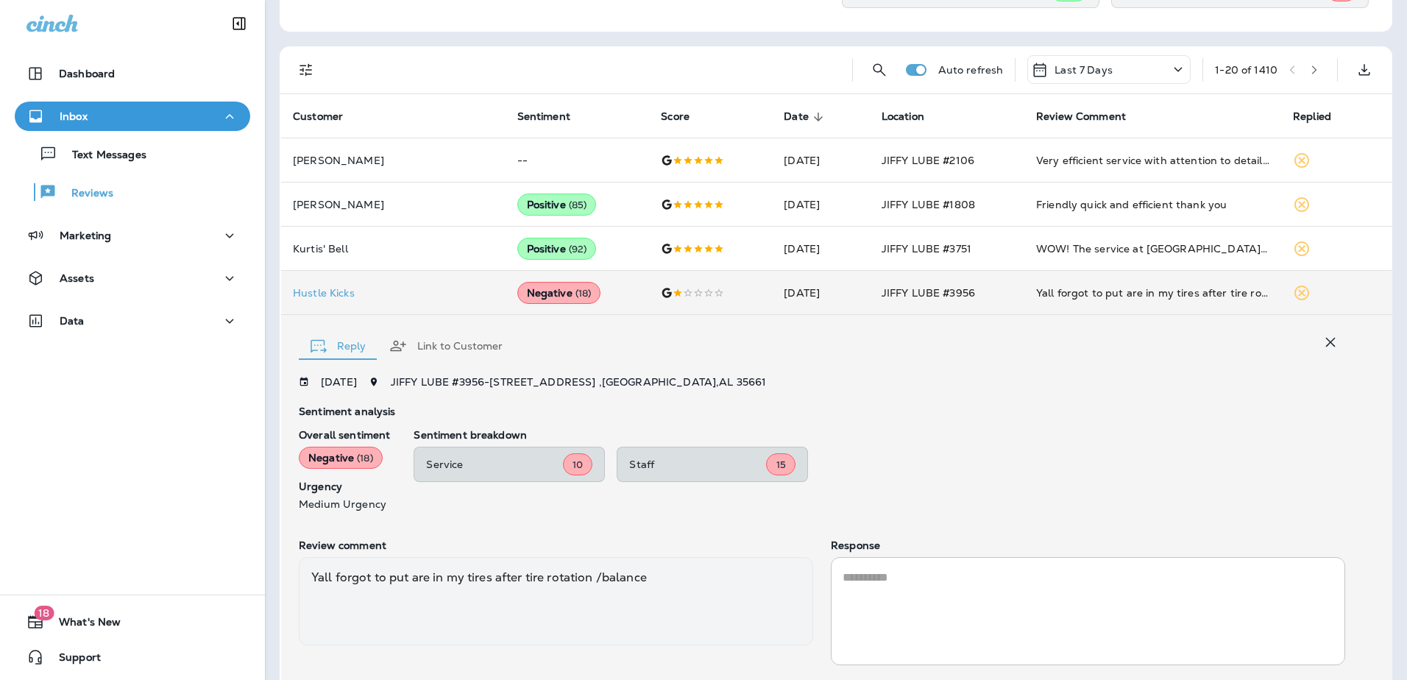
scroll to position [294, 0]
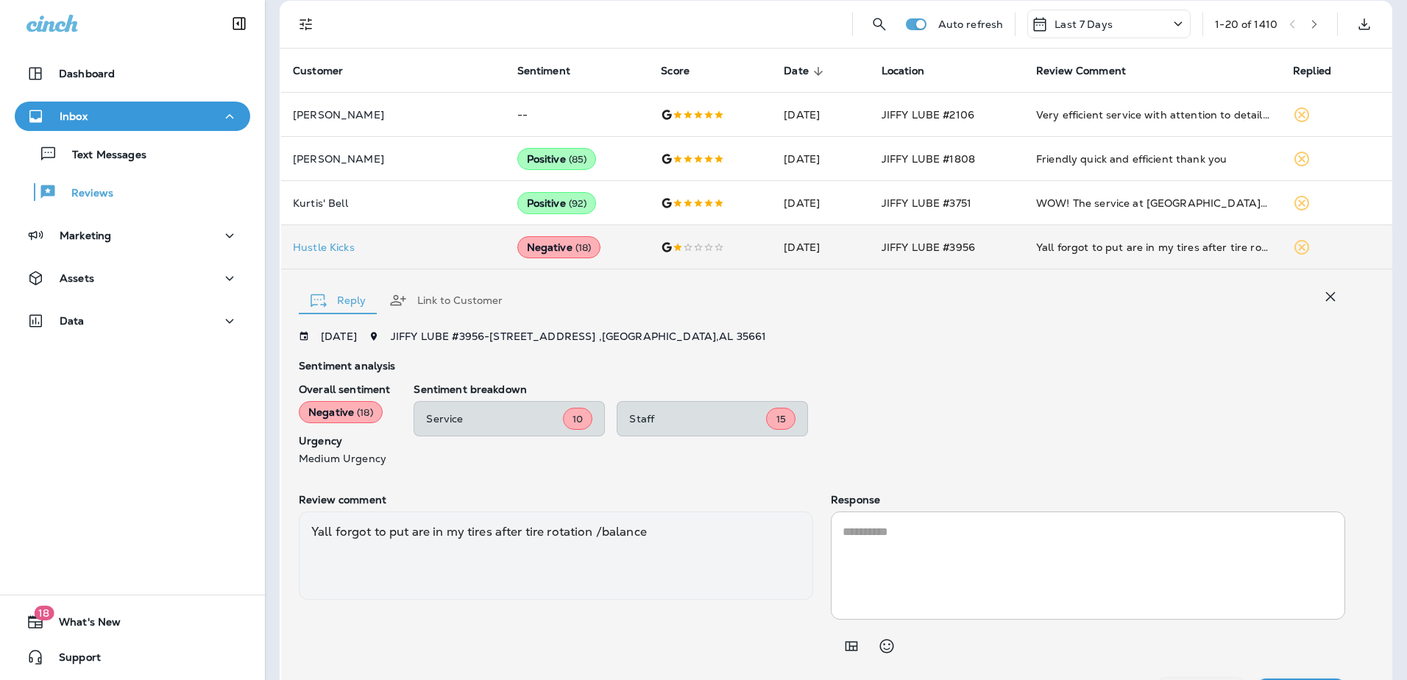
click at [884, 532] on textarea at bounding box center [1087, 565] width 491 height 85
click at [890, 581] on textarea at bounding box center [1087, 565] width 491 height 85
click at [957, 541] on textarea at bounding box center [1087, 565] width 491 height 85
click at [842, 529] on textarea at bounding box center [1087, 565] width 491 height 85
click at [476, 299] on button "Link to Customer" at bounding box center [445, 300] width 137 height 53
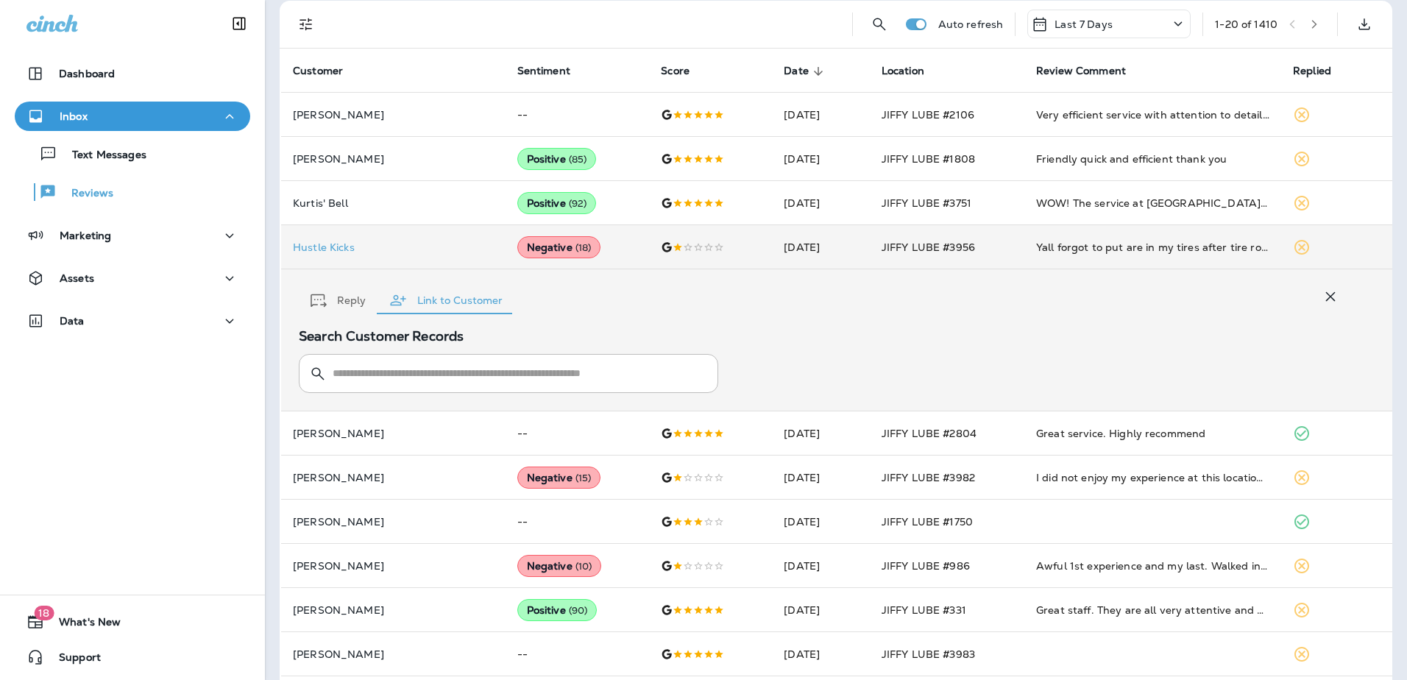
click at [831, 329] on div "Reply Link to Customer Search Customer Records ​ ​" at bounding box center [836, 339] width 1111 height 141
click at [313, 299] on icon "button" at bounding box center [319, 301] width 16 height 14
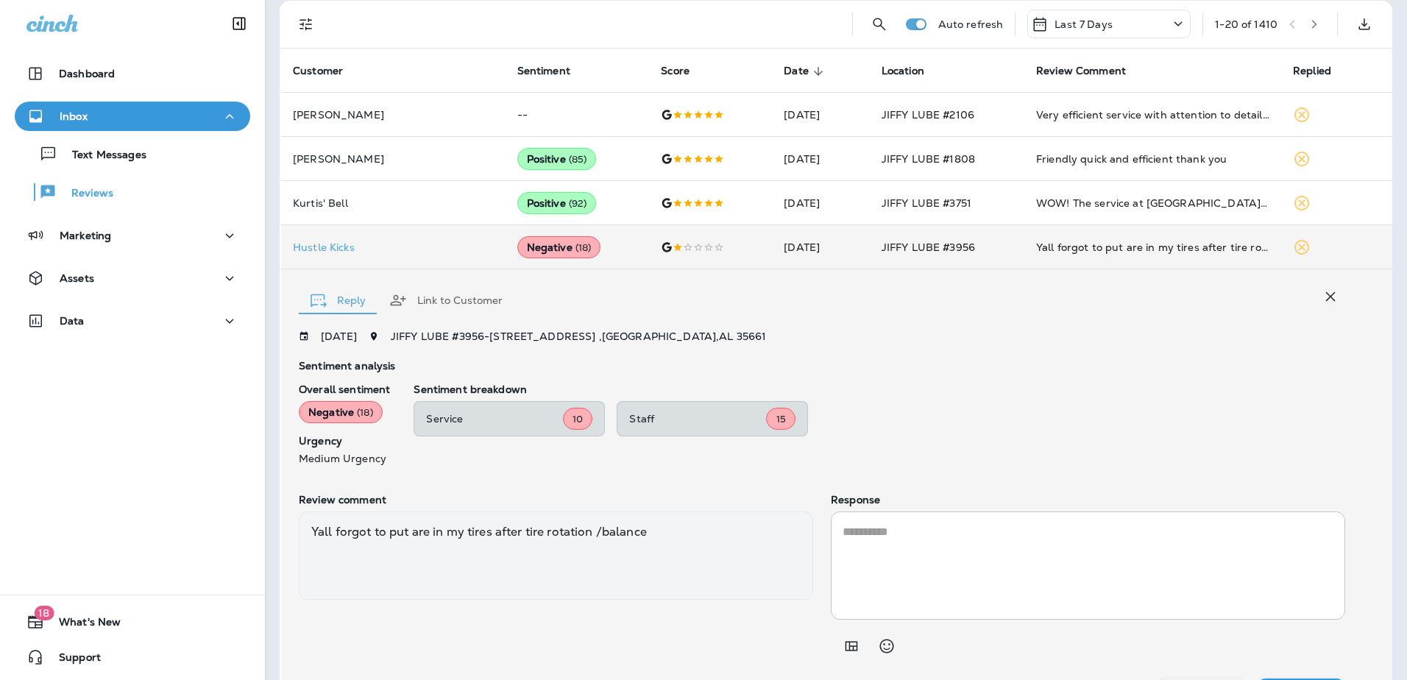
drag, startPoint x: 855, startPoint y: 533, endPoint x: 904, endPoint y: 527, distance: 48.9
click at [856, 532] on textarea at bounding box center [1087, 565] width 491 height 85
click at [517, 248] on div "Negative ( 18 )" at bounding box center [559, 247] width 84 height 22
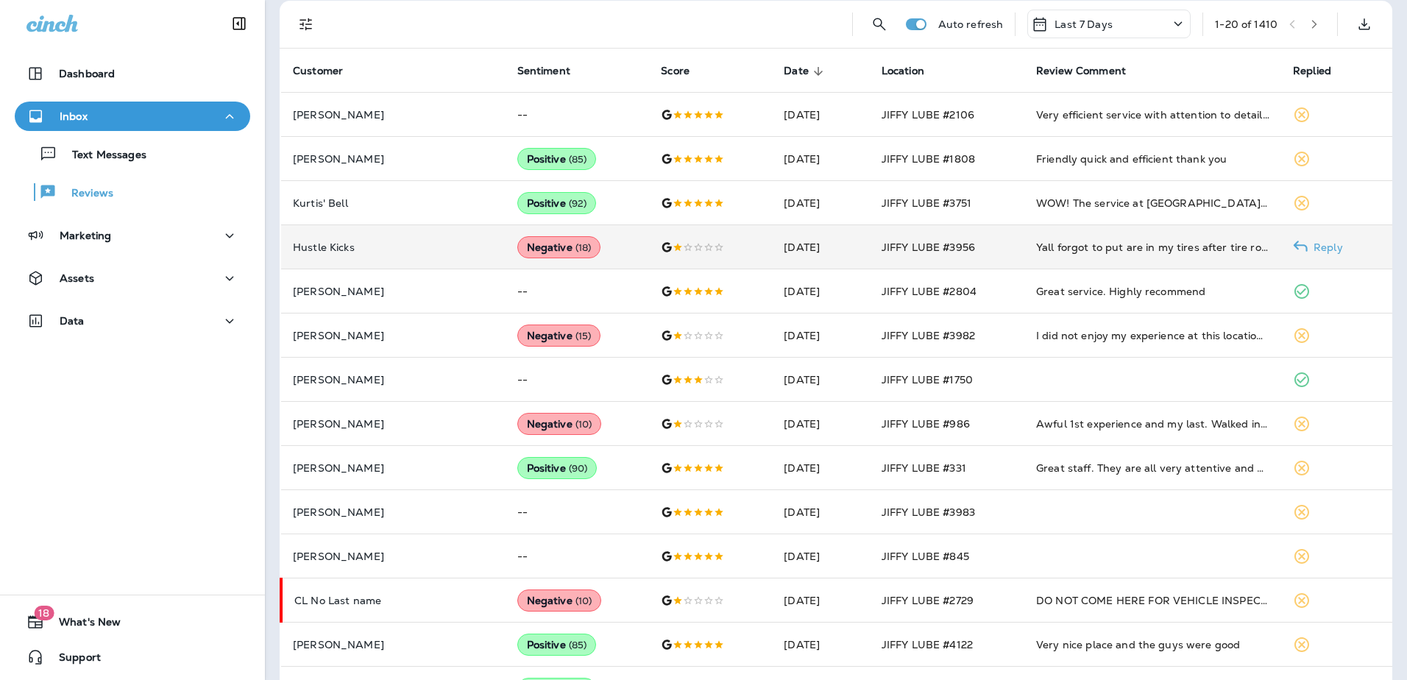
click at [517, 248] on div "Negative ( 18 )" at bounding box center [559, 247] width 84 height 22
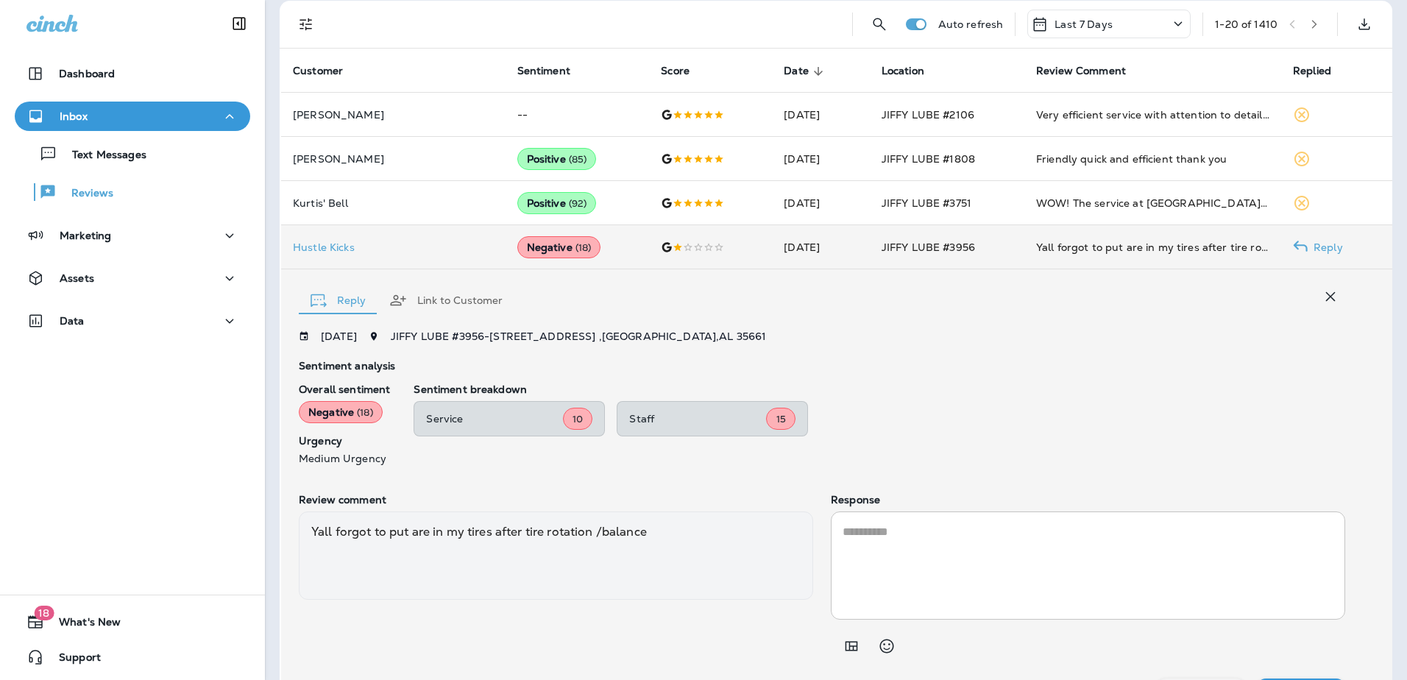
scroll to position [331, 0]
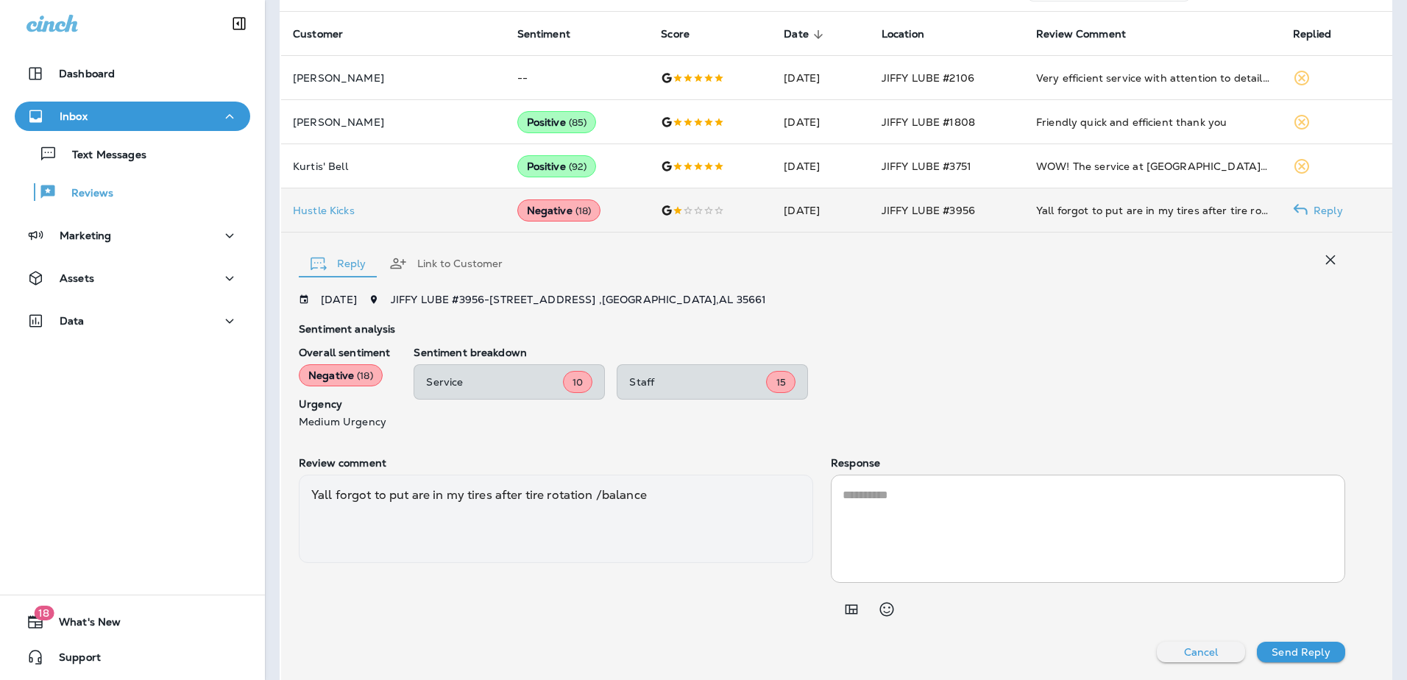
click at [856, 497] on textarea at bounding box center [1087, 528] width 491 height 85
paste textarea "**********"
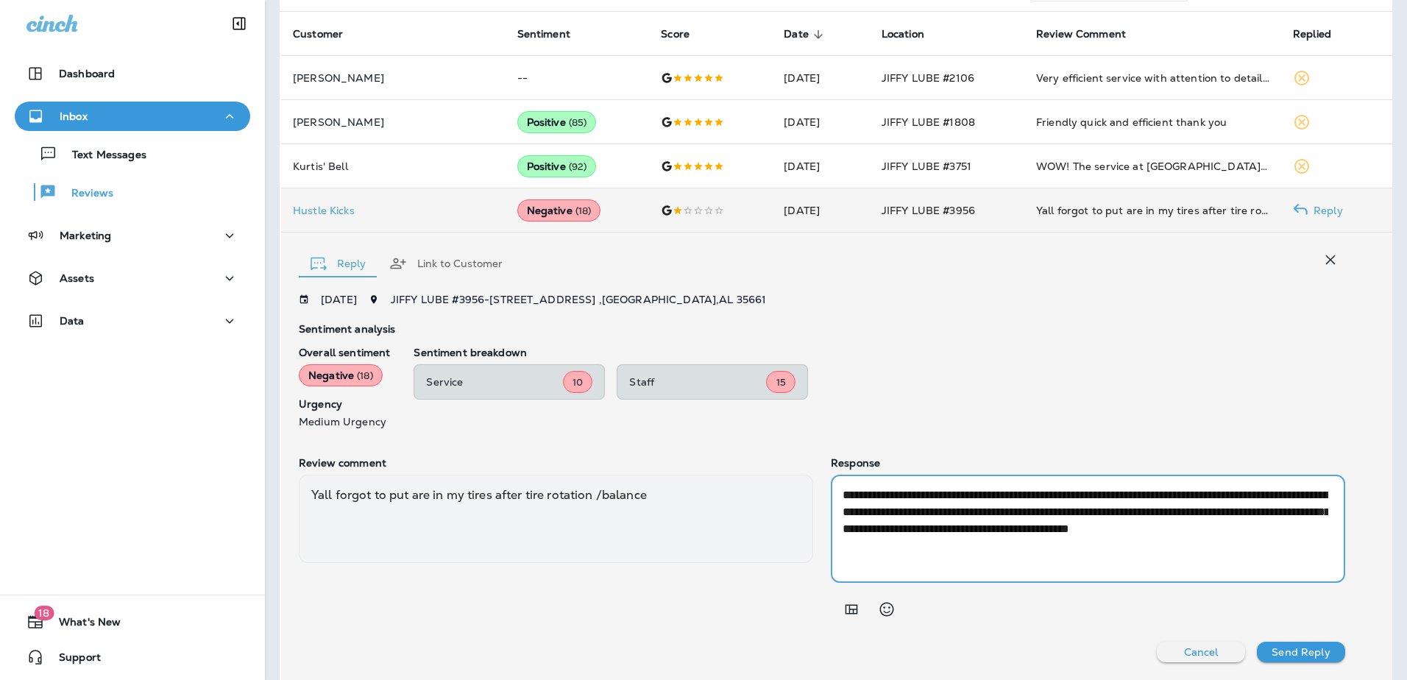
click at [848, 494] on textarea "**********" at bounding box center [1085, 528] width 486 height 85
drag, startPoint x: 911, startPoint y: 547, endPoint x: 834, endPoint y: 547, distance: 76.5
click at [834, 547] on div "**********" at bounding box center [1088, 529] width 514 height 108
click at [1318, 549] on textarea "**********" at bounding box center [1085, 528] width 486 height 85
click at [1247, 544] on textarea "**********" at bounding box center [1085, 528] width 486 height 85
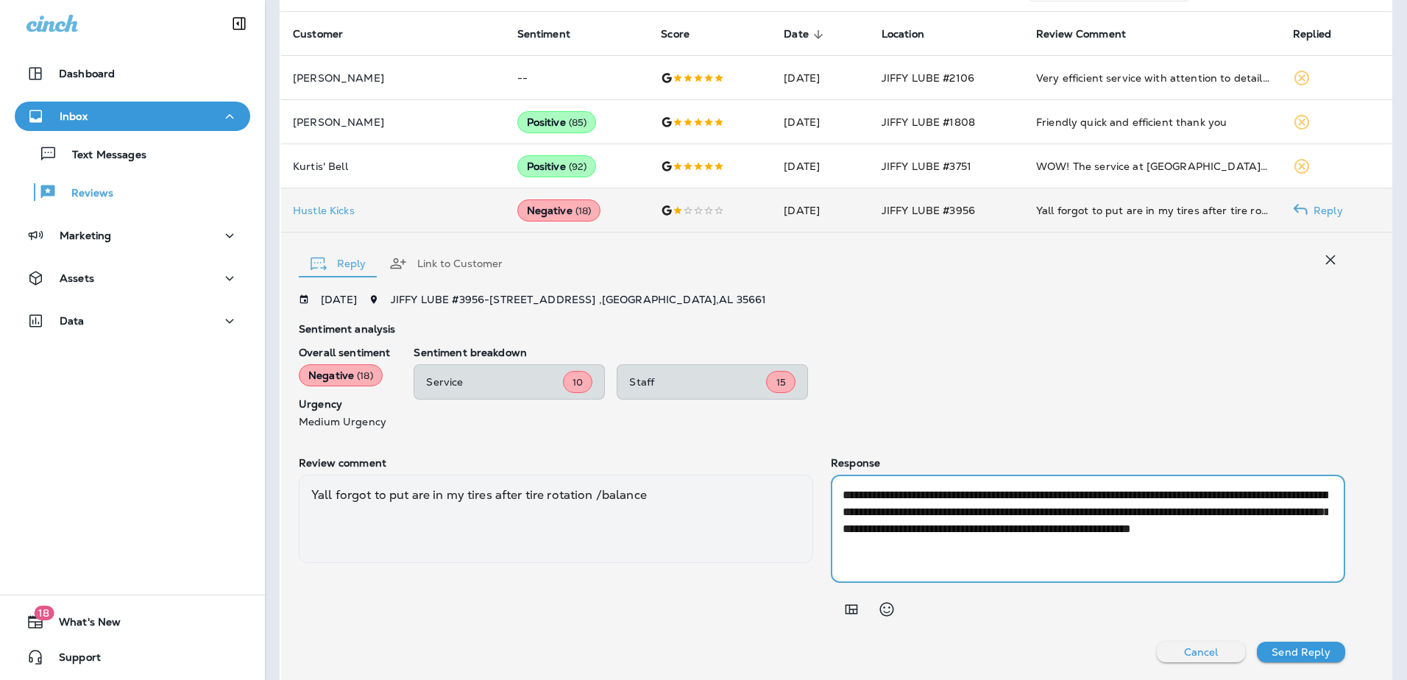
click at [1150, 528] on textarea "**********" at bounding box center [1085, 528] width 486 height 85
type textarea "**********"
click at [1295, 645] on button "Send Reply" at bounding box center [1301, 652] width 88 height 21
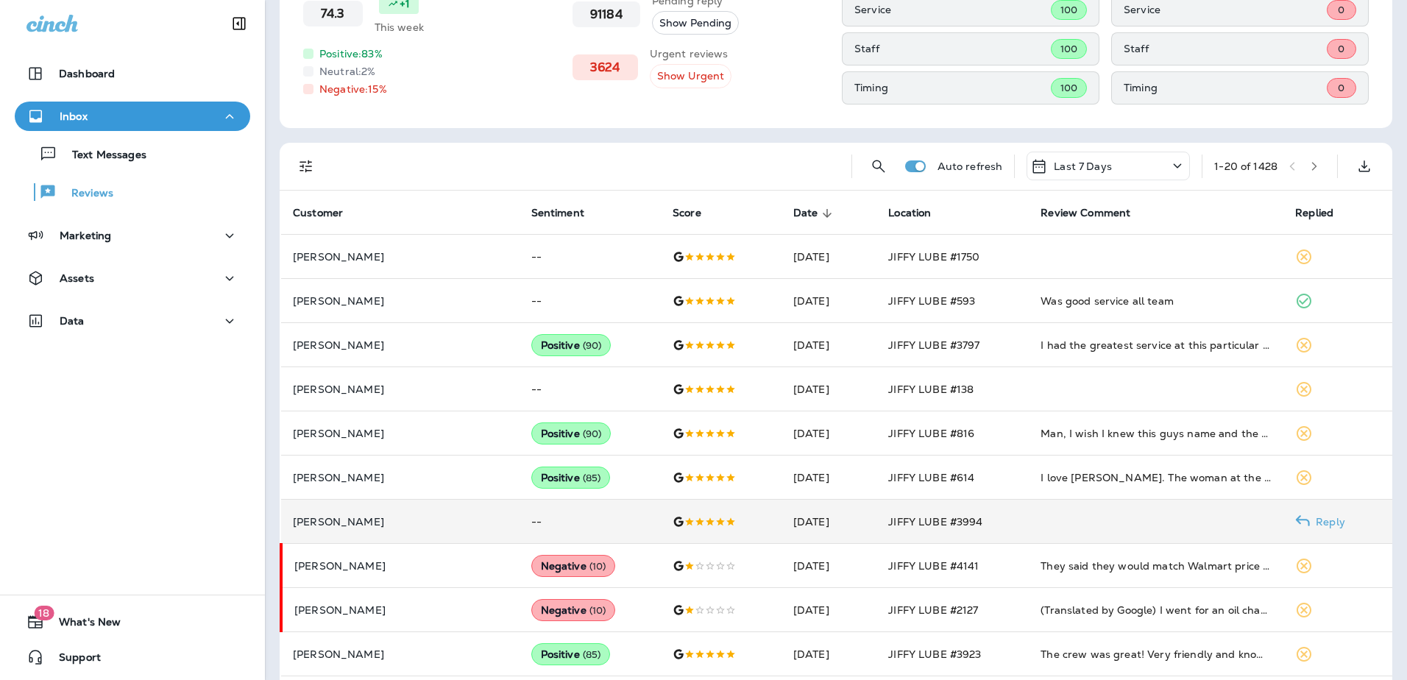
scroll to position [147, 0]
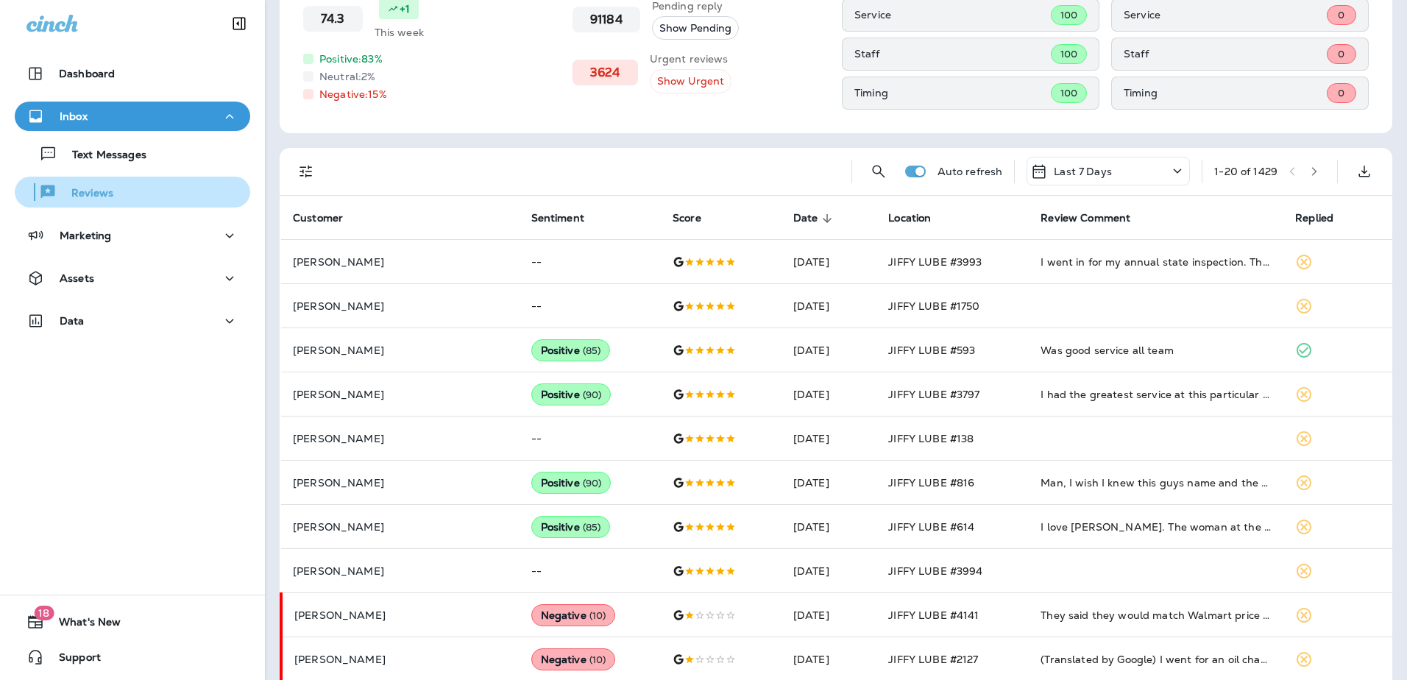
click at [110, 195] on p "Reviews" at bounding box center [85, 194] width 57 height 14
click at [146, 109] on div "Inbox" at bounding box center [132, 116] width 212 height 18
